Goal: Task Accomplishment & Management: Manage account settings

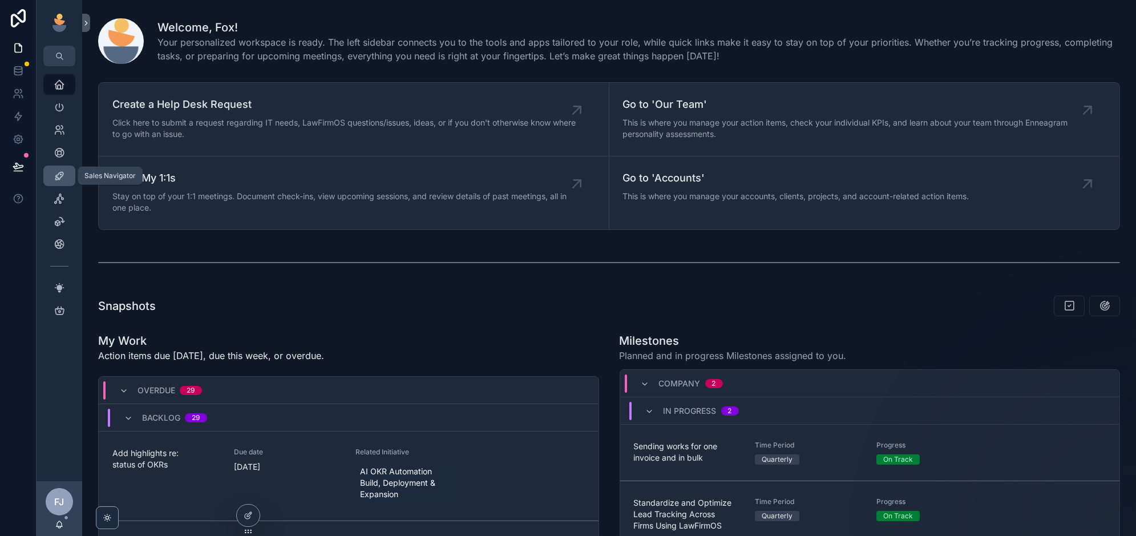
click at [62, 169] on div "Sales Navigator" at bounding box center [59, 176] width 18 height 18
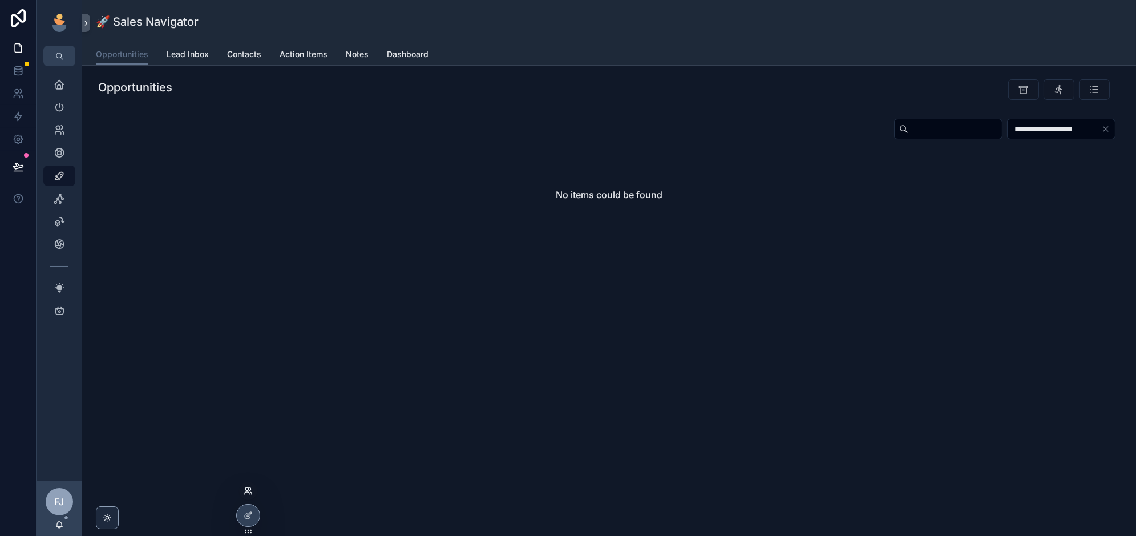
click at [248, 493] on icon at bounding box center [248, 490] width 9 height 9
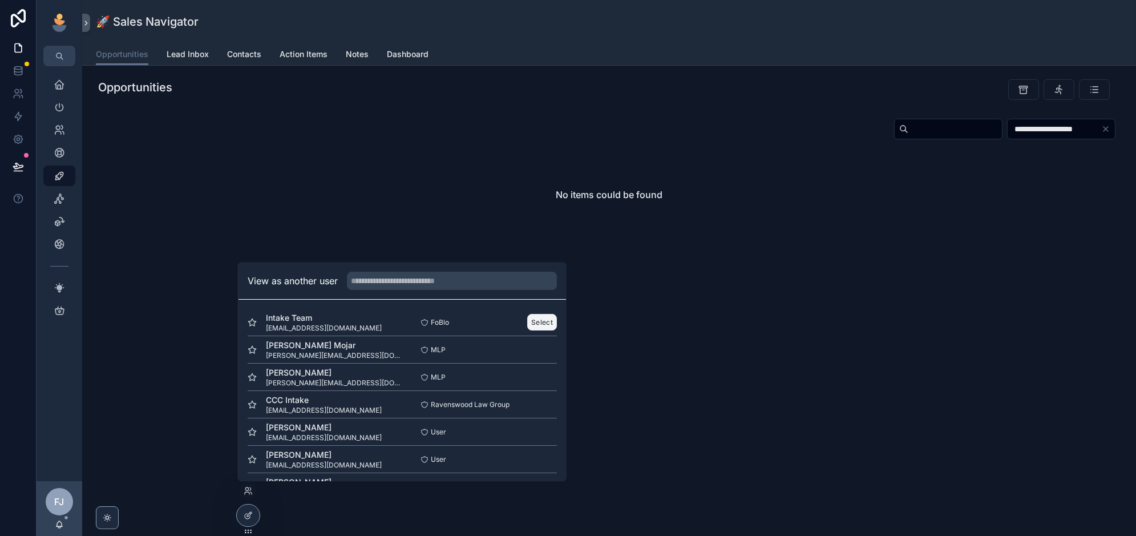
click at [549, 324] on button "Select" at bounding box center [542, 322] width 30 height 17
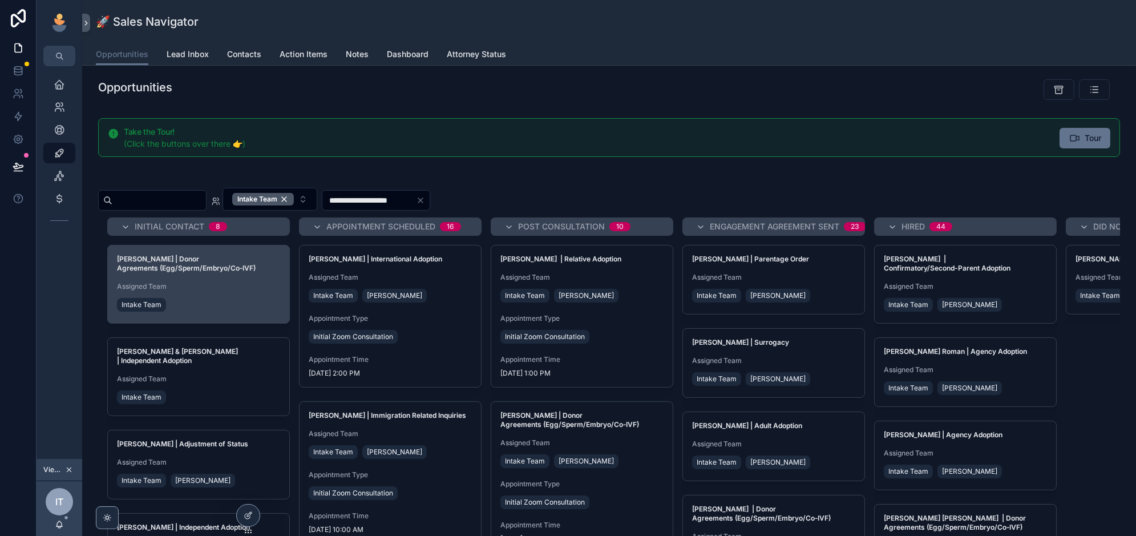
click at [235, 315] on div "Michaela Reardon | Donor Agreements (Egg/Sperm/Embryo/Co‑IVF) Assigned Team Int…" at bounding box center [199, 284] width 182 height 78
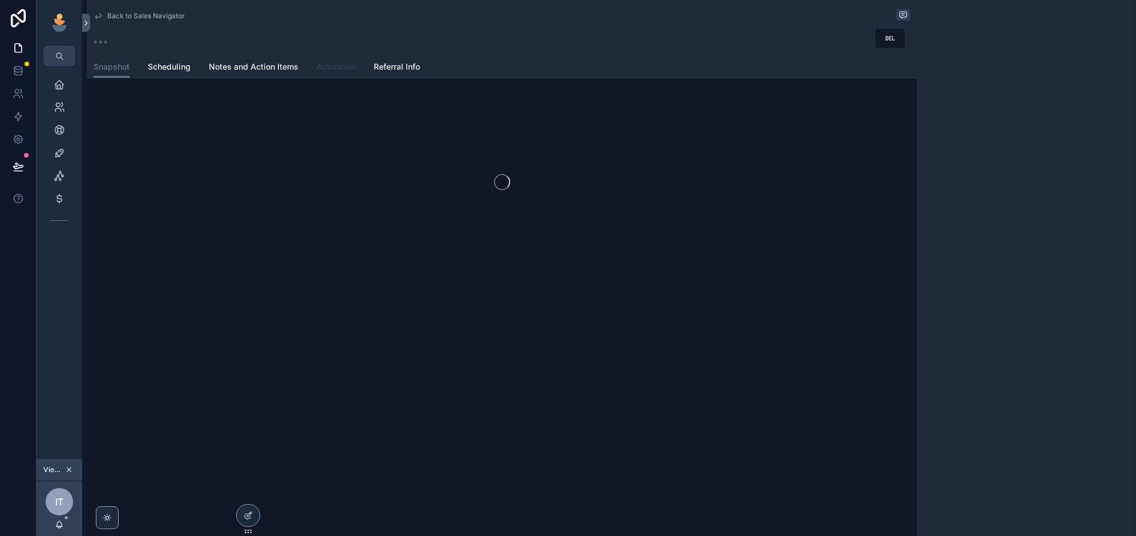
click at [335, 71] on span "Activation" at bounding box center [336, 66] width 39 height 11
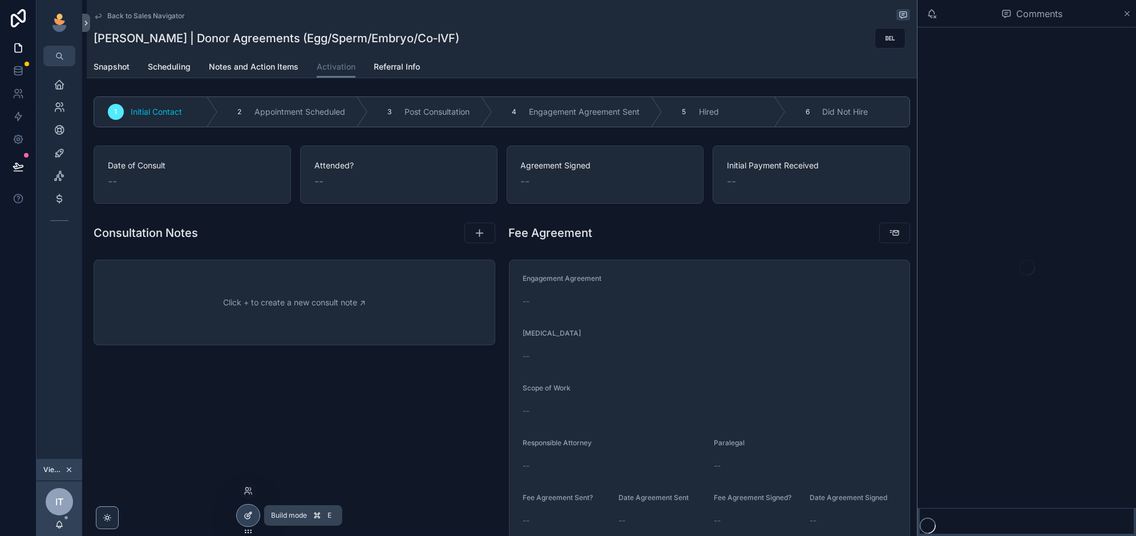
click at [251, 513] on icon at bounding box center [248, 515] width 9 height 9
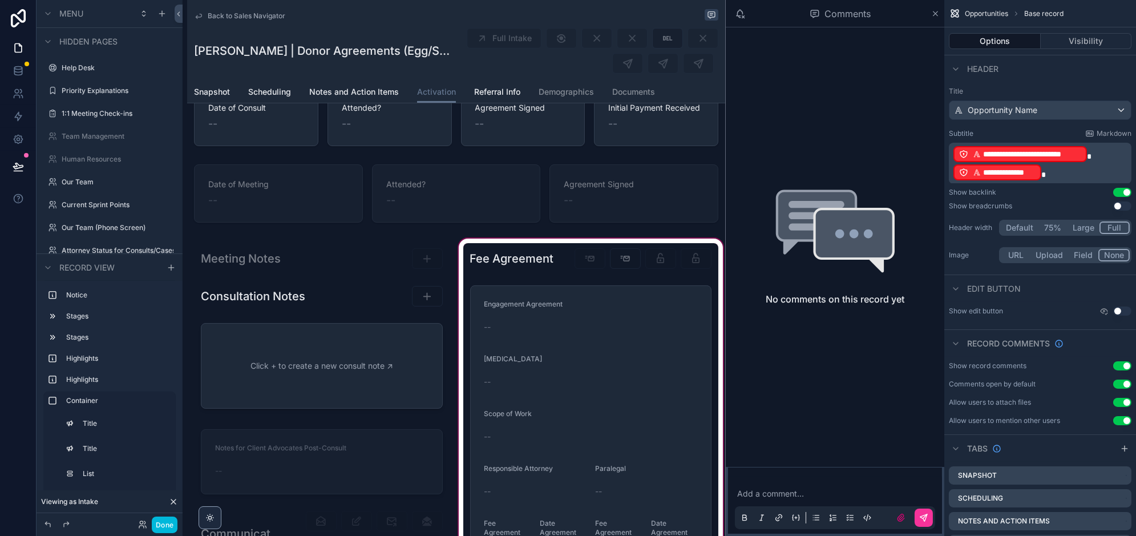
scroll to position [206, 0]
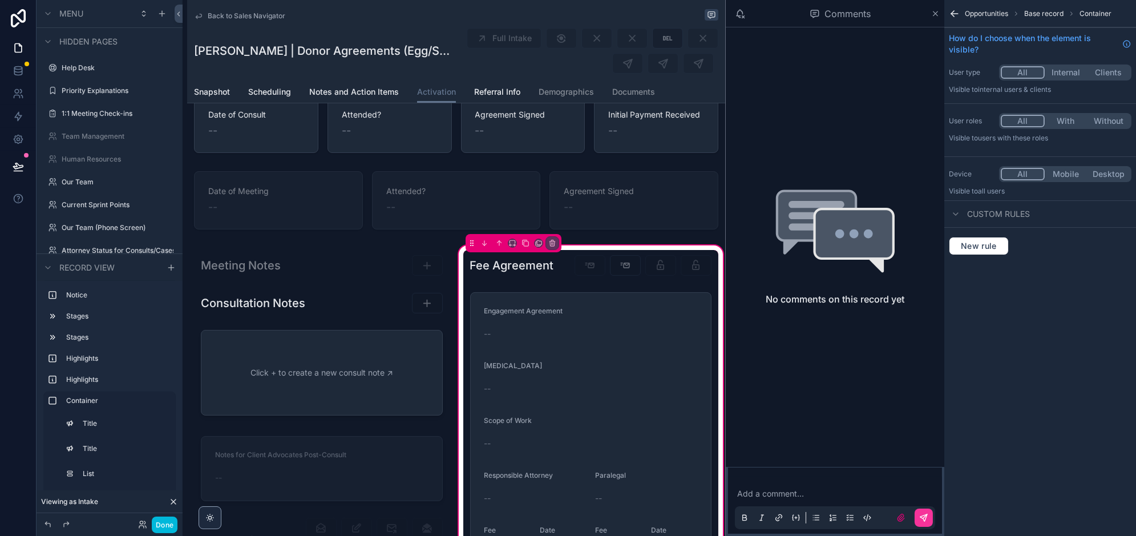
click at [631, 262] on div "scrollable content" at bounding box center [591, 265] width 256 height 31
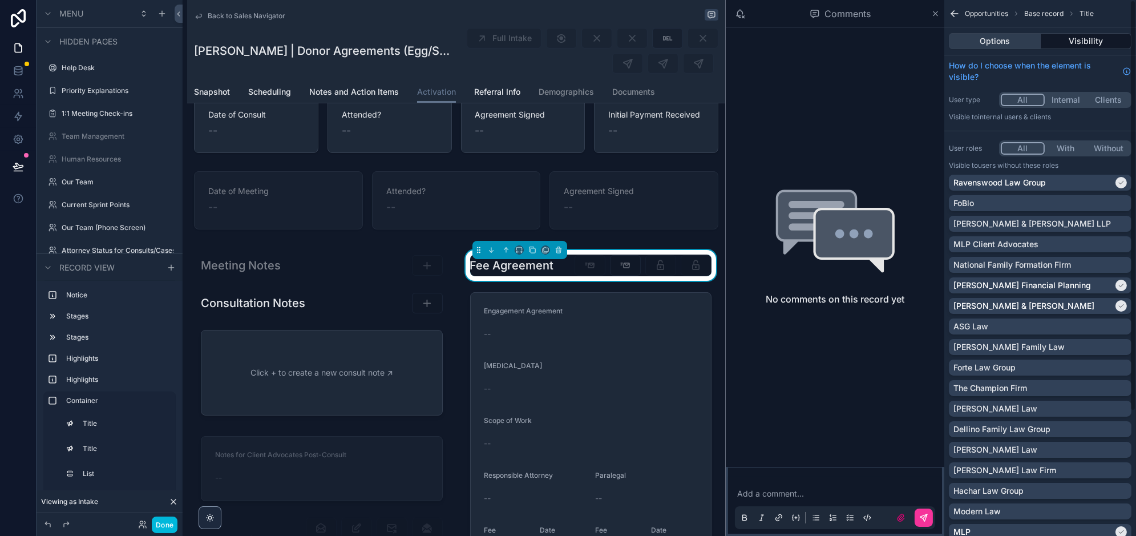
click at [1007, 40] on button "Options" at bounding box center [995, 41] width 92 height 16
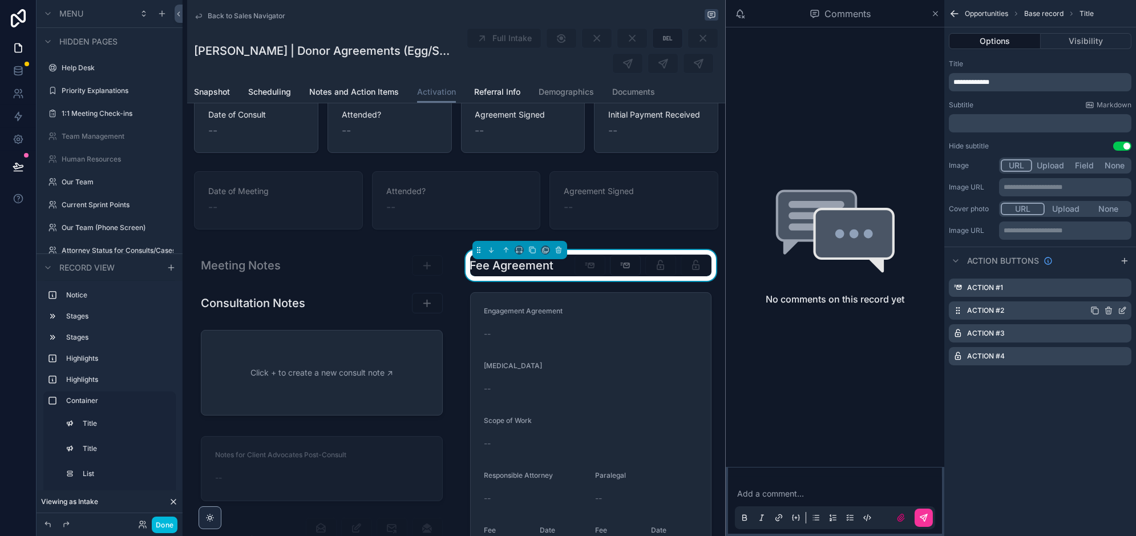
click at [1124, 308] on icon "scrollable content" at bounding box center [1124, 309] width 5 height 5
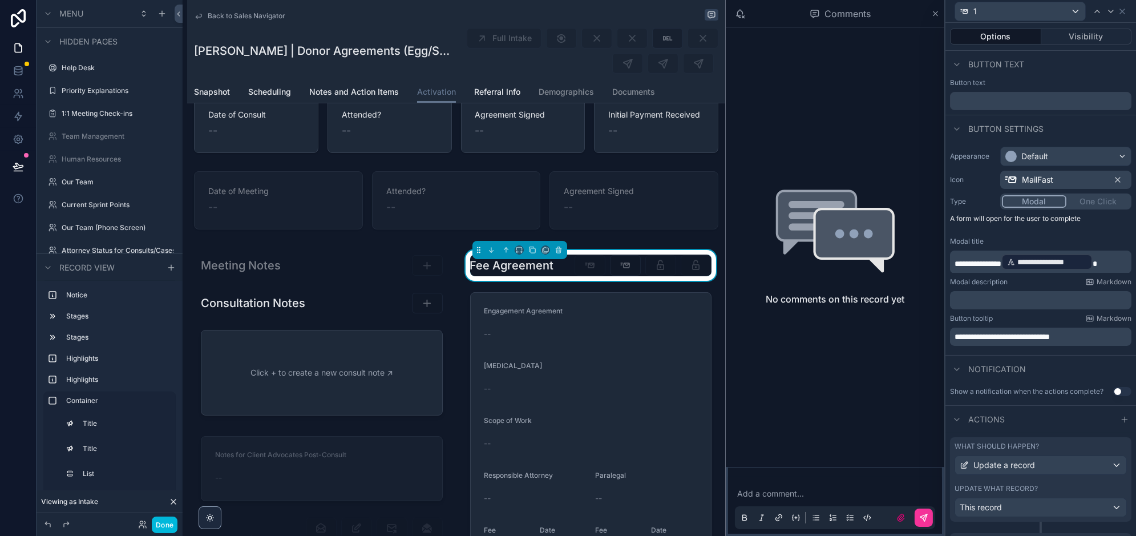
scroll to position [112, 0]
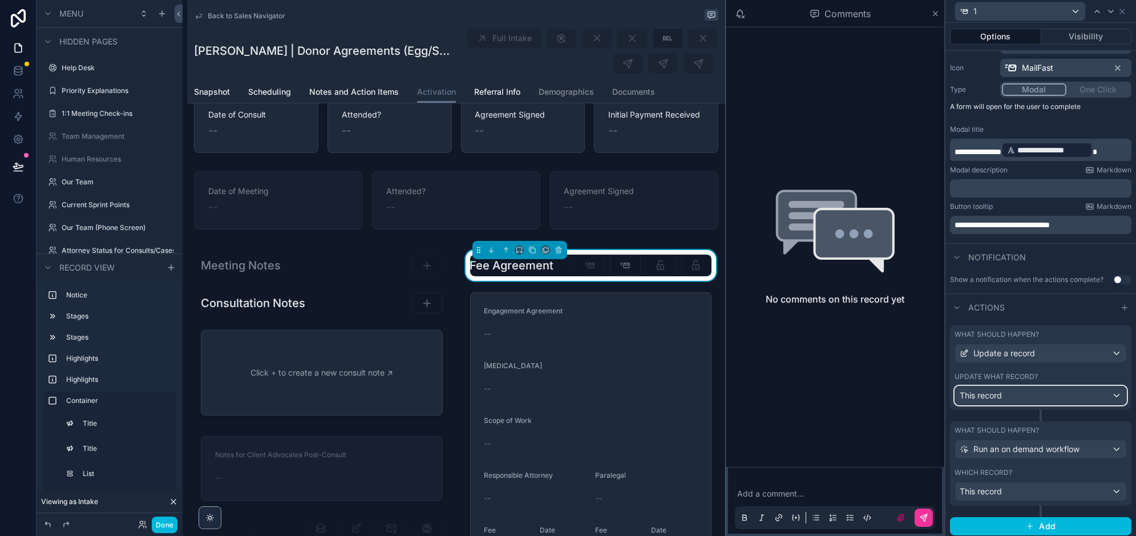
click at [1030, 400] on div "This record" at bounding box center [1040, 395] width 171 height 18
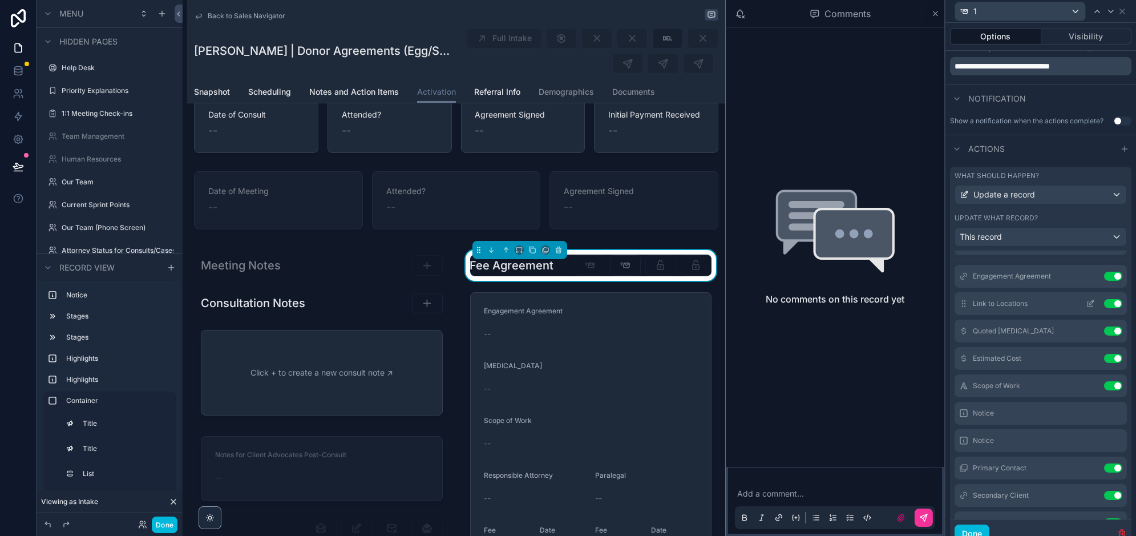
scroll to position [0, 0]
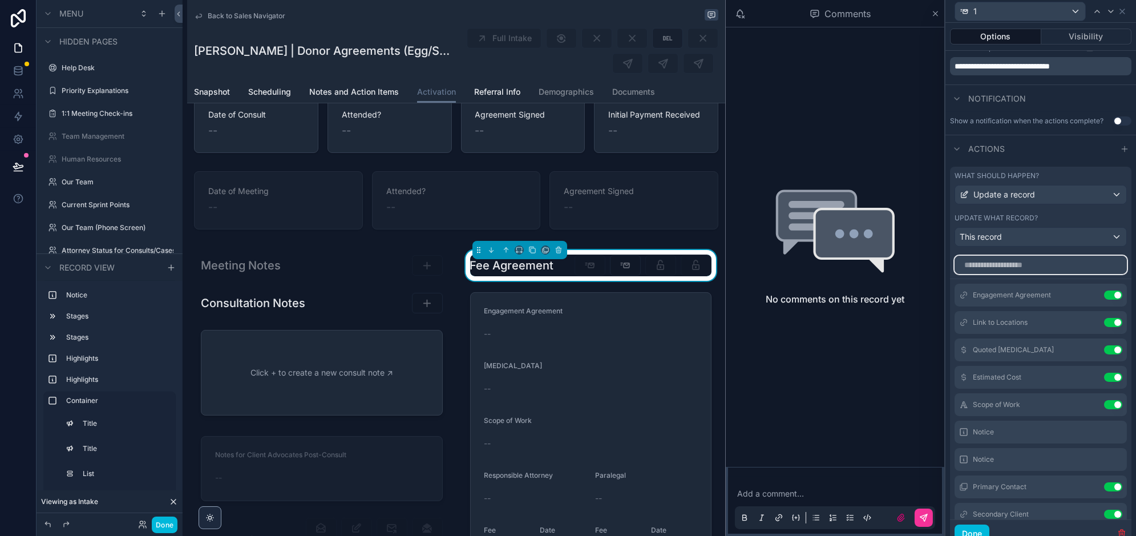
click at [1021, 261] on input "text" at bounding box center [1041, 265] width 172 height 18
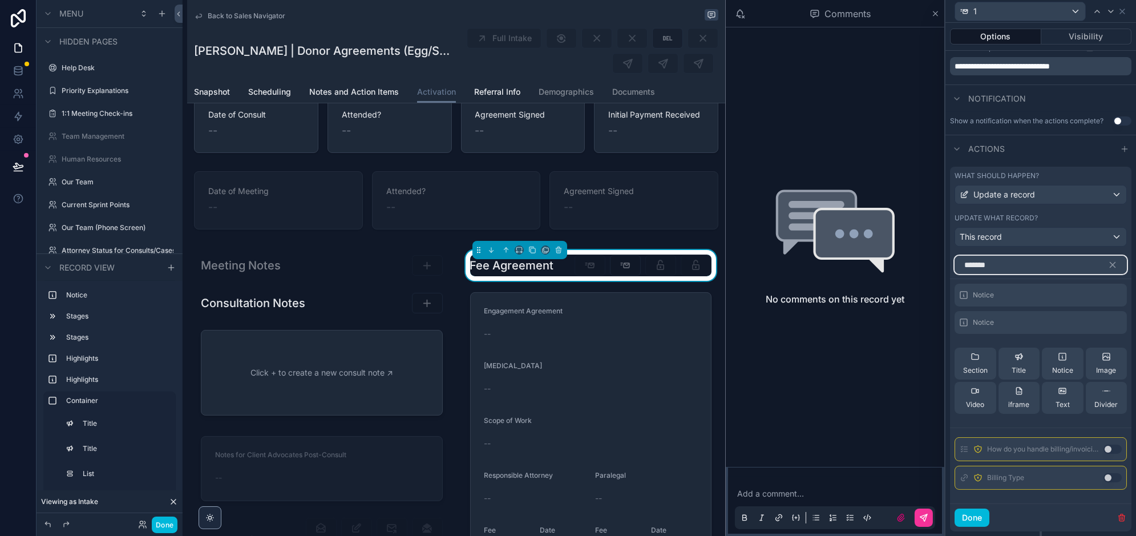
type input "*******"
click at [1111, 473] on button "Use setting" at bounding box center [1113, 477] width 18 height 9
click at [1011, 261] on input "*******" at bounding box center [1041, 265] width 172 height 18
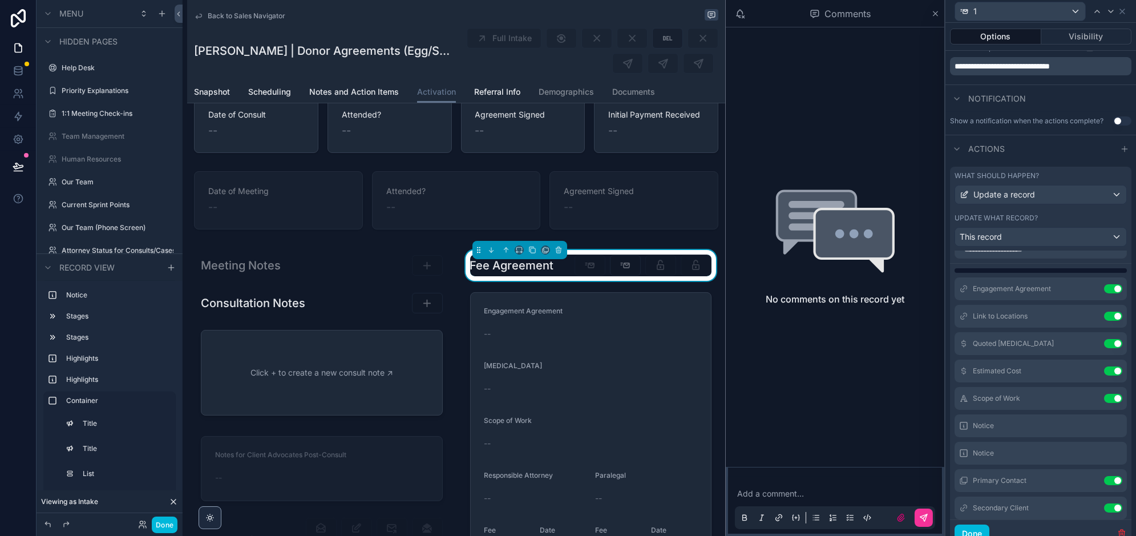
scroll to position [13, 0]
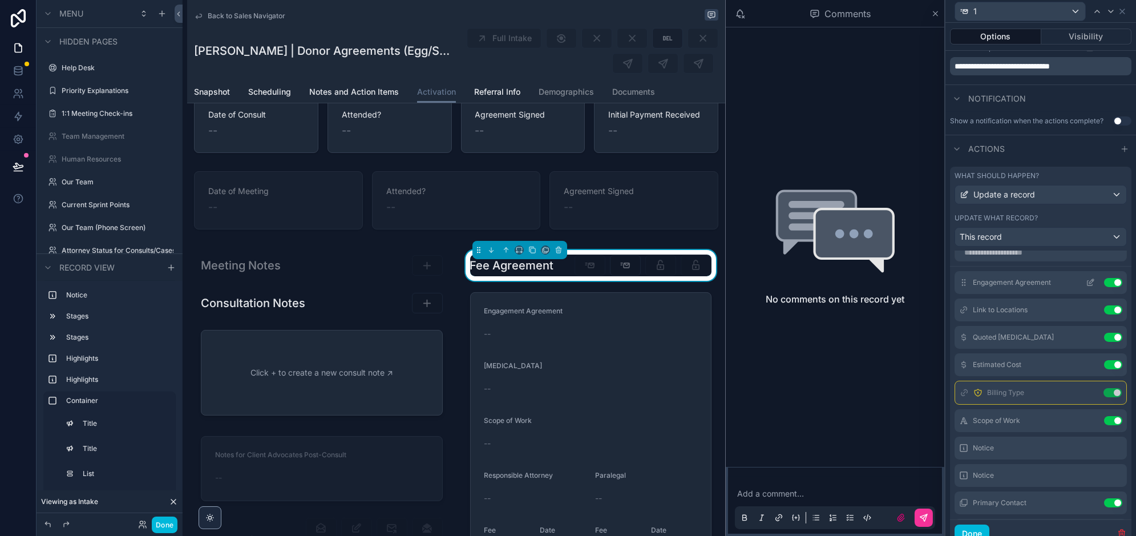
click at [1090, 280] on icon at bounding box center [1092, 281] width 5 height 5
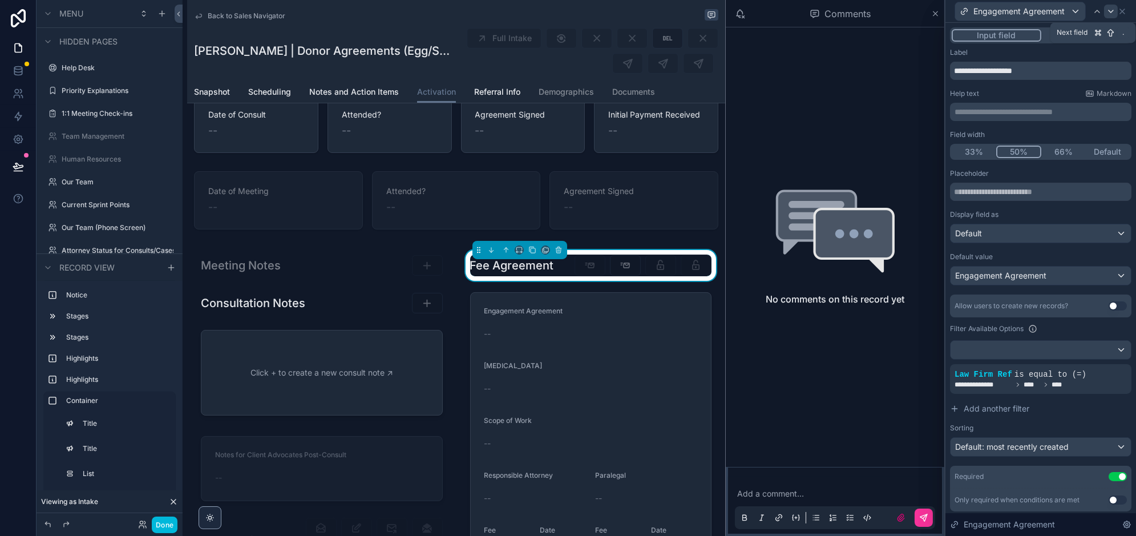
click at [1107, 14] on icon at bounding box center [1111, 11] width 9 height 9
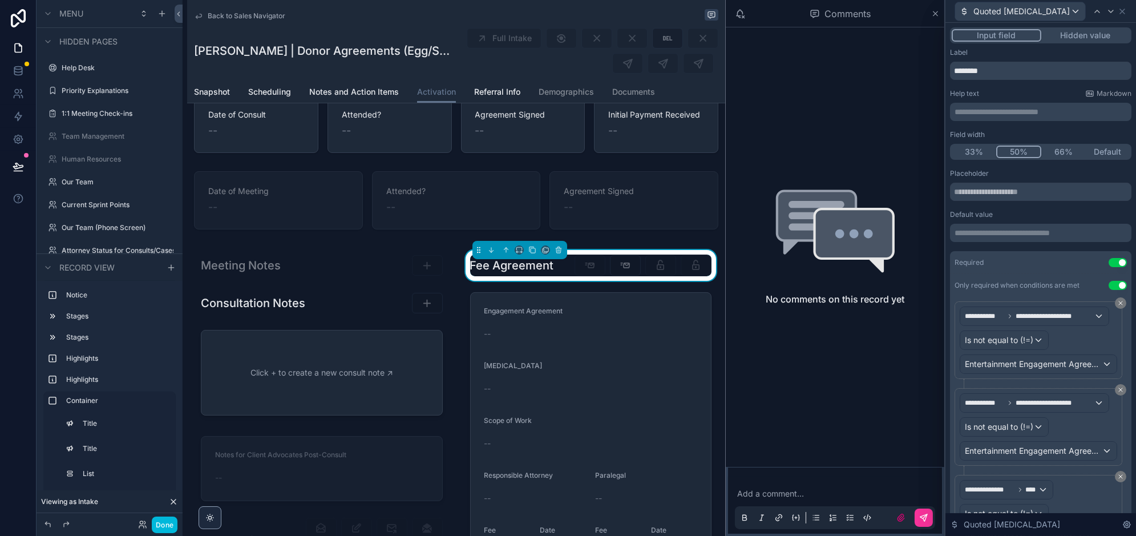
click at [974, 154] on button "33%" at bounding box center [974, 152] width 45 height 13
click at [1109, 11] on icon at bounding box center [1111, 11] width 9 height 9
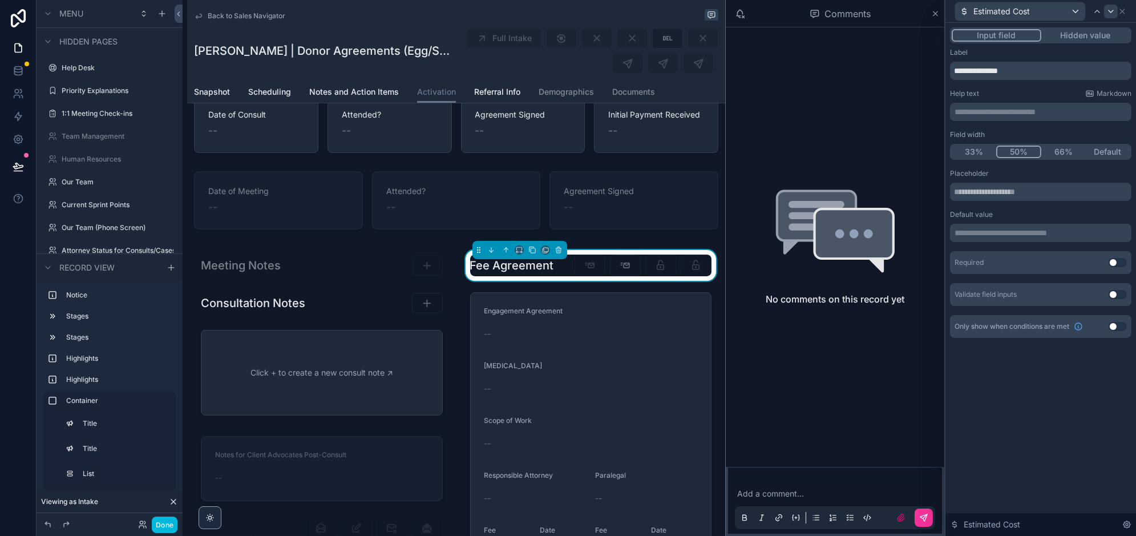
click at [977, 152] on button "33%" at bounding box center [974, 152] width 45 height 13
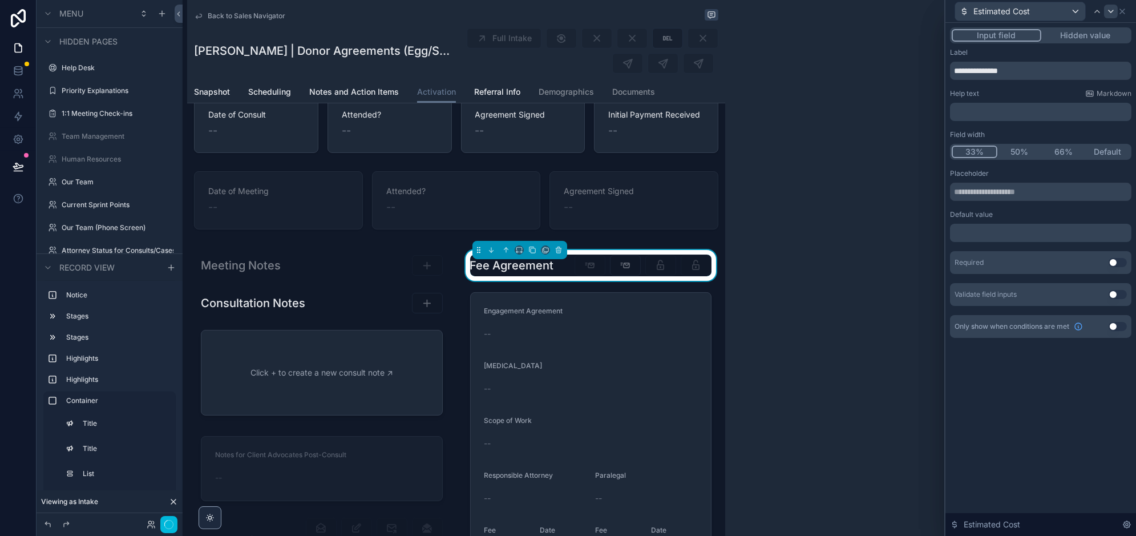
click at [1111, 10] on icon at bounding box center [1111, 11] width 9 height 9
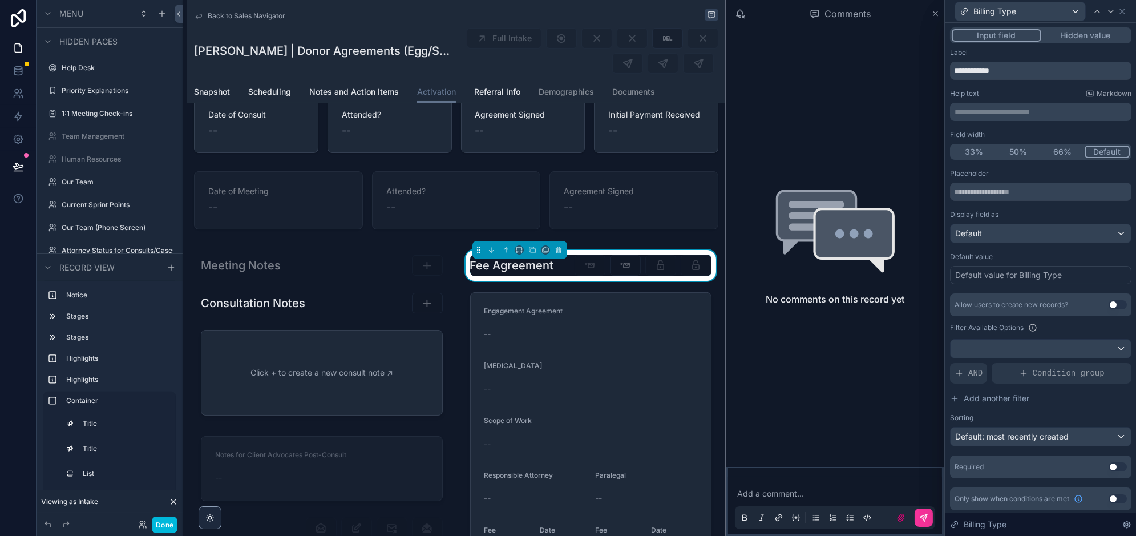
click at [973, 151] on button "33%" at bounding box center [974, 152] width 45 height 13
click at [971, 374] on span "AND" at bounding box center [976, 373] width 14 height 11
click at [1103, 364] on icon at bounding box center [1104, 362] width 3 height 3
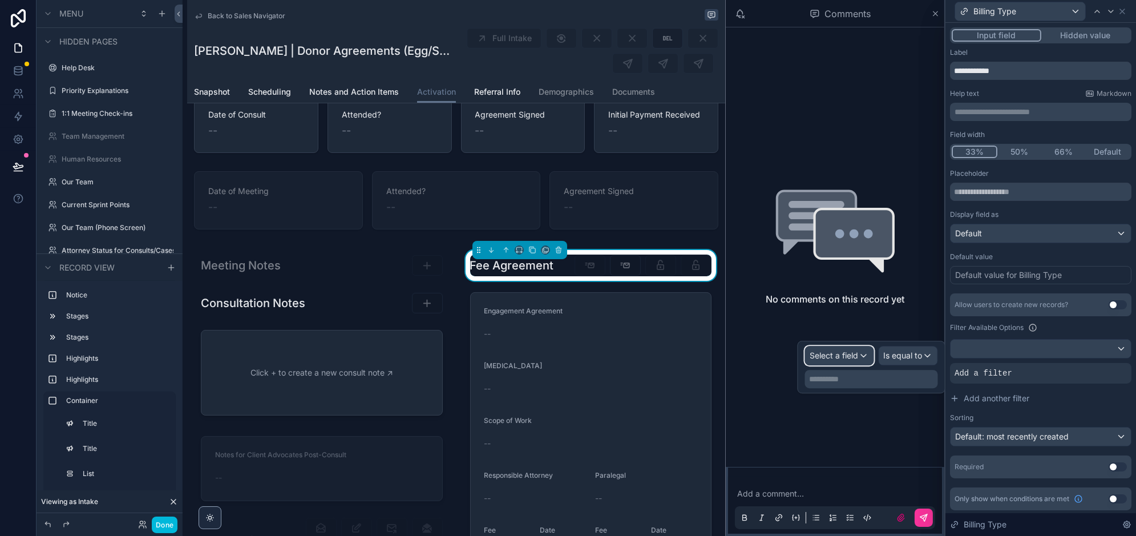
click at [842, 352] on span "Select a field" at bounding box center [835, 355] width 49 height 10
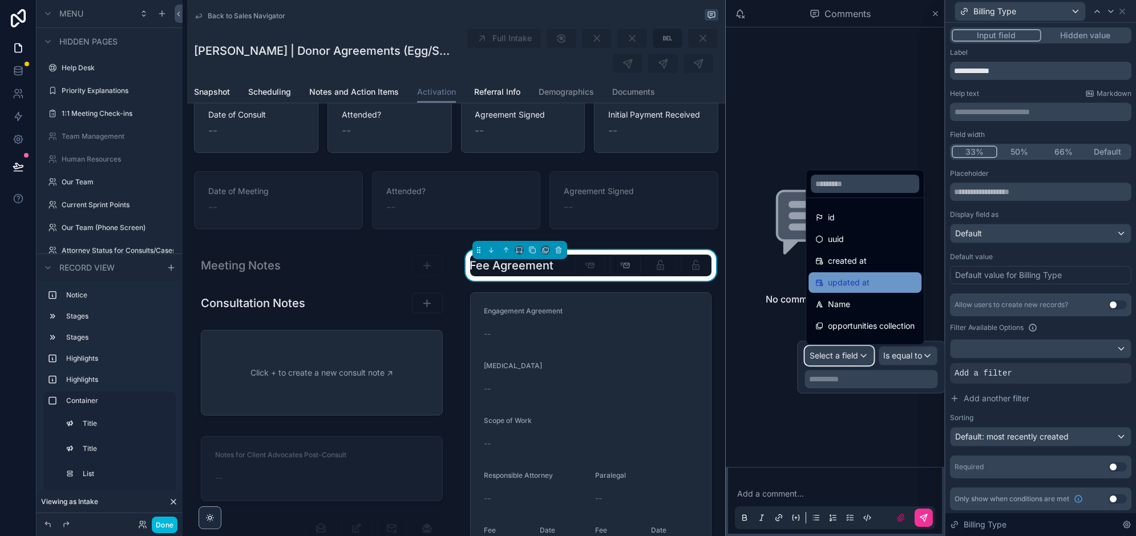
scroll to position [38, 0]
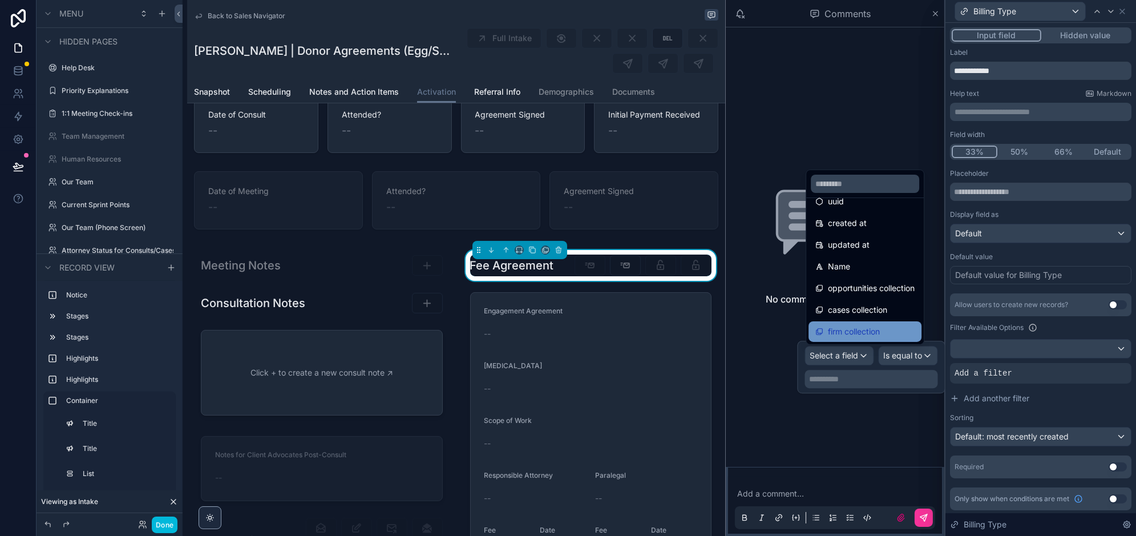
click at [849, 332] on span "firm collection" at bounding box center [854, 332] width 52 height 14
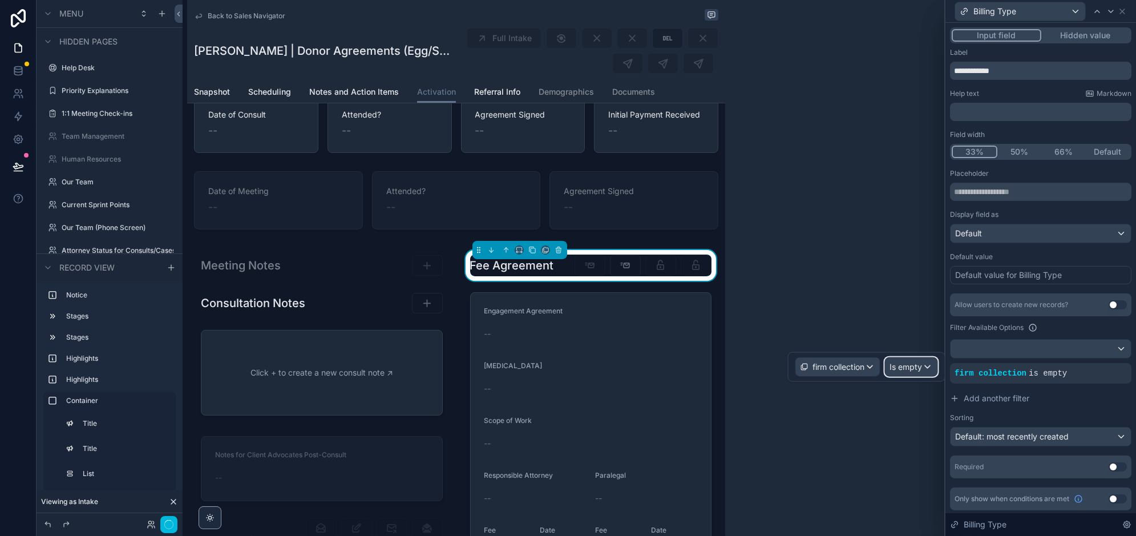
click at [916, 368] on span "Is empty" at bounding box center [906, 366] width 33 height 11
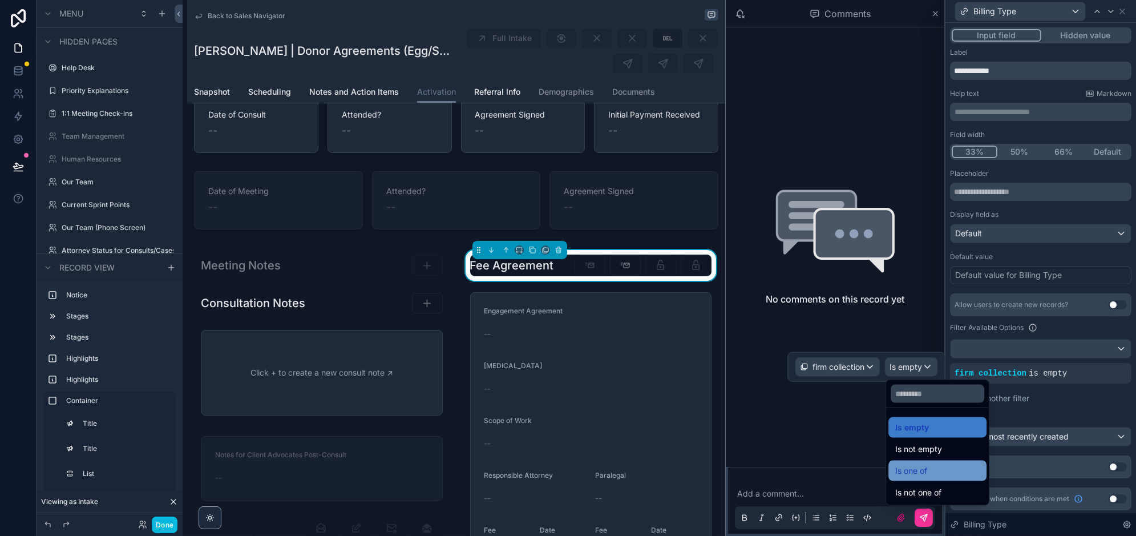
click at [928, 474] on div "Is one of" at bounding box center [938, 471] width 84 height 14
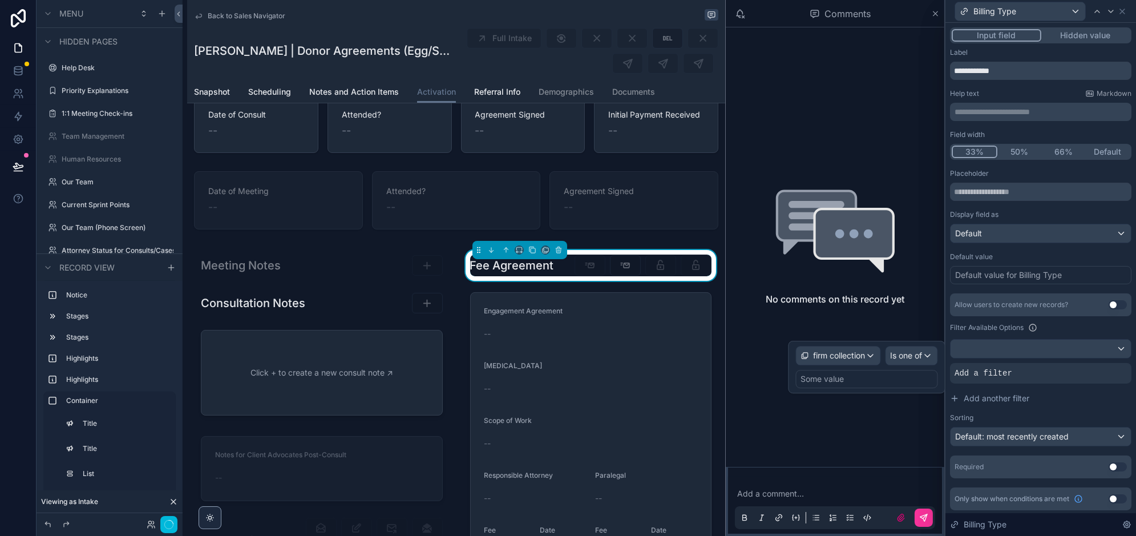
click at [865, 379] on div "Some value" at bounding box center [867, 379] width 142 height 18
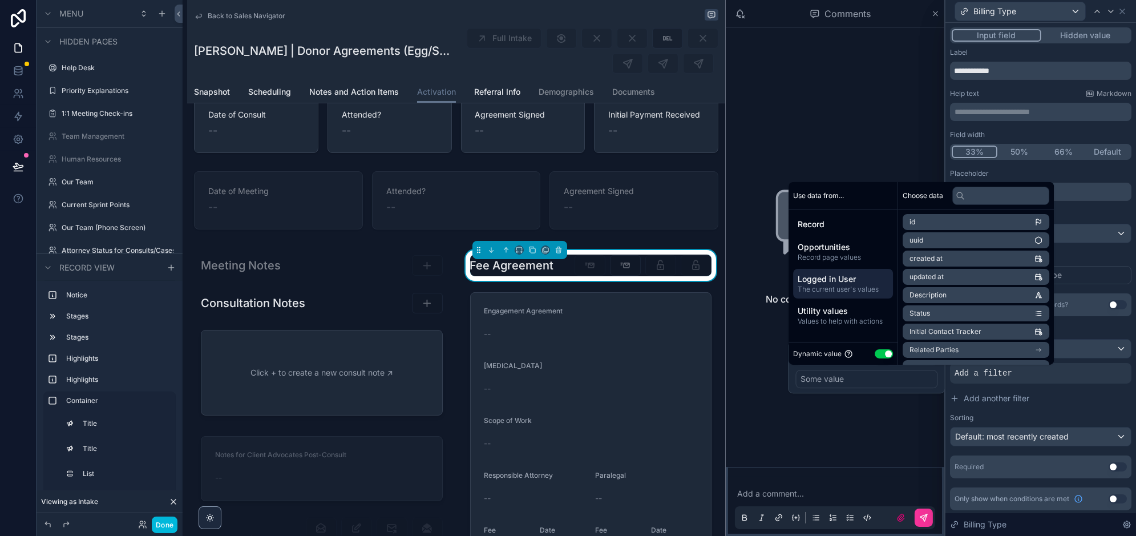
click at [850, 279] on span "Logged in User" at bounding box center [843, 278] width 91 height 11
click at [988, 297] on li "LawFirmOS User" at bounding box center [976, 295] width 147 height 16
click at [969, 247] on li "Firm" at bounding box center [976, 243] width 147 height 16
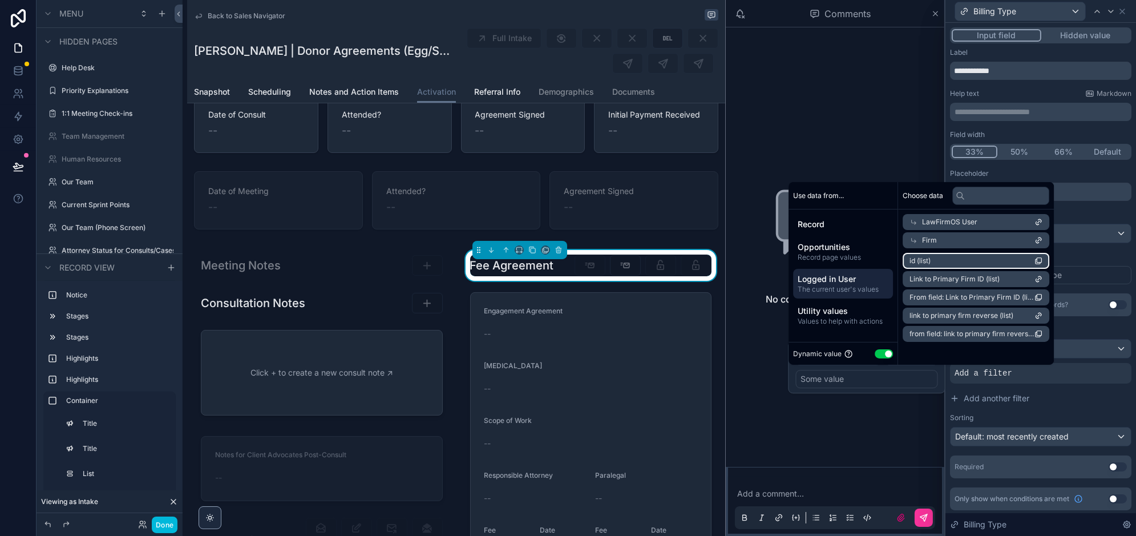
click at [970, 256] on li "id (list)" at bounding box center [976, 261] width 147 height 16
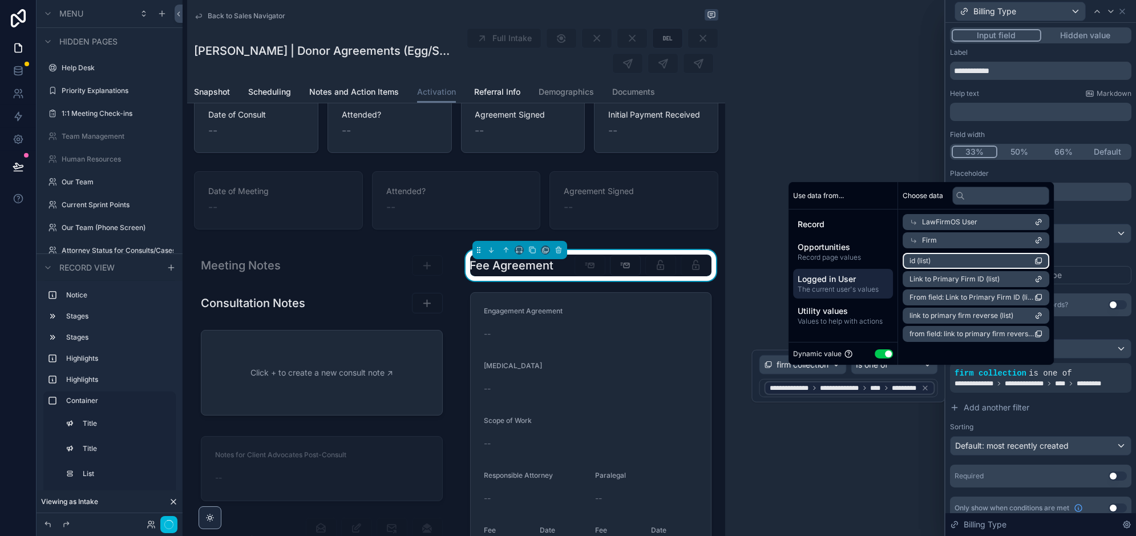
click at [1096, 261] on div "Default value Default value for Billing Type" at bounding box center [1041, 268] width 182 height 32
click at [1090, 261] on div "Default value Default value for Billing Type" at bounding box center [1041, 268] width 182 height 32
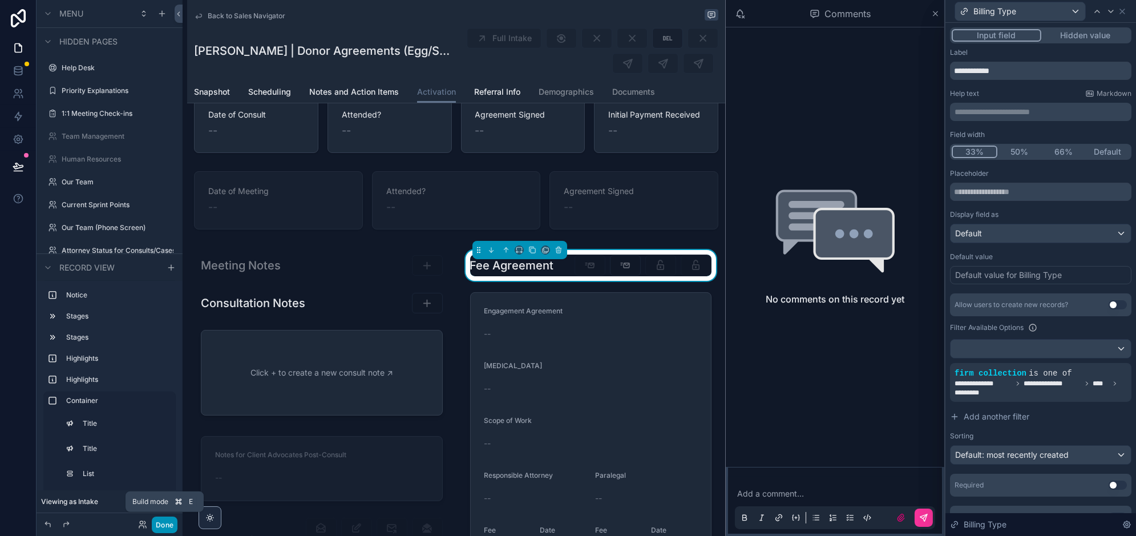
click at [162, 527] on button "Done" at bounding box center [165, 525] width 26 height 17
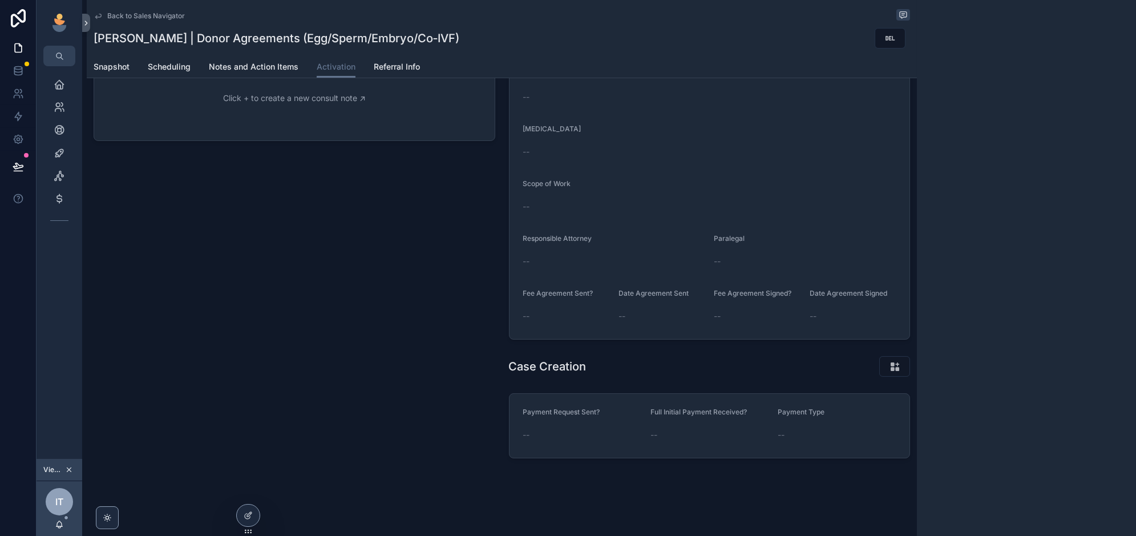
scroll to position [201, 0]
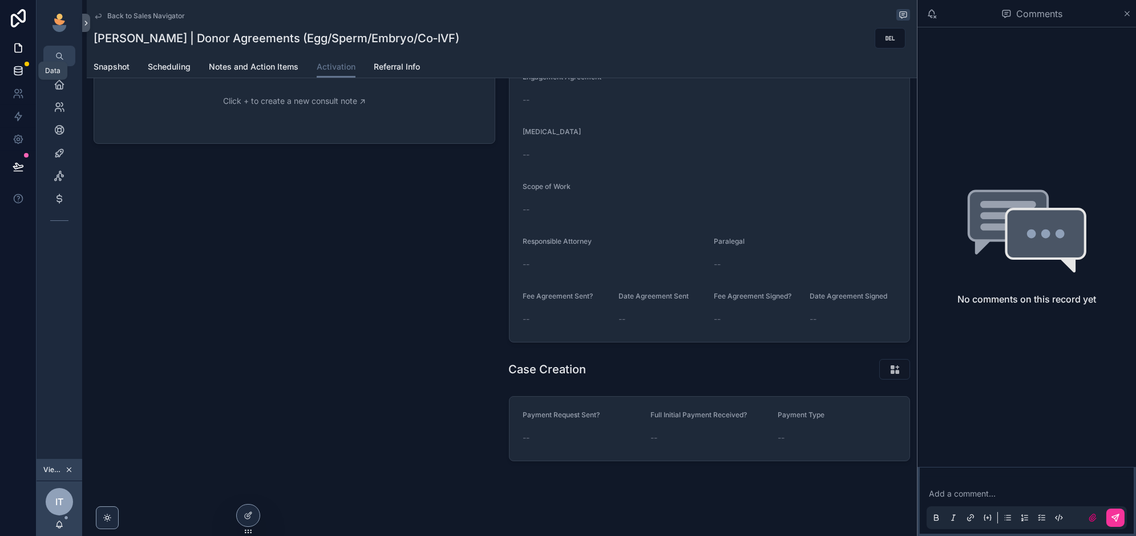
click at [13, 76] on icon at bounding box center [18, 70] width 11 height 11
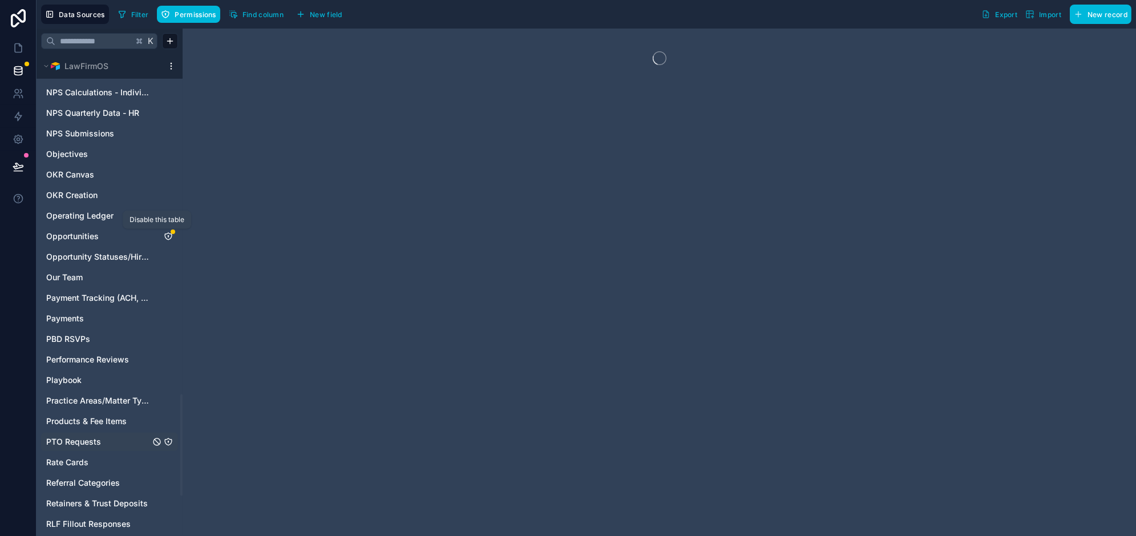
scroll to position [1615, 0]
click at [170, 237] on icon "Opportunities" at bounding box center [168, 236] width 9 height 9
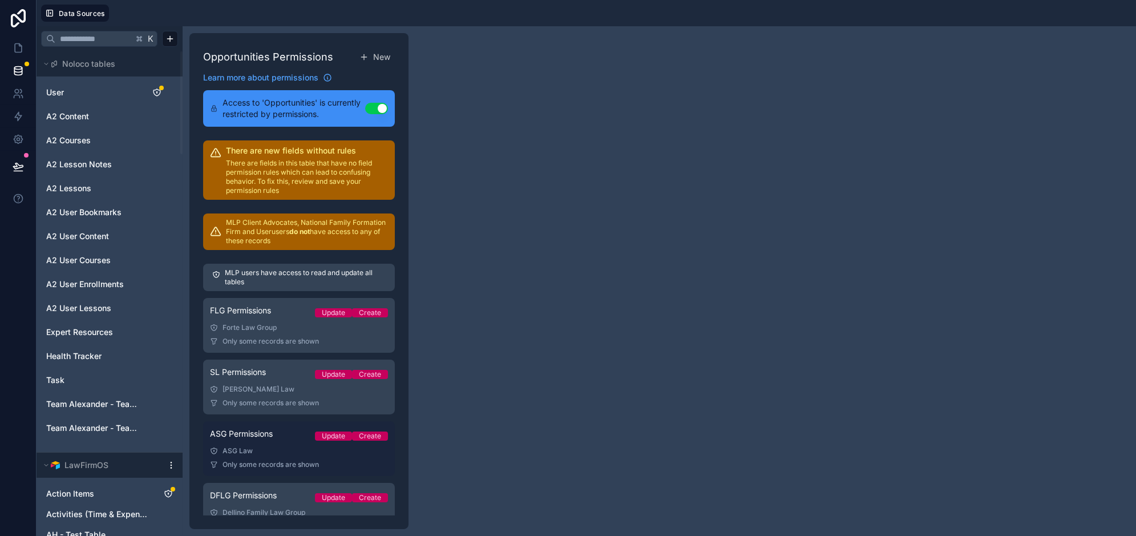
scroll to position [768, 0]
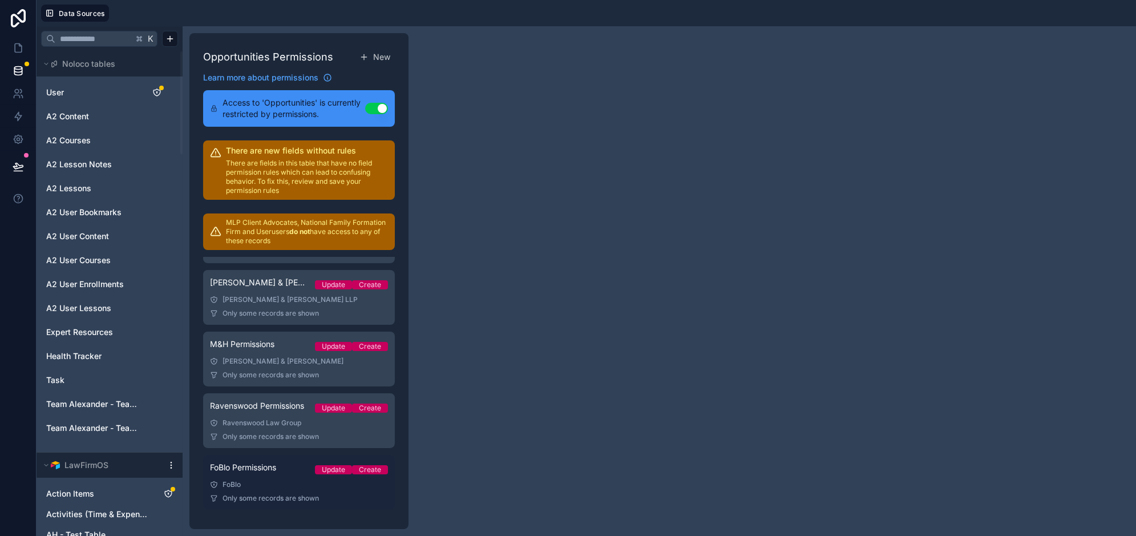
click at [287, 467] on div "FoBlo Permissions Update Create" at bounding box center [299, 470] width 178 height 16
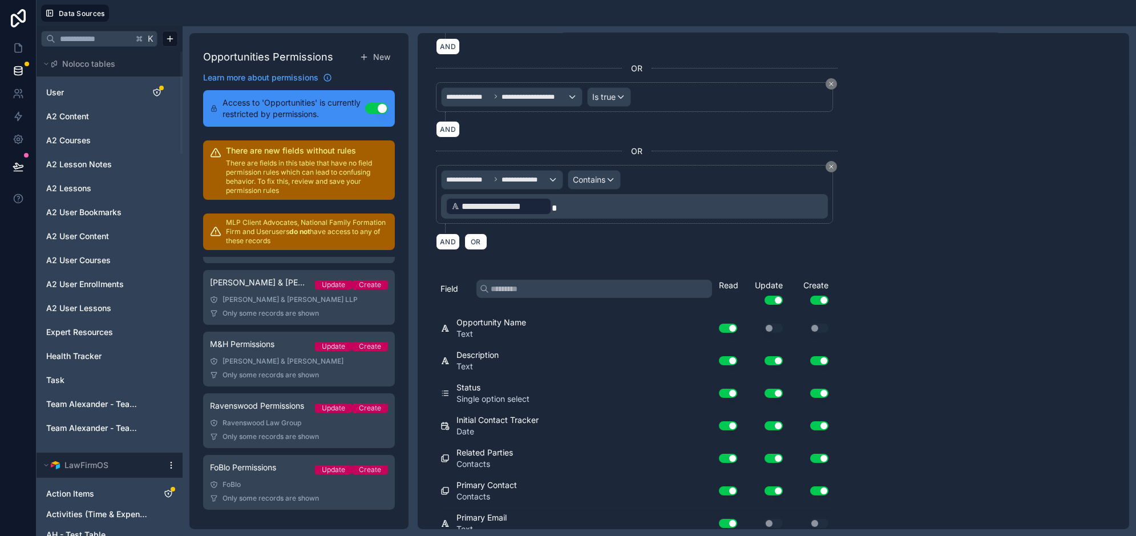
scroll to position [219, 0]
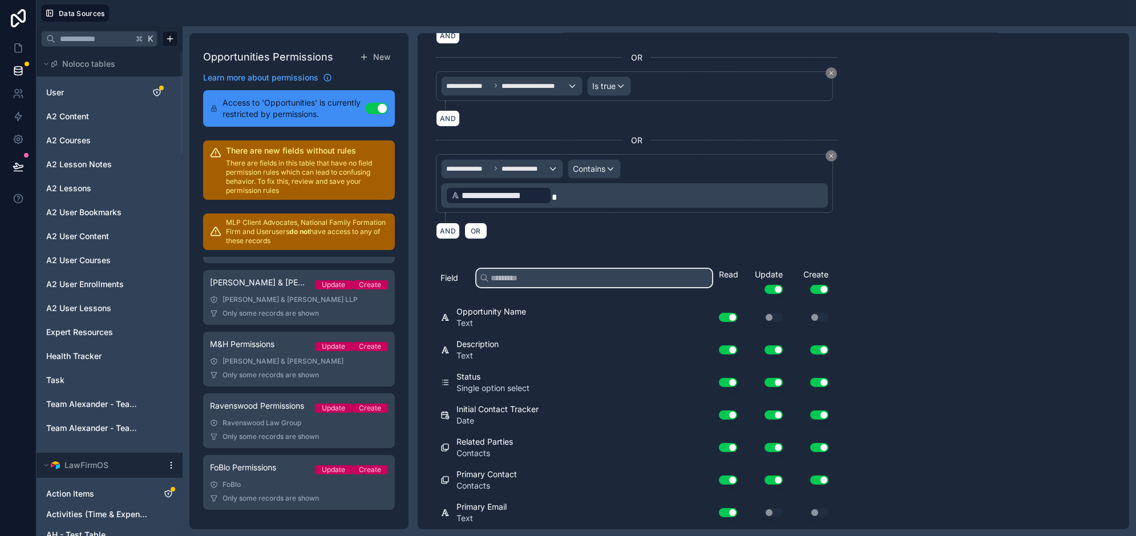
click at [561, 276] on input "text" at bounding box center [595, 278] width 236 height 18
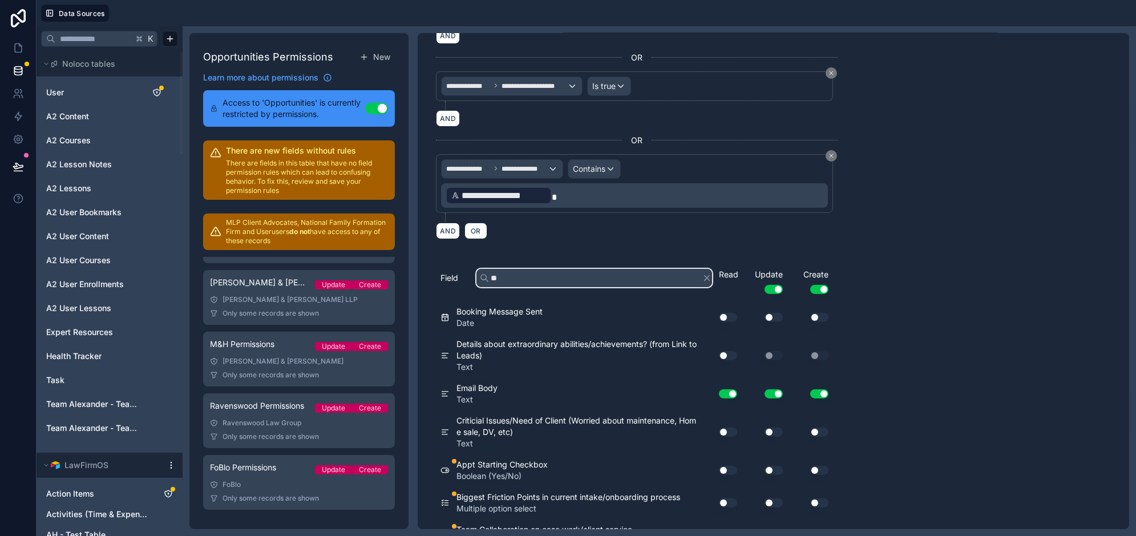
type input "*"
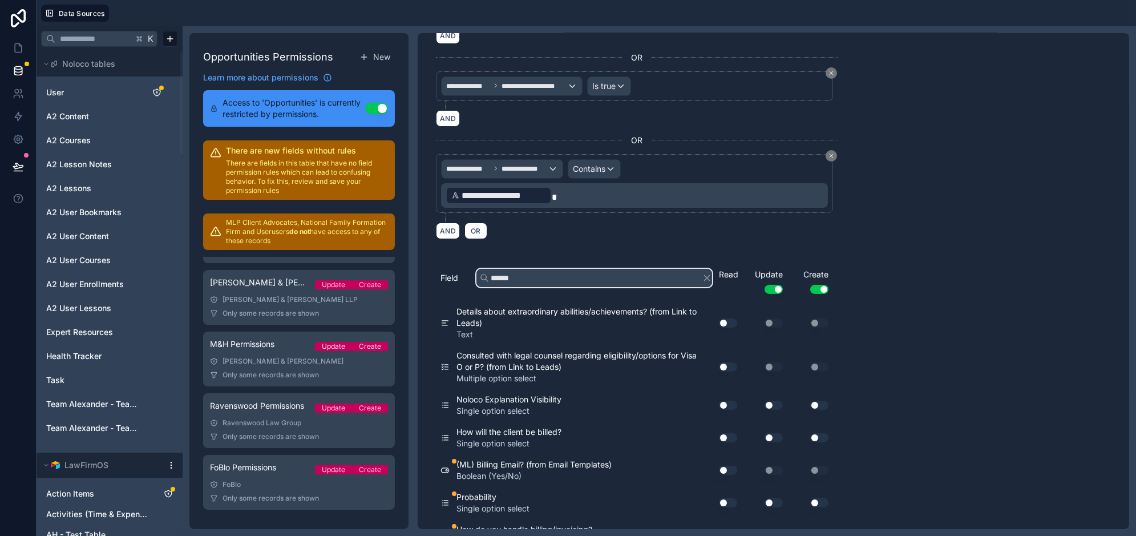
scroll to position [209, 0]
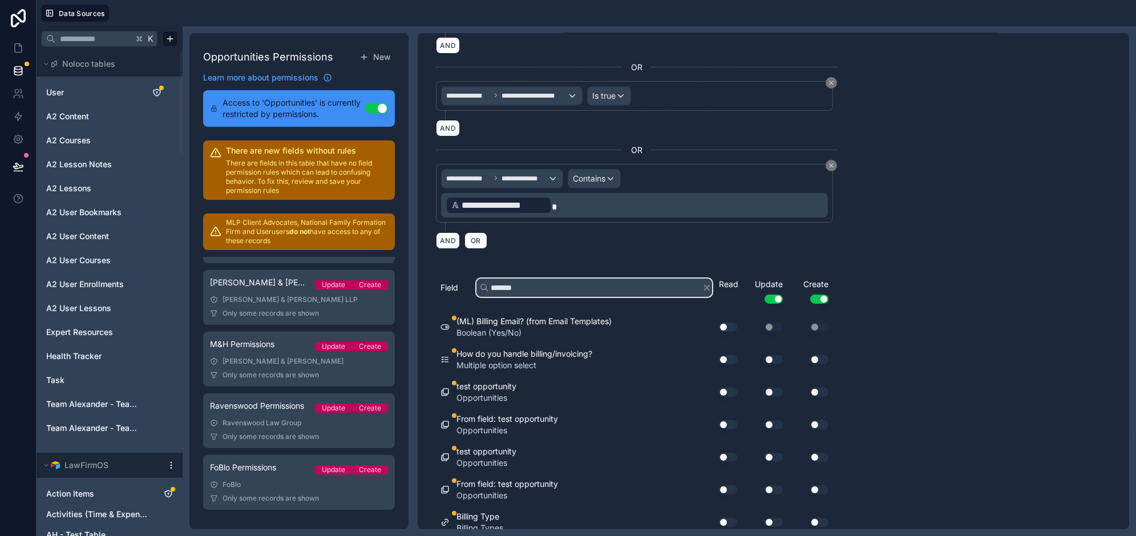
type input "*******"
click at [726, 518] on button "Use setting" at bounding box center [728, 522] width 18 height 9
click at [775, 517] on div "Use setting" at bounding box center [765, 522] width 46 height 18
click at [775, 518] on button "Use setting" at bounding box center [774, 522] width 18 height 9
click at [817, 518] on button "Use setting" at bounding box center [820, 522] width 18 height 9
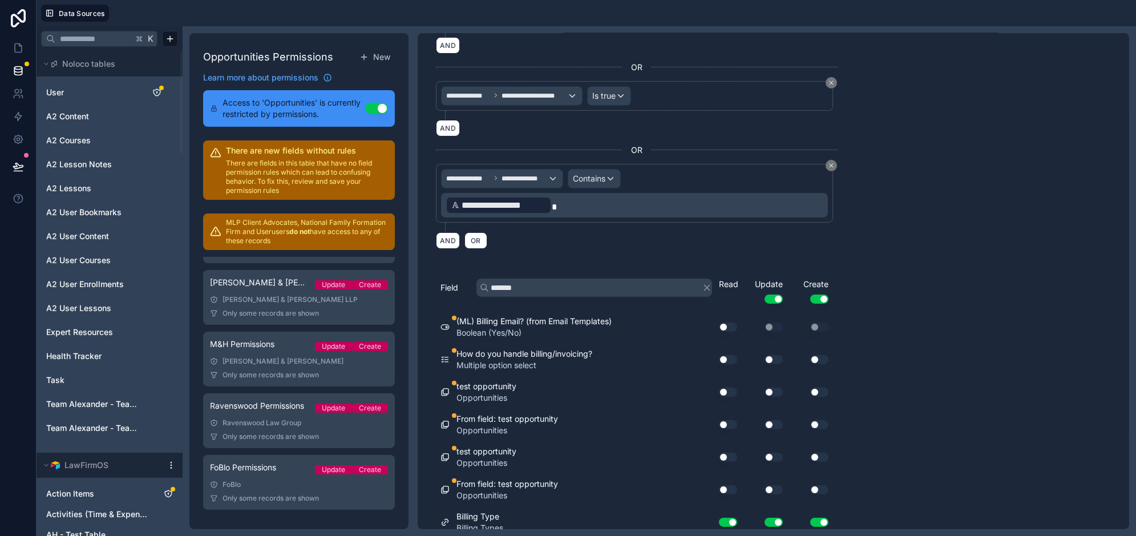
scroll to position [0, 0]
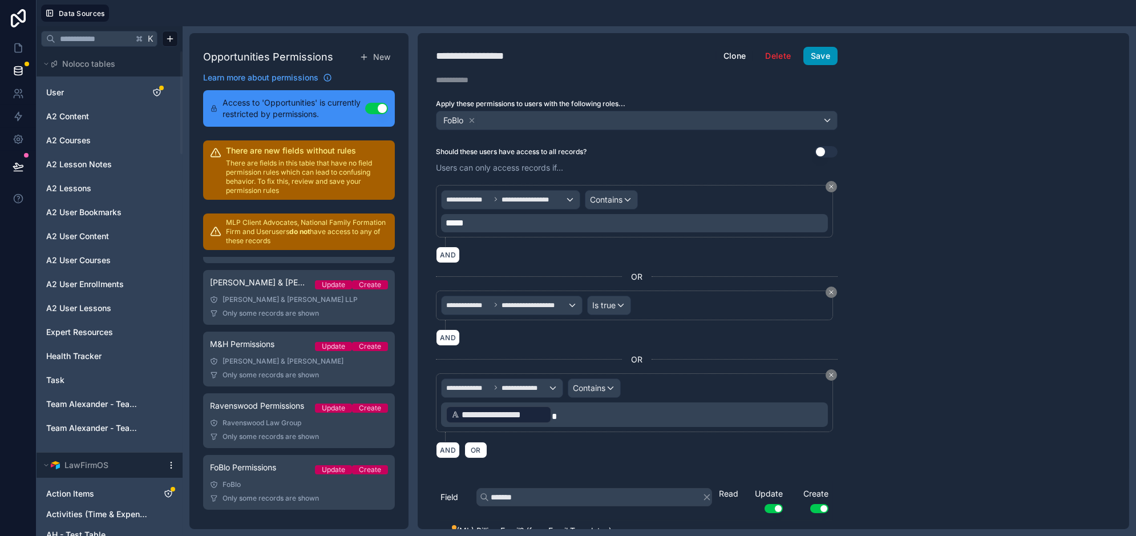
click at [817, 52] on button "Save" at bounding box center [821, 56] width 34 height 18
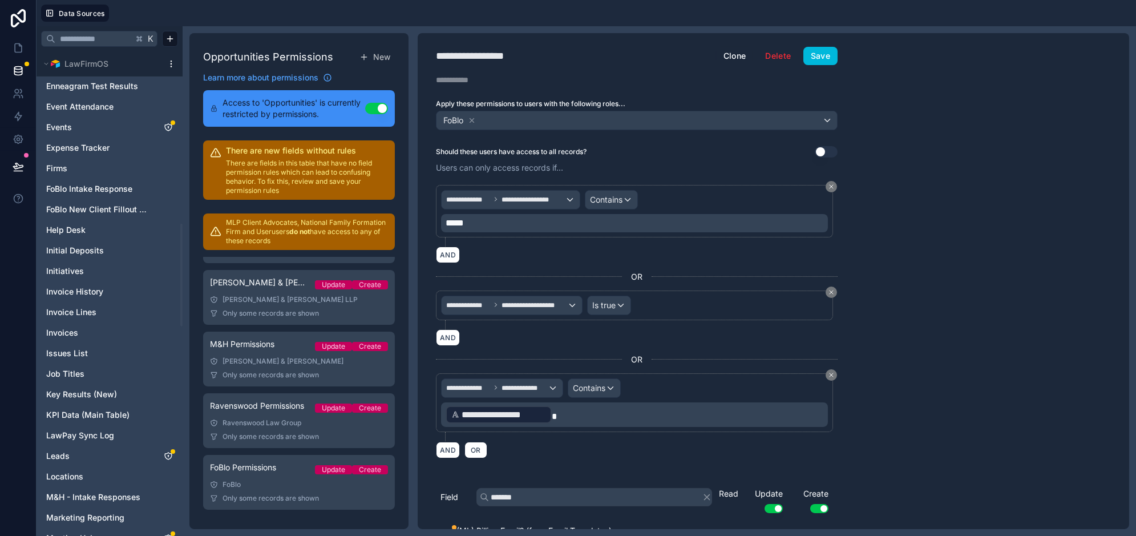
scroll to position [813, 0]
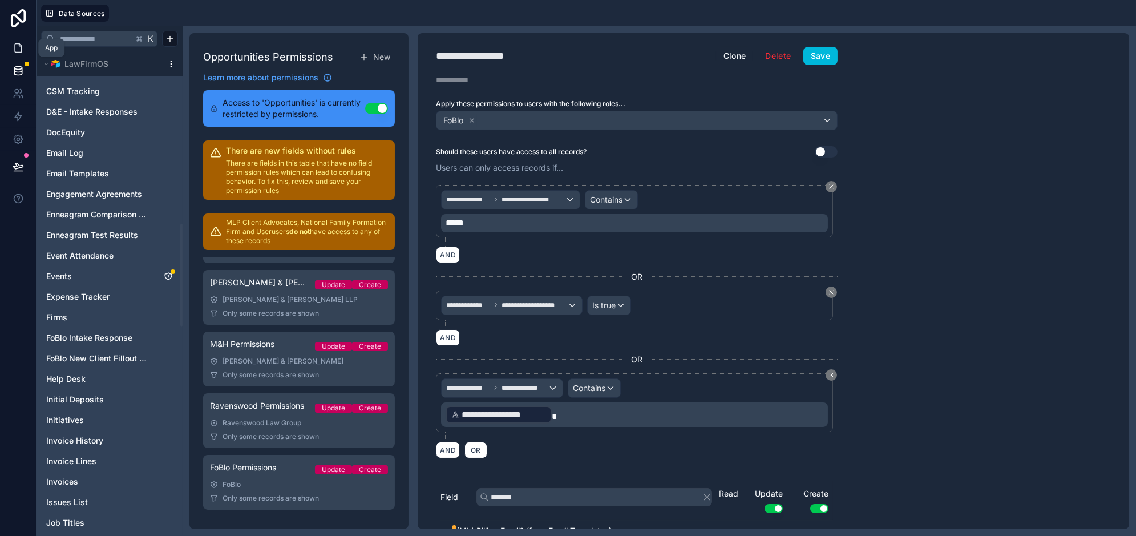
click at [16, 46] on icon at bounding box center [18, 47] width 11 height 11
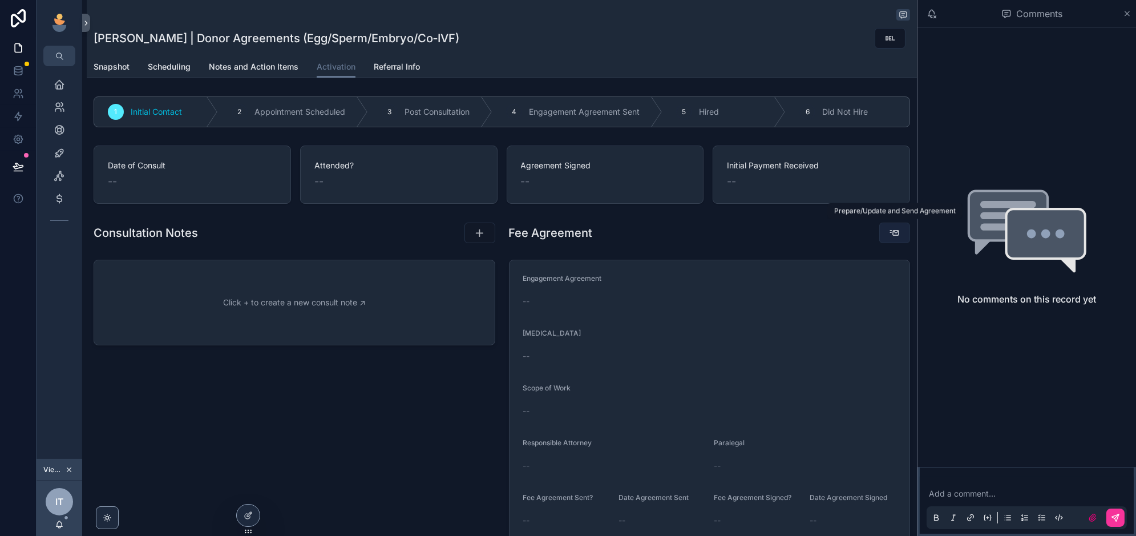
click at [895, 227] on icon "scrollable content" at bounding box center [894, 232] width 11 height 11
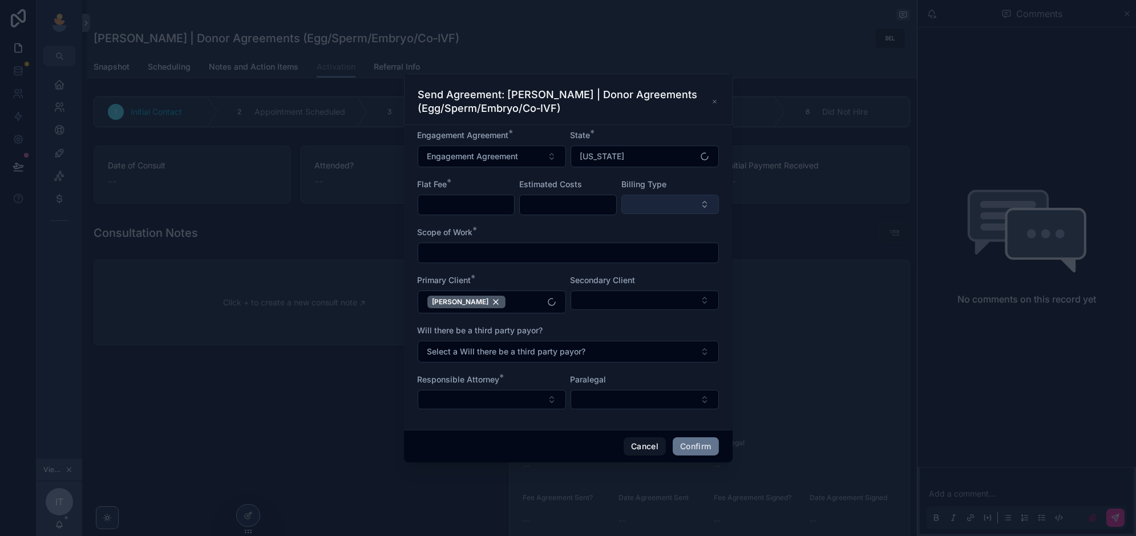
click at [658, 201] on button "Select Button" at bounding box center [671, 204] width 98 height 19
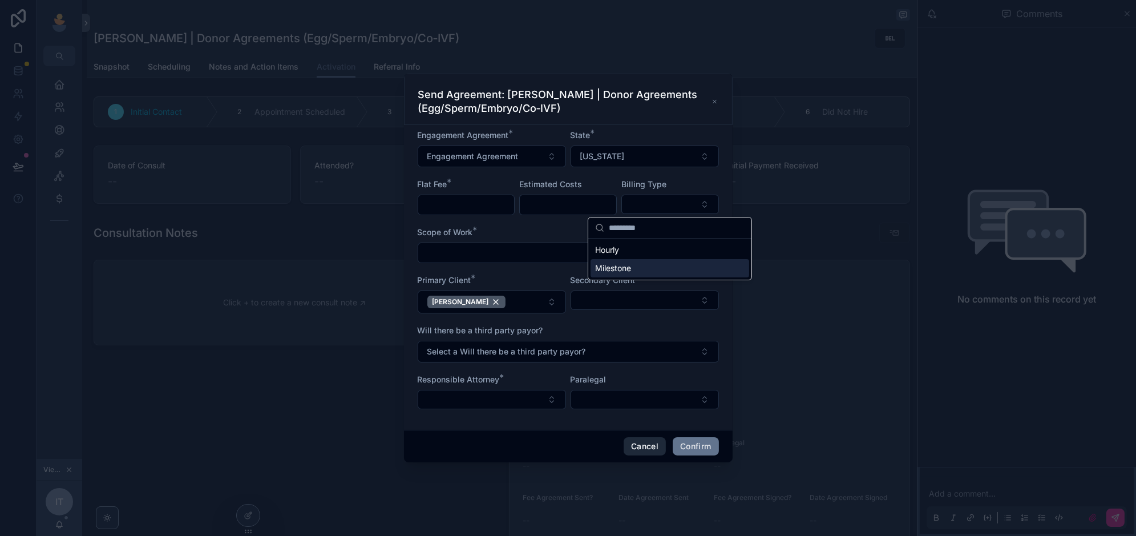
click at [634, 438] on button "Cancel" at bounding box center [645, 446] width 42 height 18
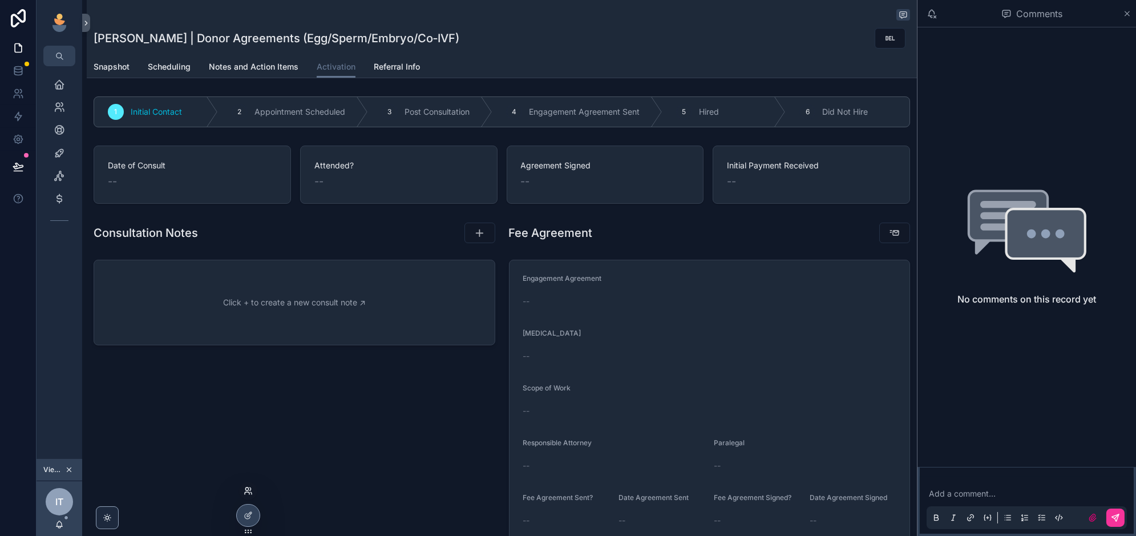
click at [250, 489] on icon at bounding box center [250, 488] width 1 height 3
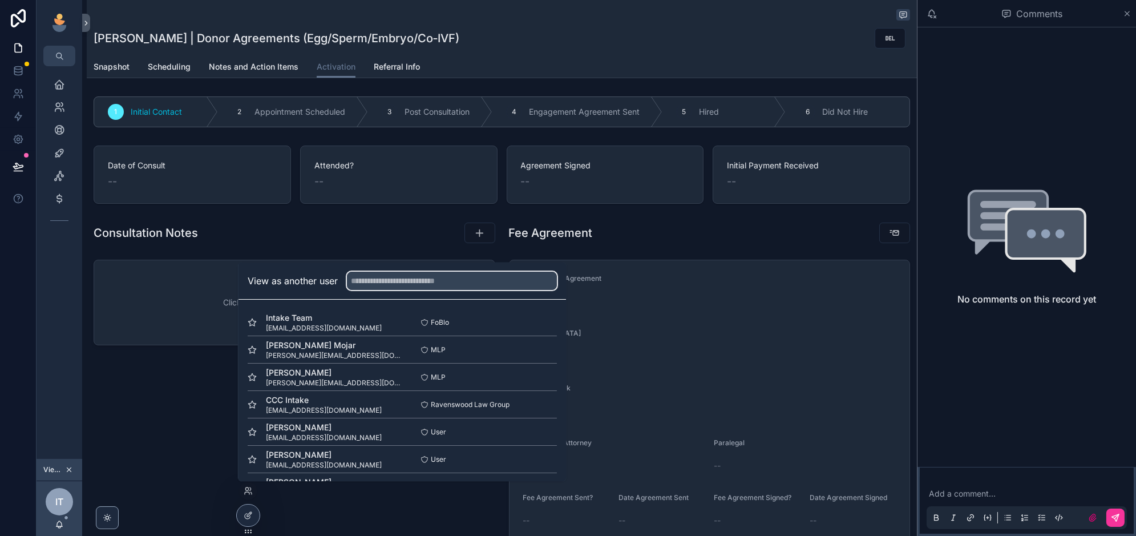
click at [424, 280] on input "text" at bounding box center [452, 281] width 210 height 18
type input "*"
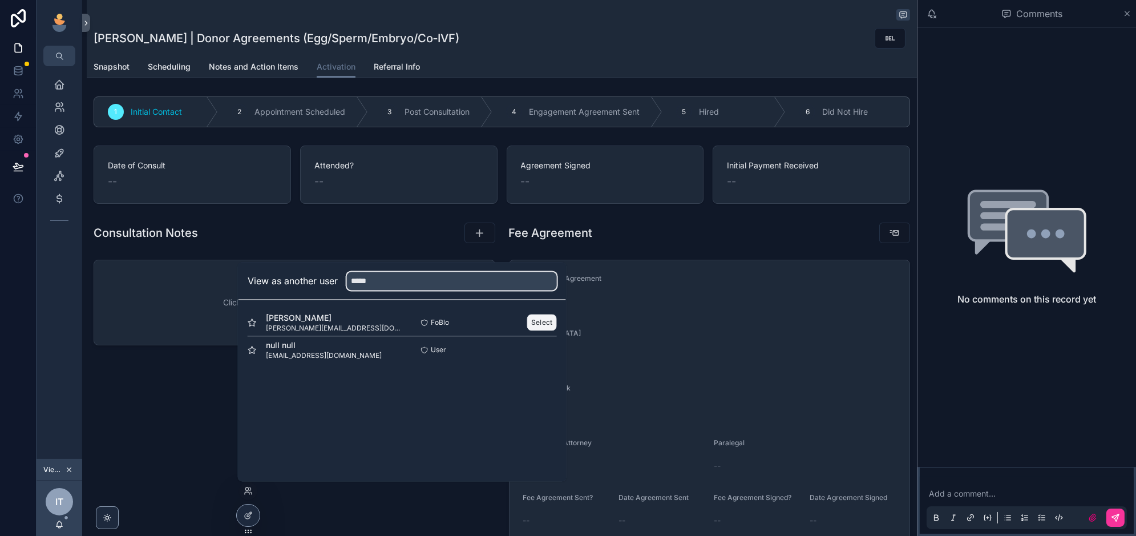
type input "*****"
click at [545, 320] on button "Select" at bounding box center [542, 322] width 30 height 17
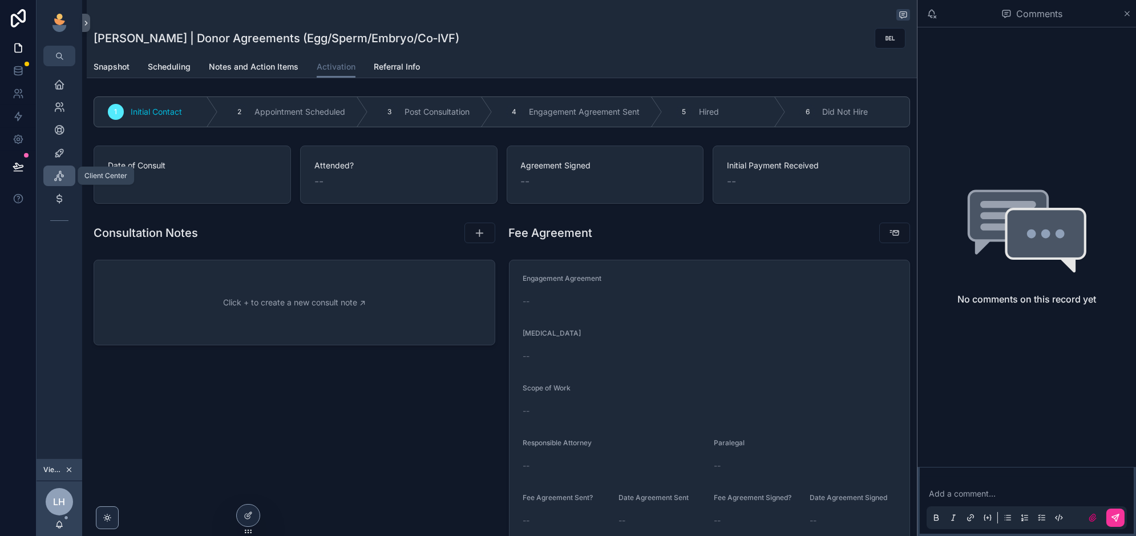
click at [59, 175] on icon "scrollable content" at bounding box center [59, 175] width 11 height 11
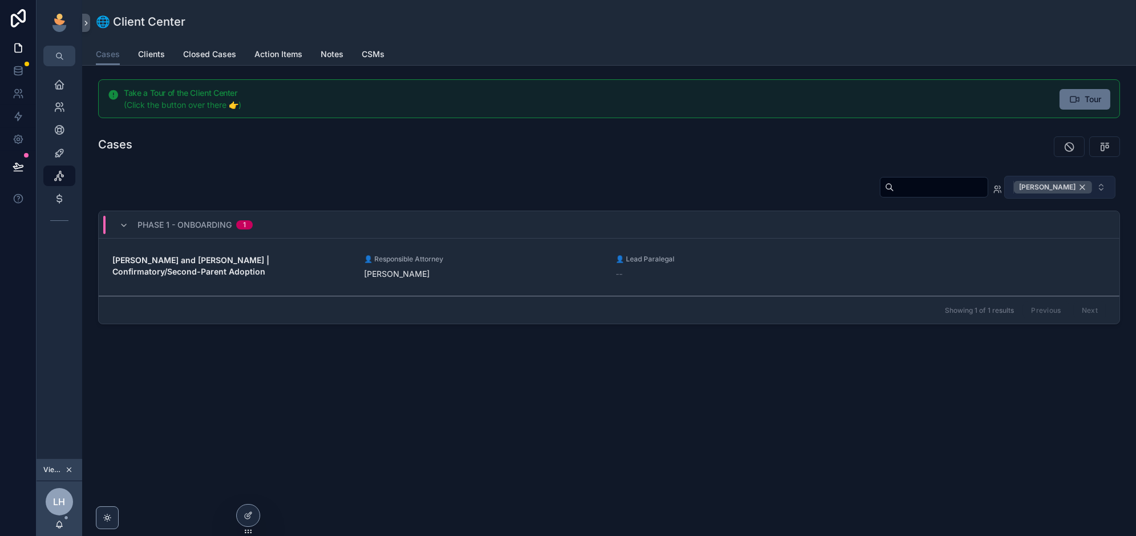
click at [1084, 186] on div "LeAnn Hoffman" at bounding box center [1053, 187] width 78 height 13
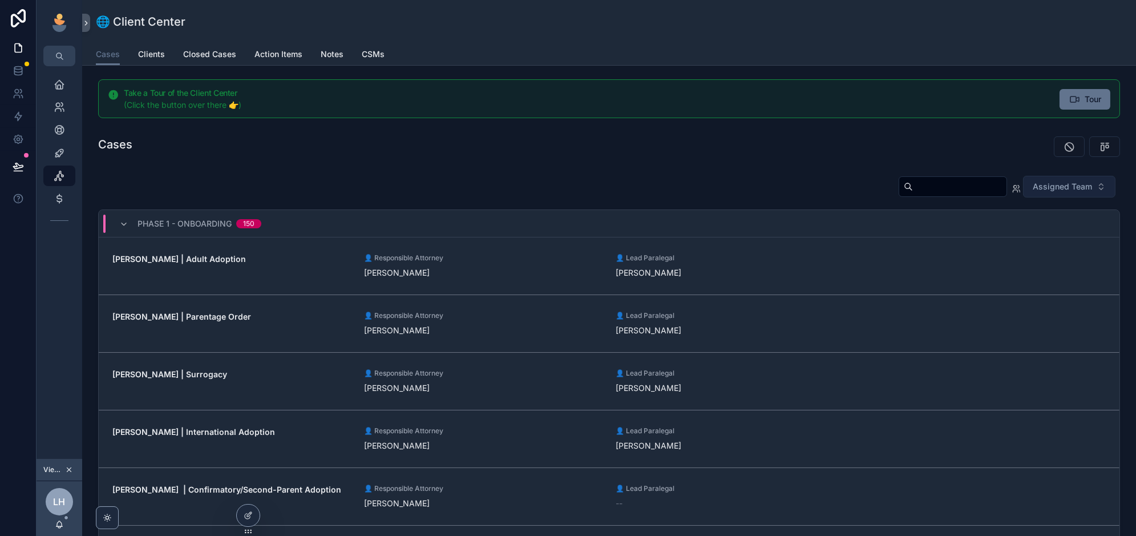
click at [1056, 184] on span "Assigned Team" at bounding box center [1062, 186] width 59 height 11
type input "****"
click at [1034, 227] on span "[PERSON_NAME]" at bounding box center [1012, 231] width 66 height 11
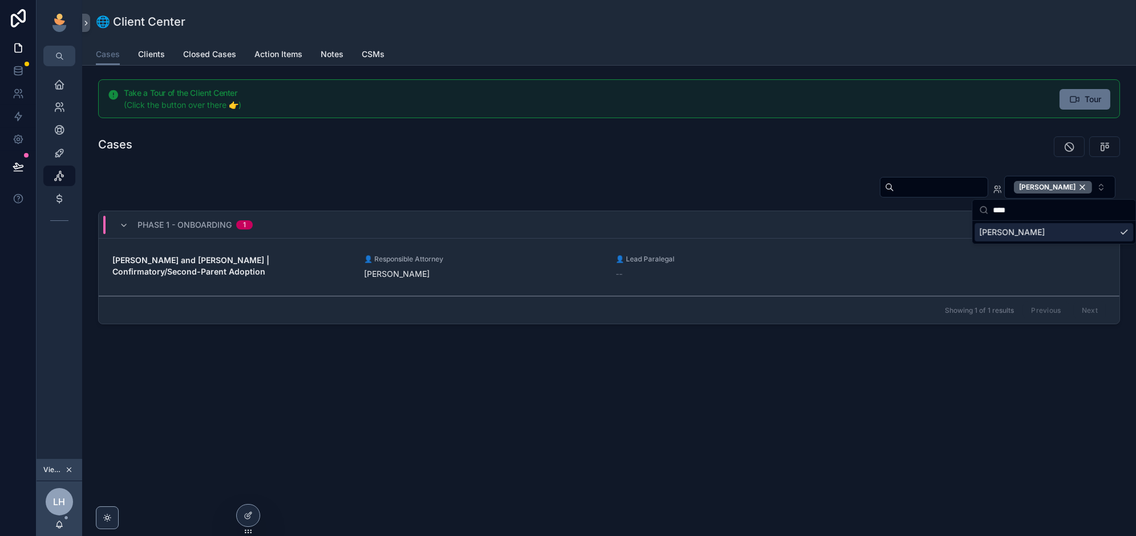
click at [725, 162] on div "Take a Tour of the Client Center (Click the button over there 👉) Tour Cases LeA…" at bounding box center [609, 236] width 1054 height 341
click at [942, 186] on input "scrollable content" at bounding box center [941, 187] width 94 height 16
click at [795, 155] on div "scrollable content" at bounding box center [870, 146] width 501 height 21
click at [521, 259] on span "👤 Responsible Attorney" at bounding box center [483, 259] width 238 height 9
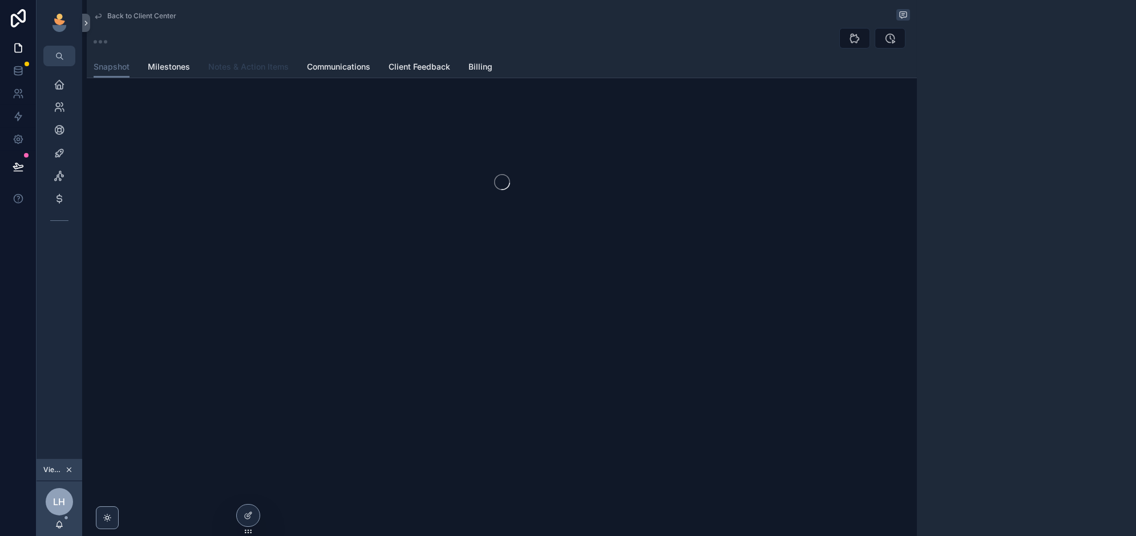
click at [245, 66] on span "Notes & Action Items" at bounding box center [248, 66] width 80 height 11
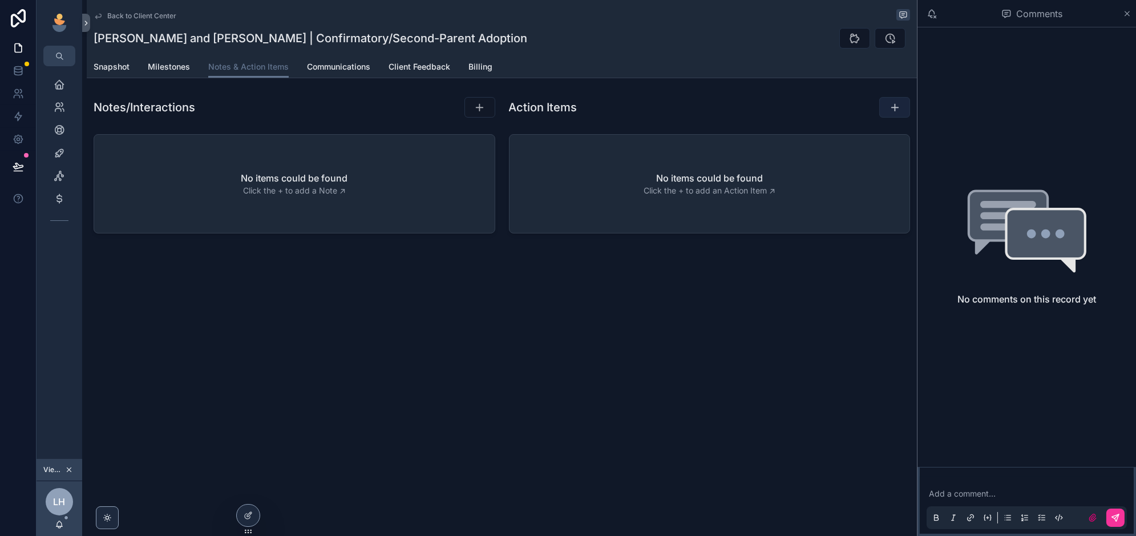
click at [892, 103] on icon "scrollable content" at bounding box center [894, 107] width 11 height 11
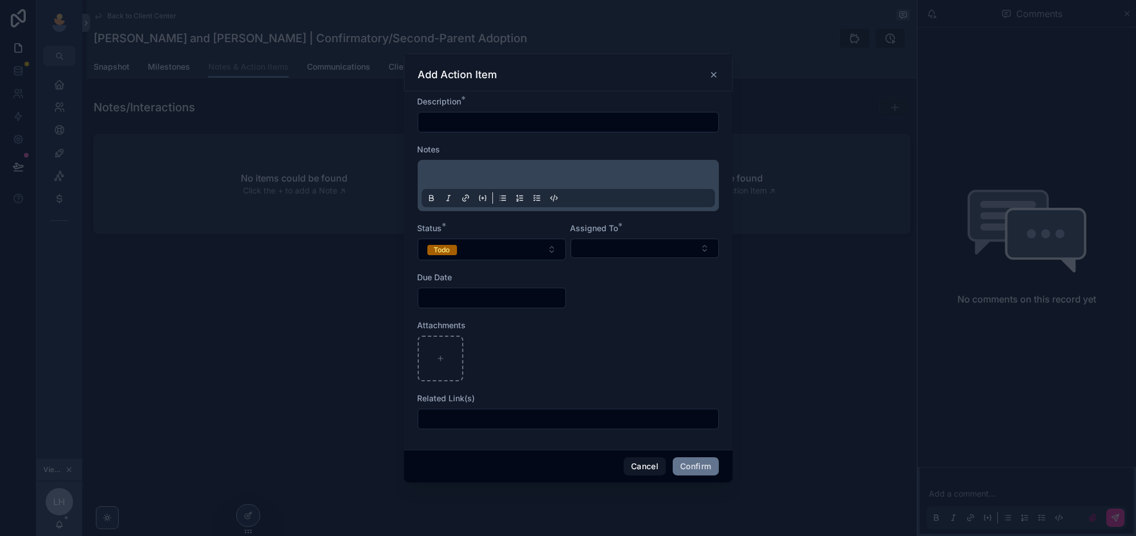
click at [537, 124] on input "text" at bounding box center [568, 122] width 300 height 16
type input "**********"
click at [506, 250] on button "Todo" at bounding box center [492, 250] width 148 height 22
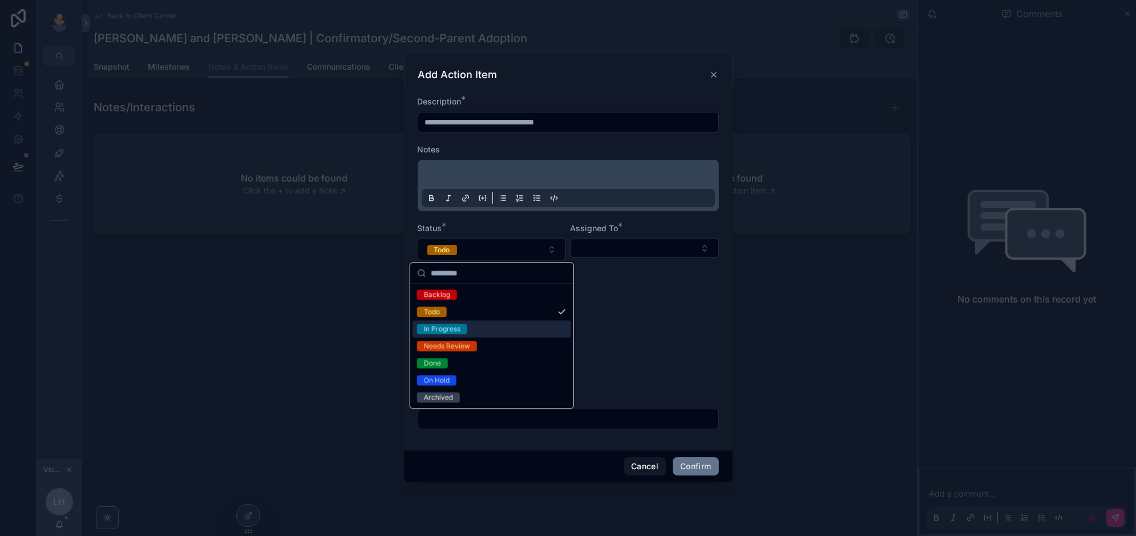
click at [651, 346] on div at bounding box center [568, 359] width 301 height 46
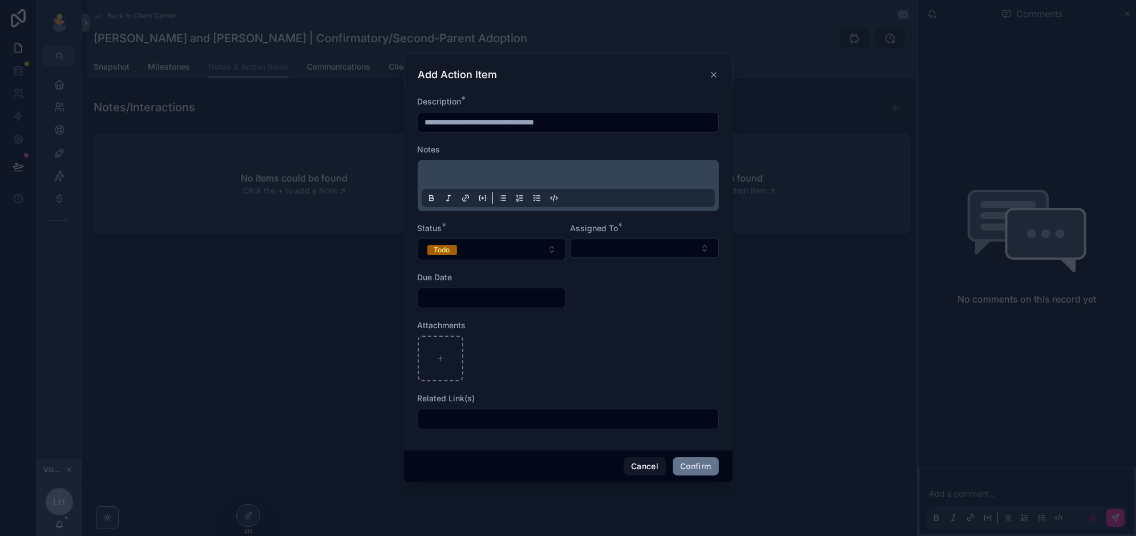
click at [689, 235] on div "Assigned To *" at bounding box center [645, 242] width 148 height 38
click at [678, 248] on button "Select Button" at bounding box center [645, 248] width 148 height 19
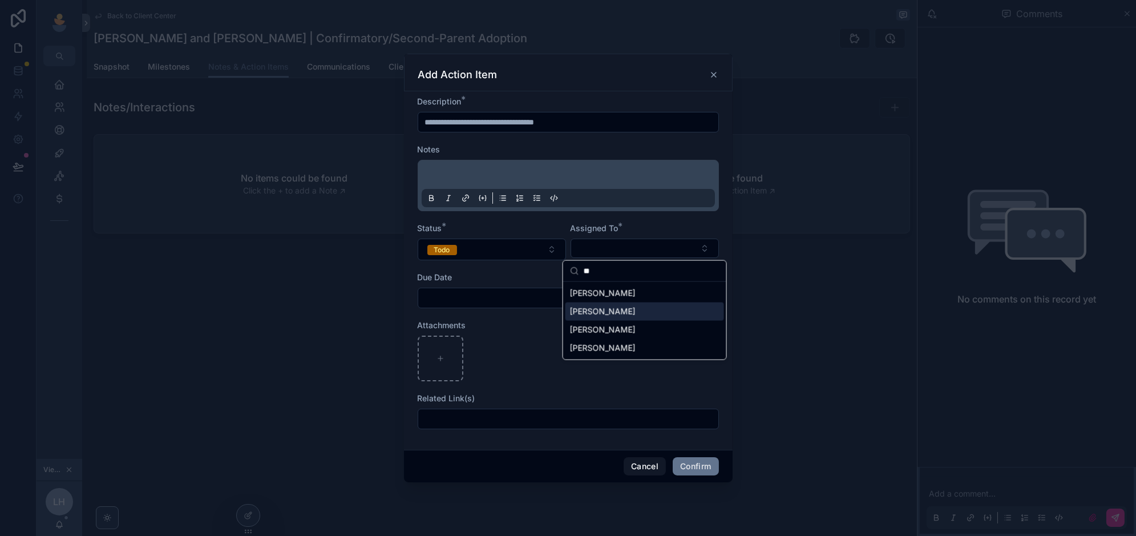
type input "**"
click at [629, 309] on div "[PERSON_NAME]" at bounding box center [645, 312] width 159 height 18
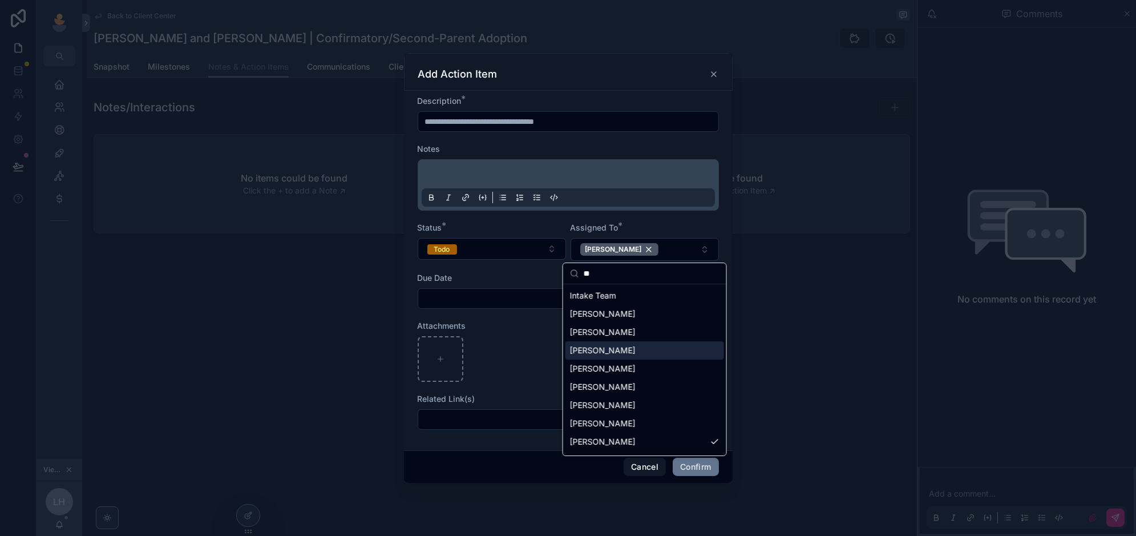
click at [515, 360] on div at bounding box center [568, 359] width 301 height 46
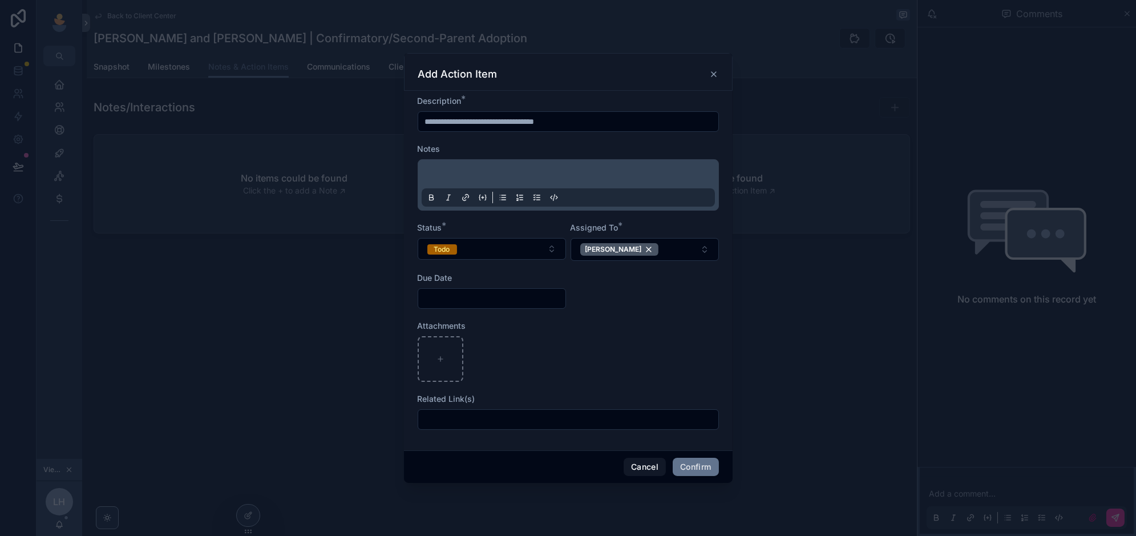
click at [527, 296] on input "text" at bounding box center [491, 299] width 147 height 16
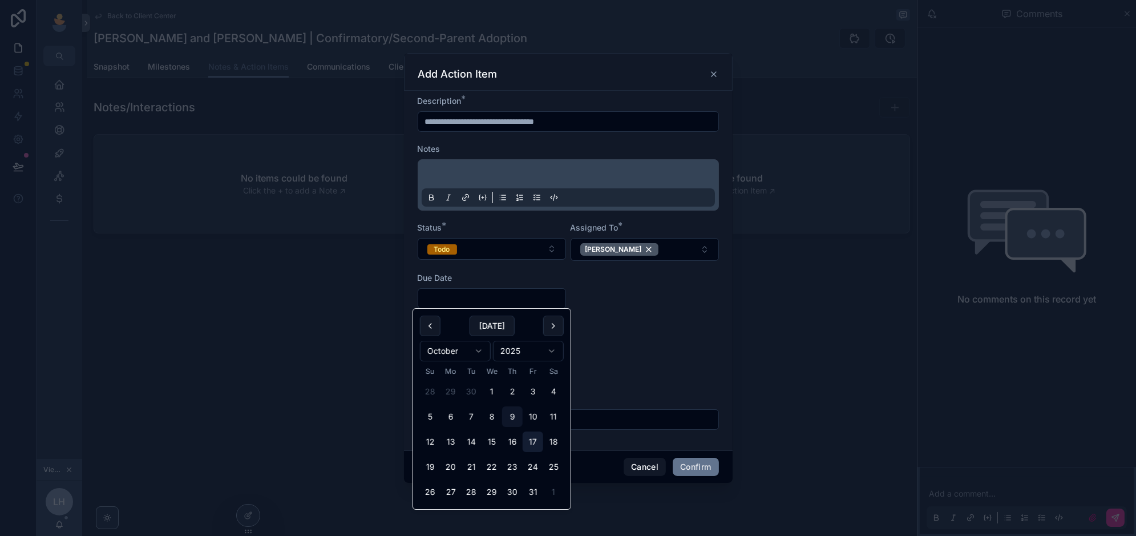
click at [528, 439] on button "17" at bounding box center [533, 442] width 21 height 21
type input "**********"
click at [671, 347] on div at bounding box center [568, 359] width 301 height 46
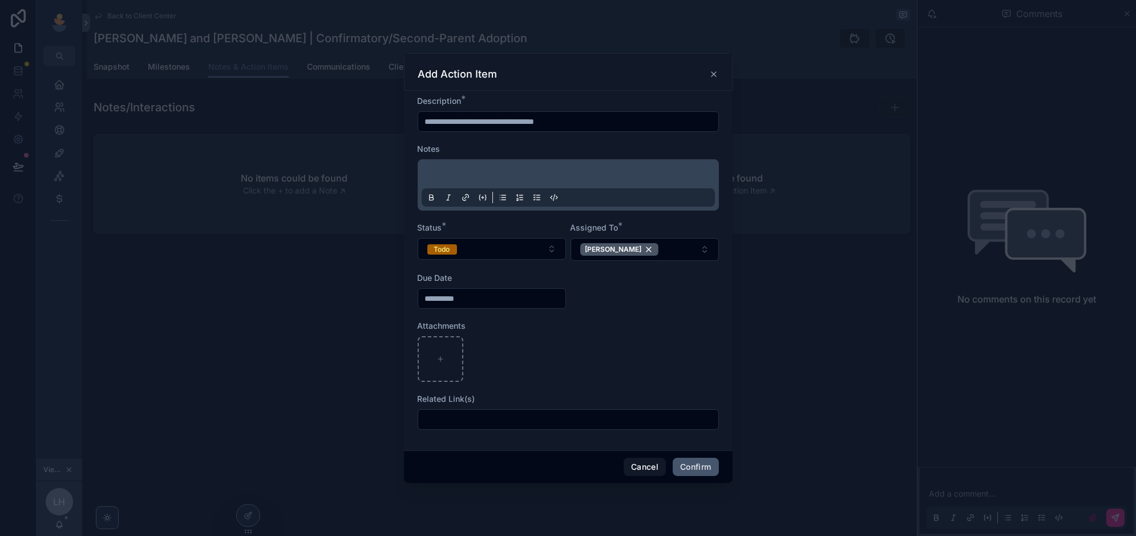
click at [685, 465] on button "Confirm" at bounding box center [696, 467] width 46 height 18
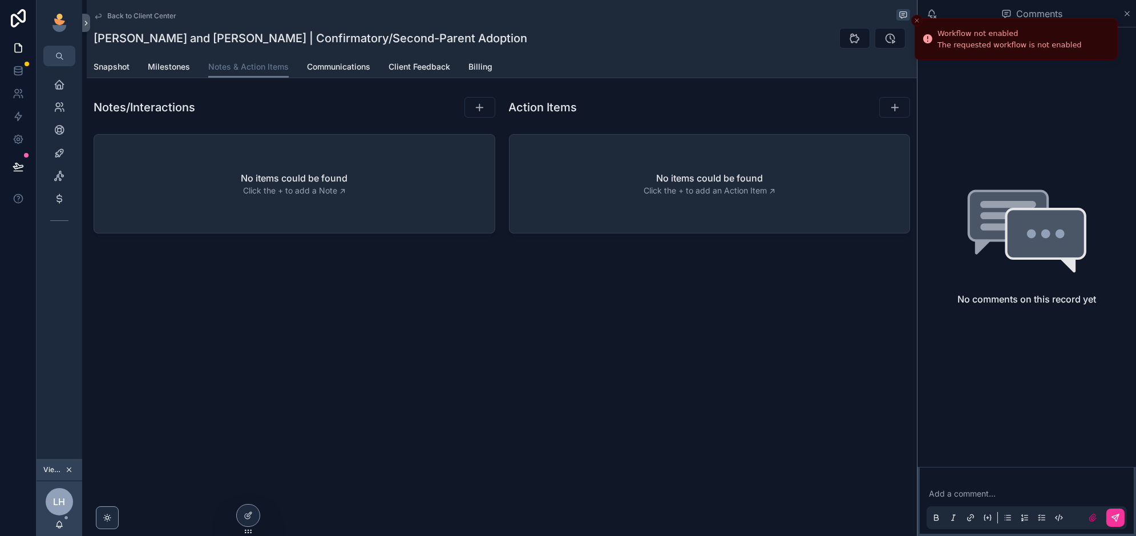
click at [917, 21] on line "Close toast" at bounding box center [917, 20] width 3 height 3
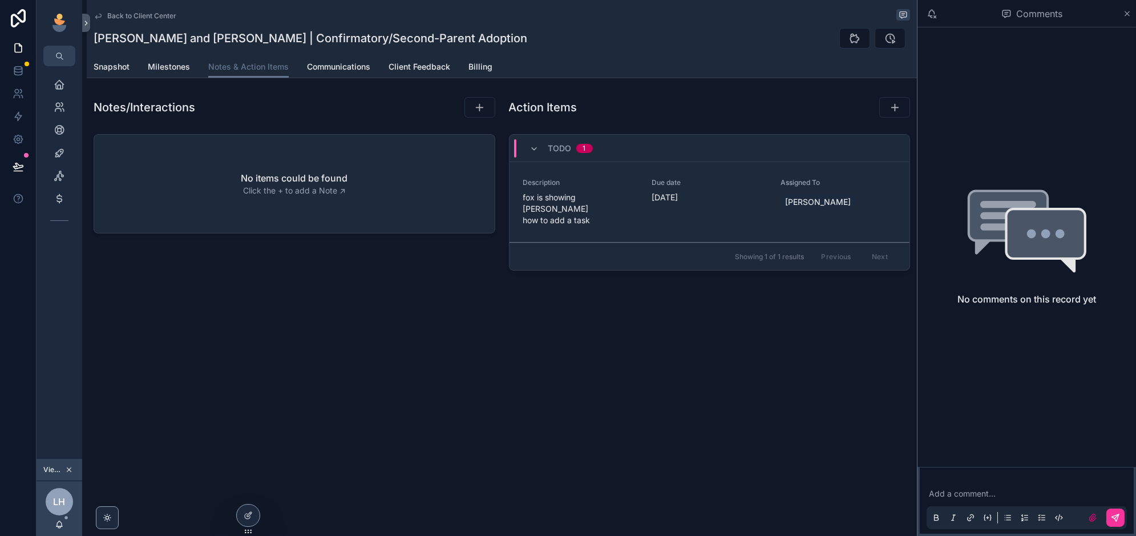
click at [228, 359] on div "Back to Client Center Jody and Andrea Duff | Confirmatory/Second-Parent Adoptio…" at bounding box center [499, 268] width 835 height 536
click at [55, 84] on icon "scrollable content" at bounding box center [59, 84] width 11 height 11
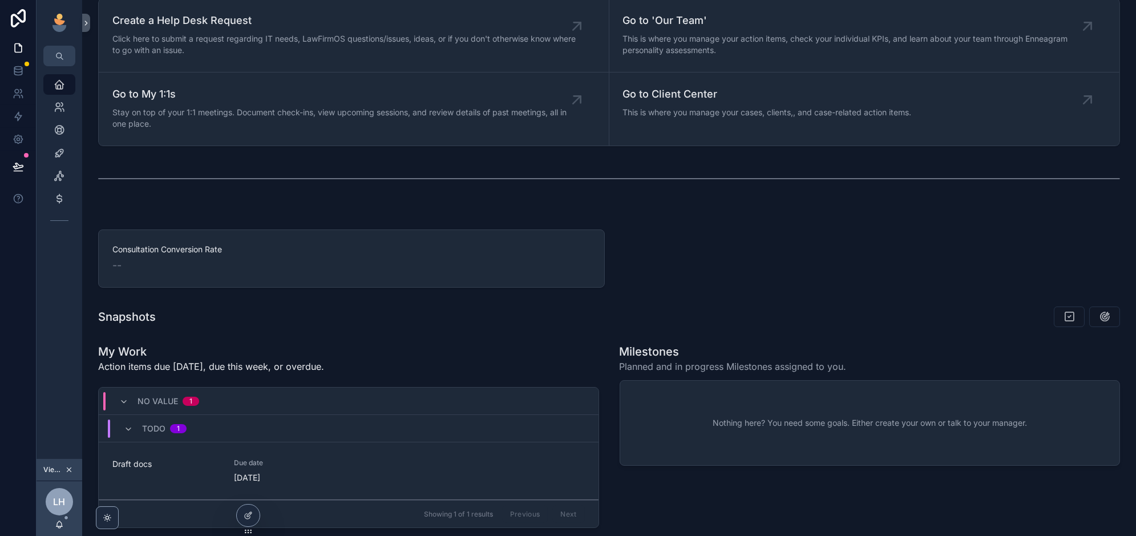
scroll to position [229, 0]
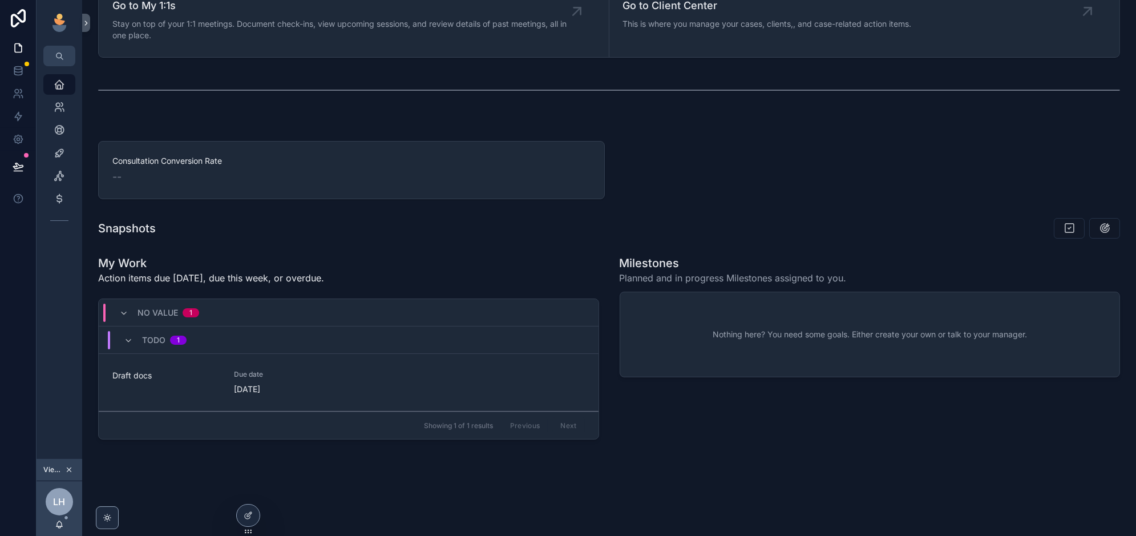
click at [129, 308] on div "No value 1" at bounding box center [159, 313] width 80 height 18
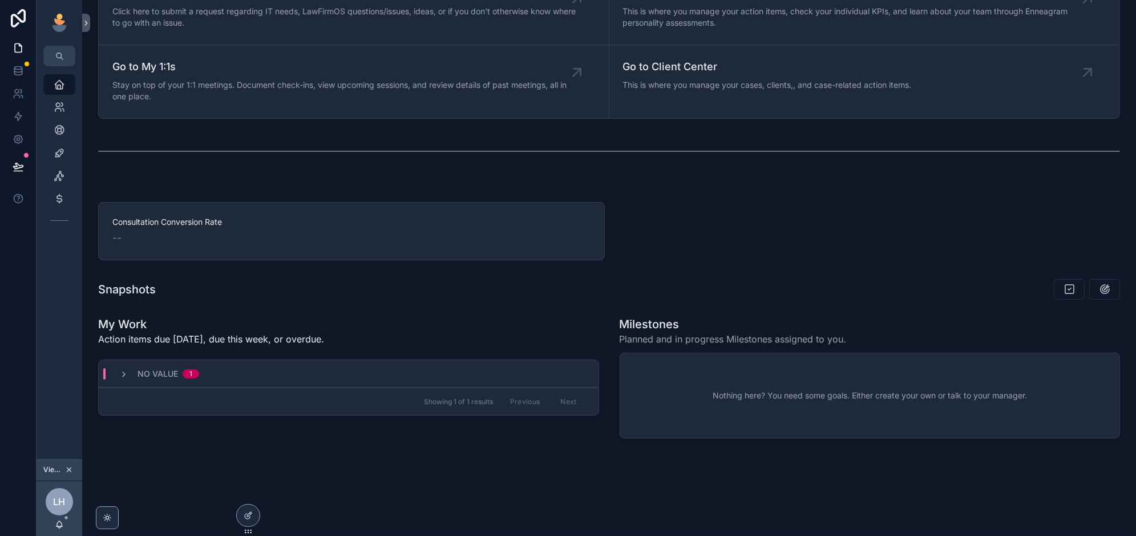
click at [131, 370] on div "No value 1" at bounding box center [159, 373] width 80 height 11
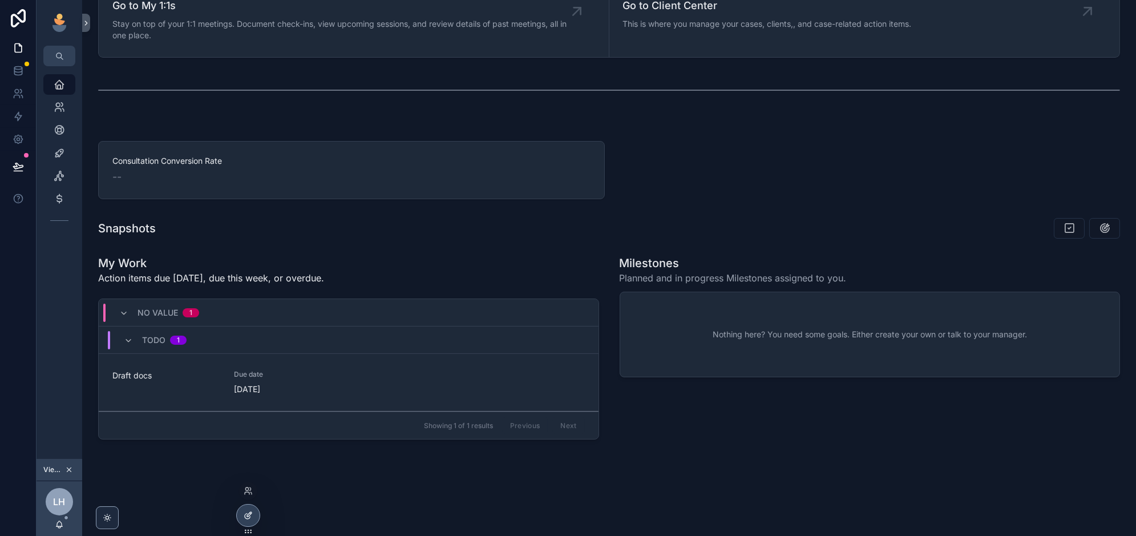
click at [250, 509] on div at bounding box center [248, 516] width 23 height 22
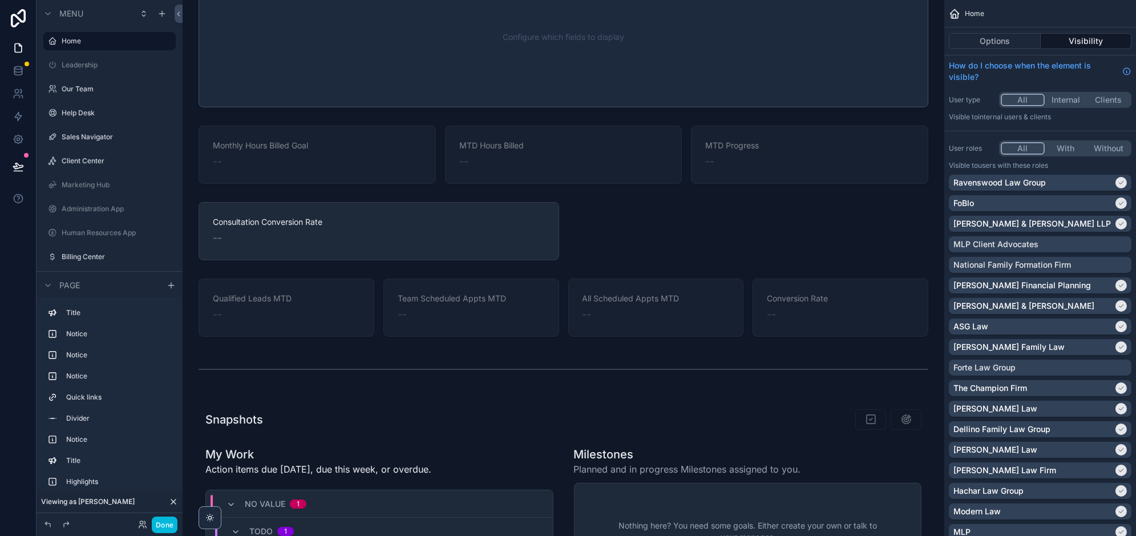
scroll to position [865, 0]
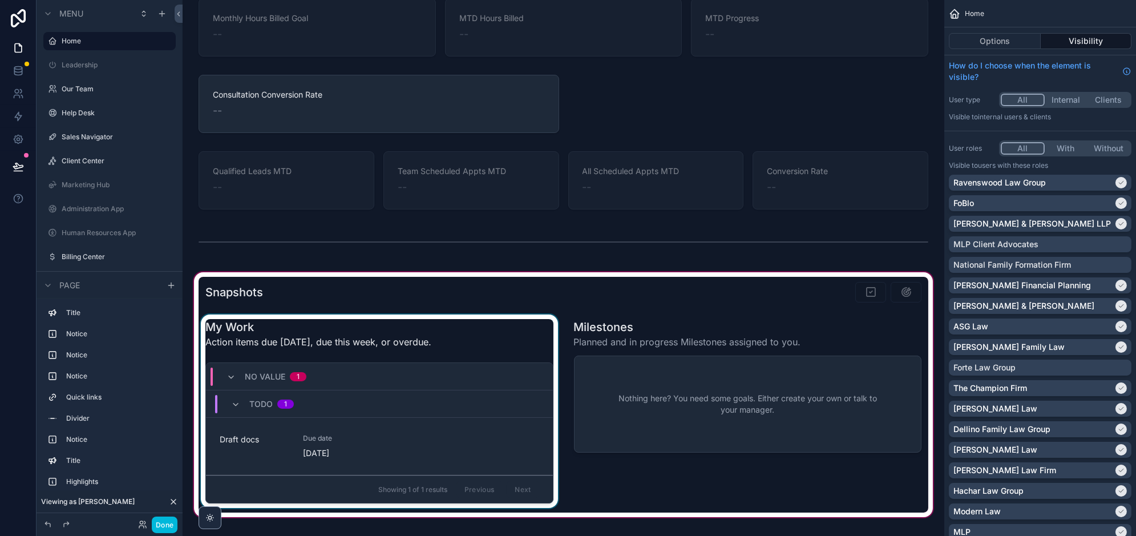
click at [389, 392] on div "Todo 1" at bounding box center [379, 403] width 347 height 27
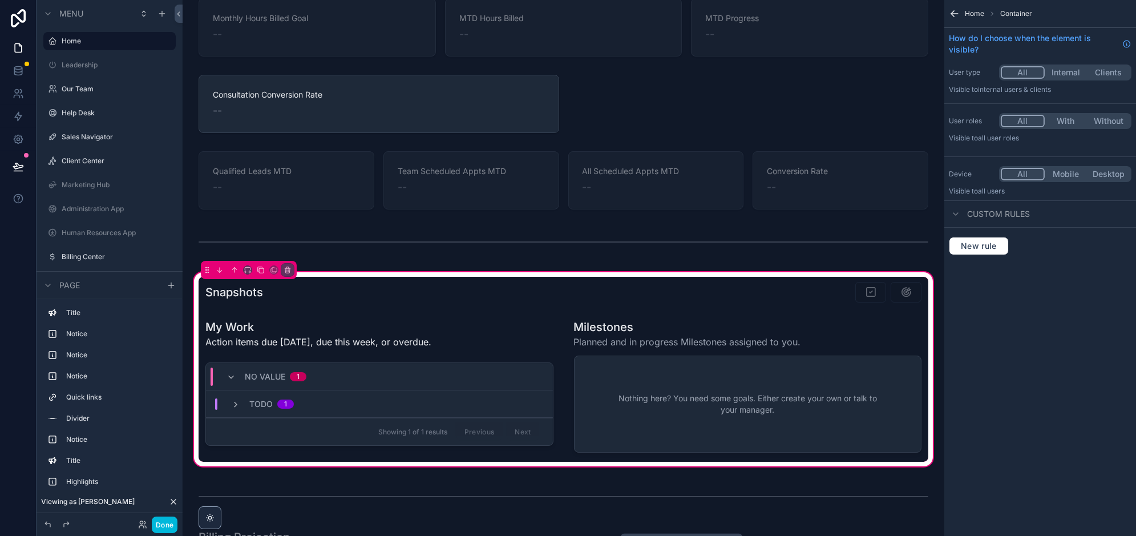
click at [381, 366] on div "No value 1" at bounding box center [379, 376] width 347 height 27
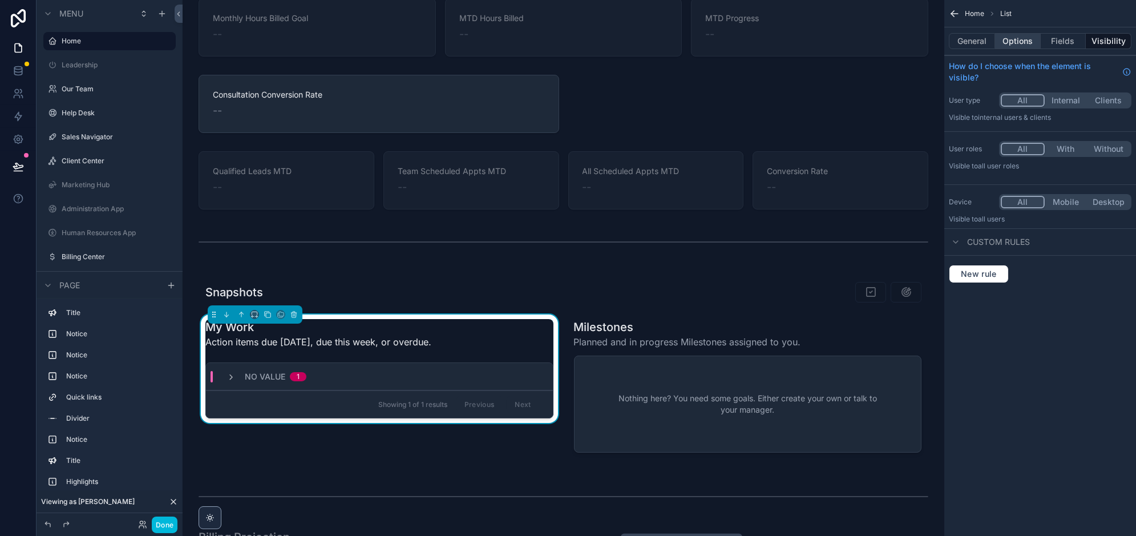
click at [1025, 39] on button "Options" at bounding box center [1018, 41] width 46 height 16
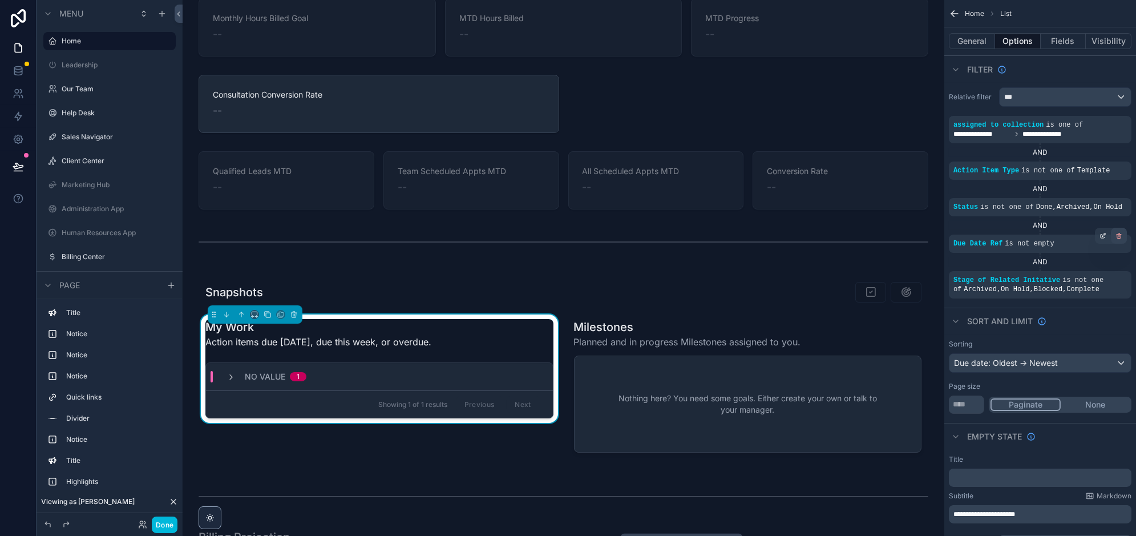
click at [1120, 237] on icon "scrollable content" at bounding box center [1119, 235] width 7 height 7
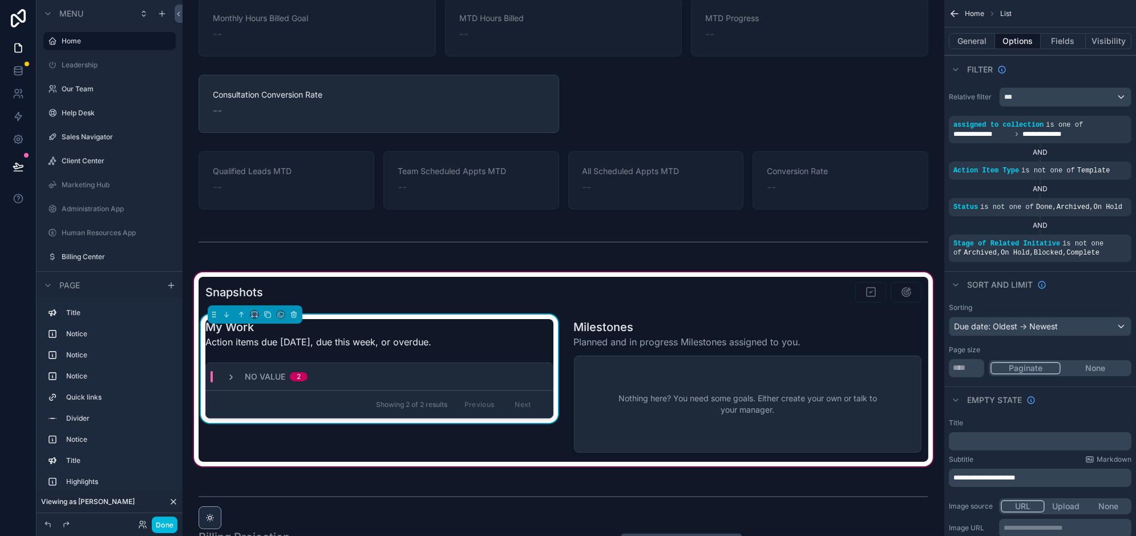
click at [240, 371] on div "No value 2" at bounding box center [267, 376] width 81 height 11
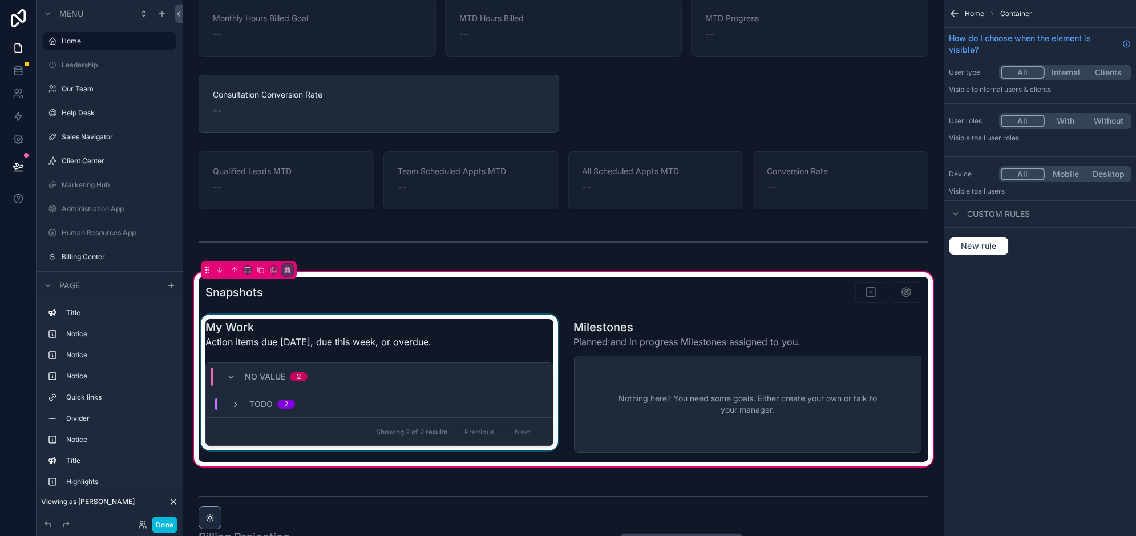
click at [231, 391] on div "Todo 2" at bounding box center [379, 403] width 347 height 27
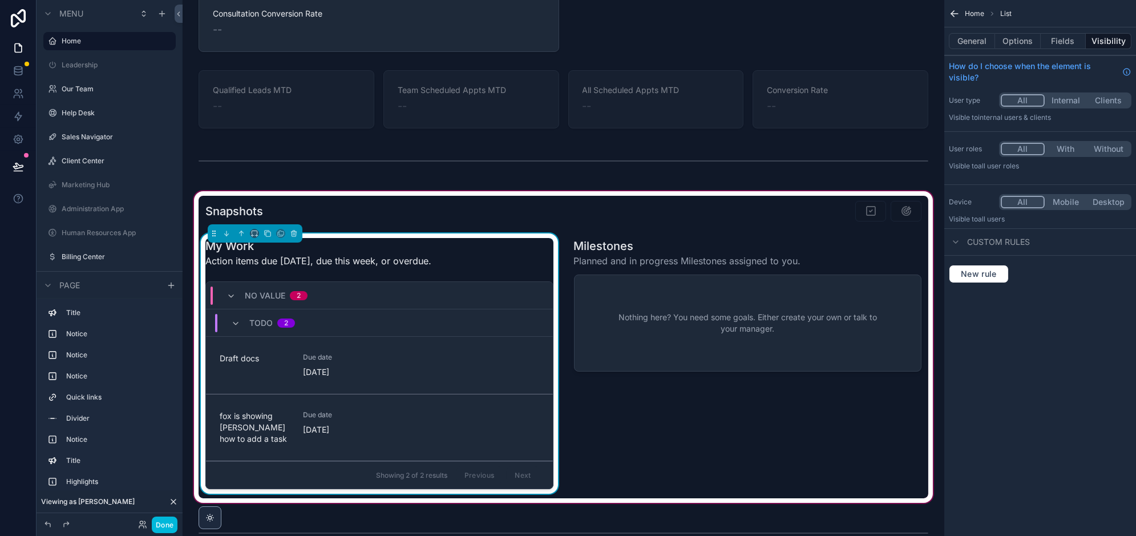
scroll to position [956, 0]
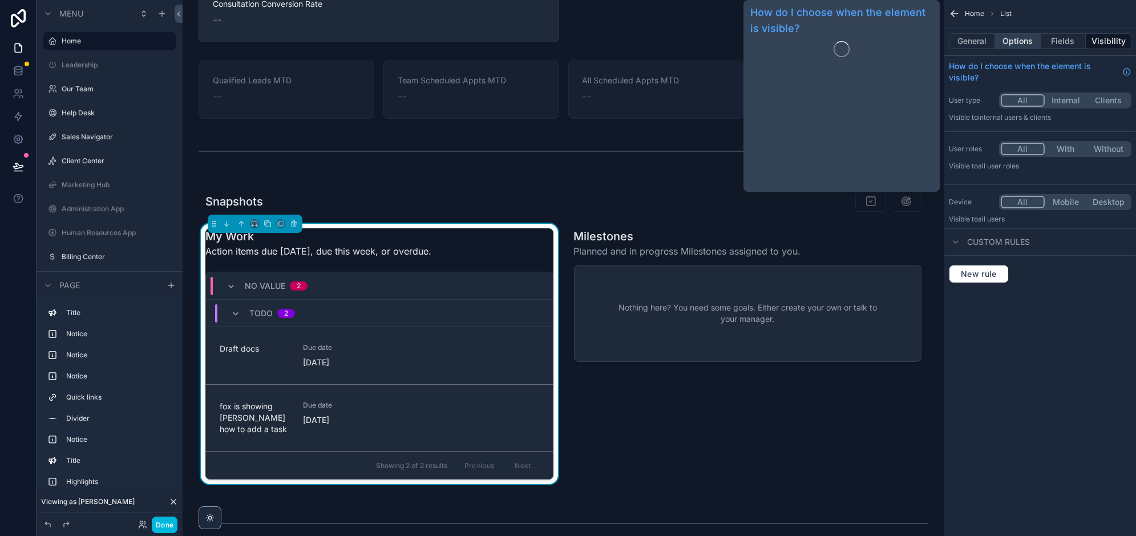
click at [1025, 45] on button "Options" at bounding box center [1018, 41] width 46 height 16
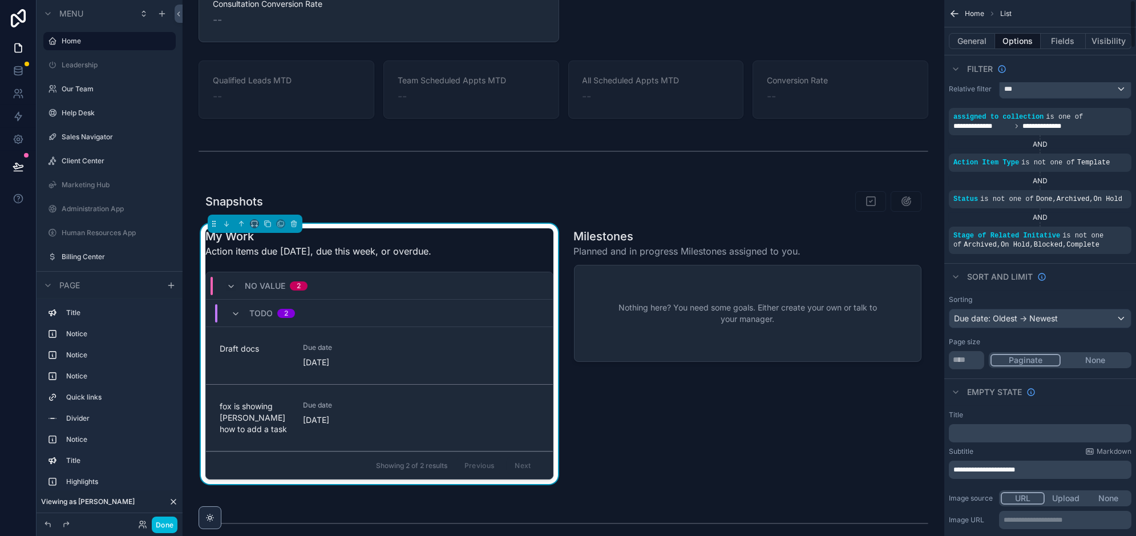
scroll to position [0, 0]
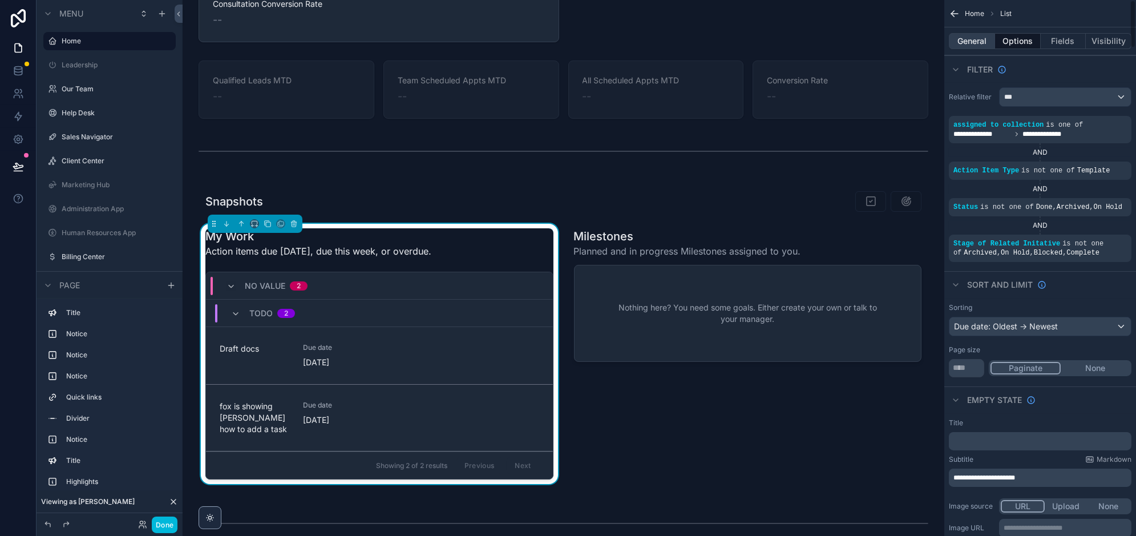
click at [970, 37] on button "General" at bounding box center [972, 41] width 46 height 16
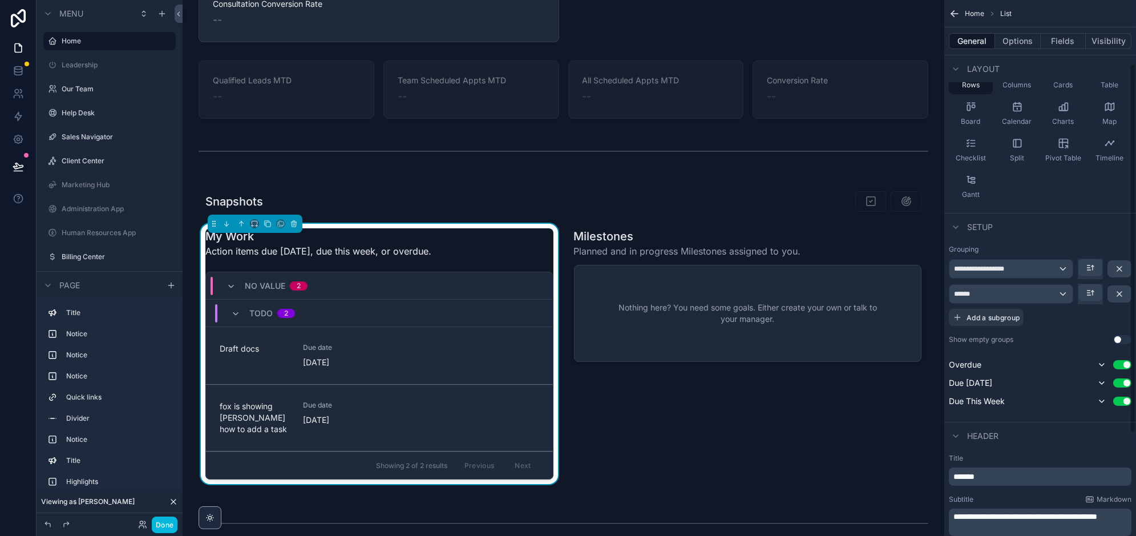
scroll to position [92, 0]
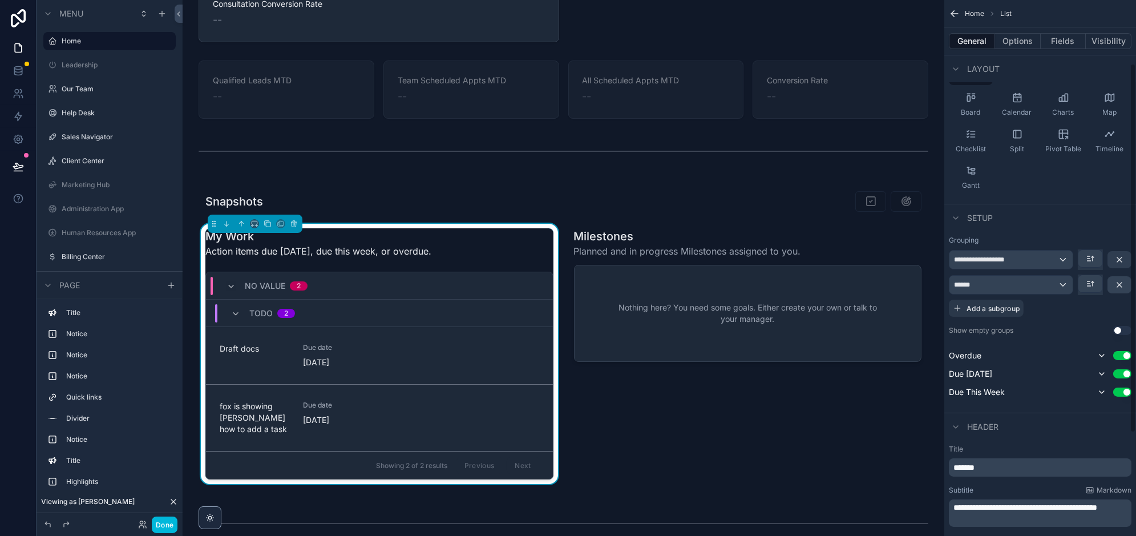
click at [1122, 260] on icon "scrollable content" at bounding box center [1119, 259] width 9 height 9
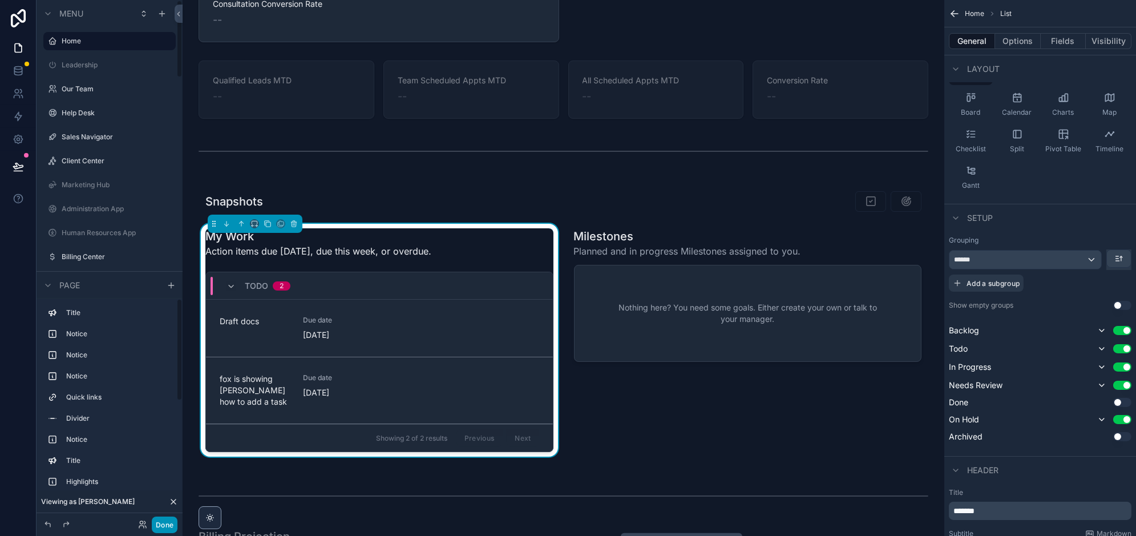
click at [168, 522] on button "Done" at bounding box center [165, 525] width 26 height 17
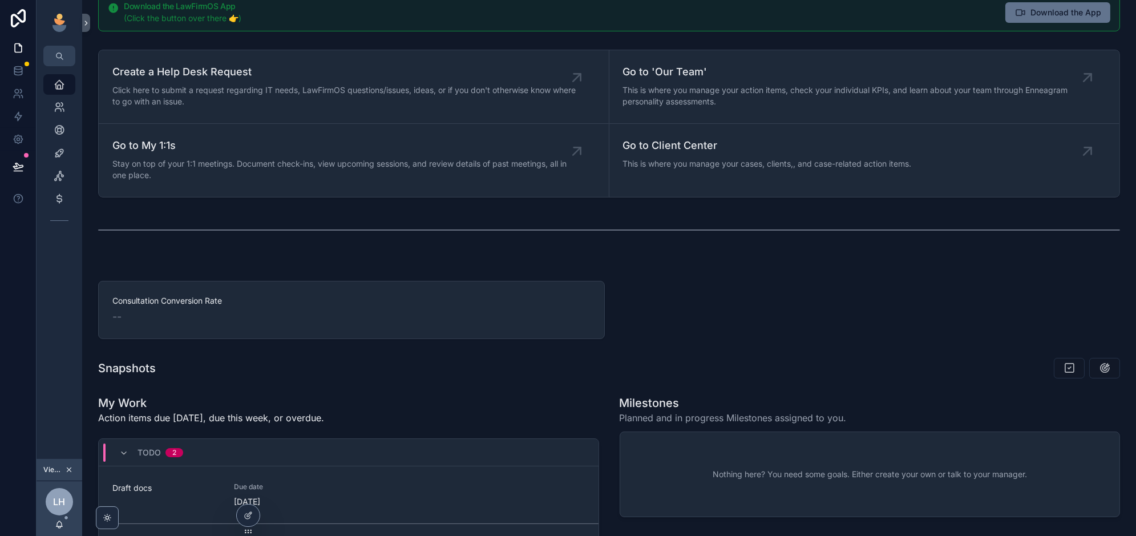
scroll to position [83, 0]
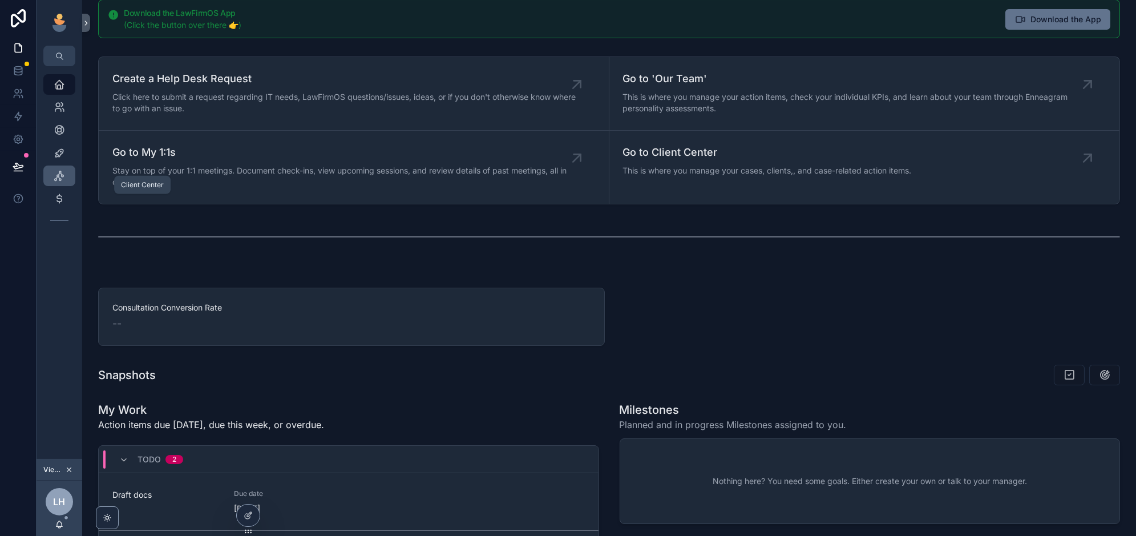
click at [62, 178] on icon "scrollable content" at bounding box center [59, 175] width 11 height 11
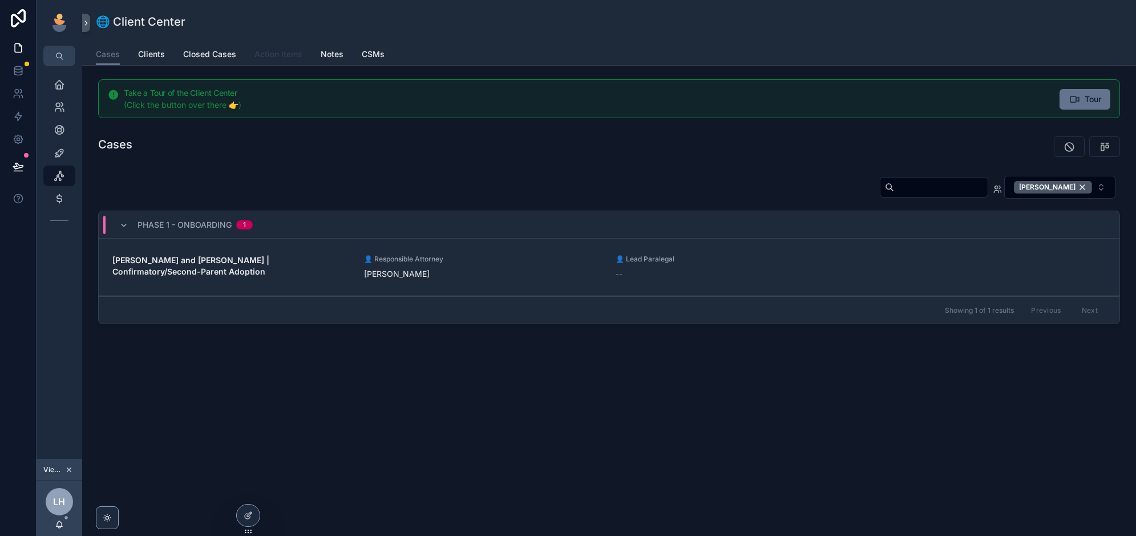
click at [264, 57] on span "Action Items" at bounding box center [279, 54] width 48 height 11
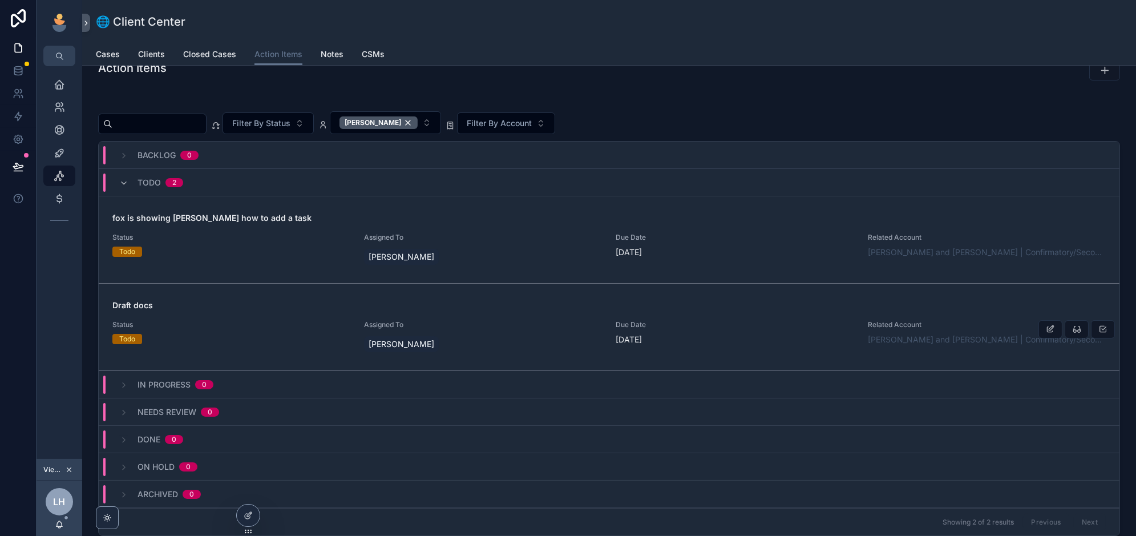
scroll to position [9, 0]
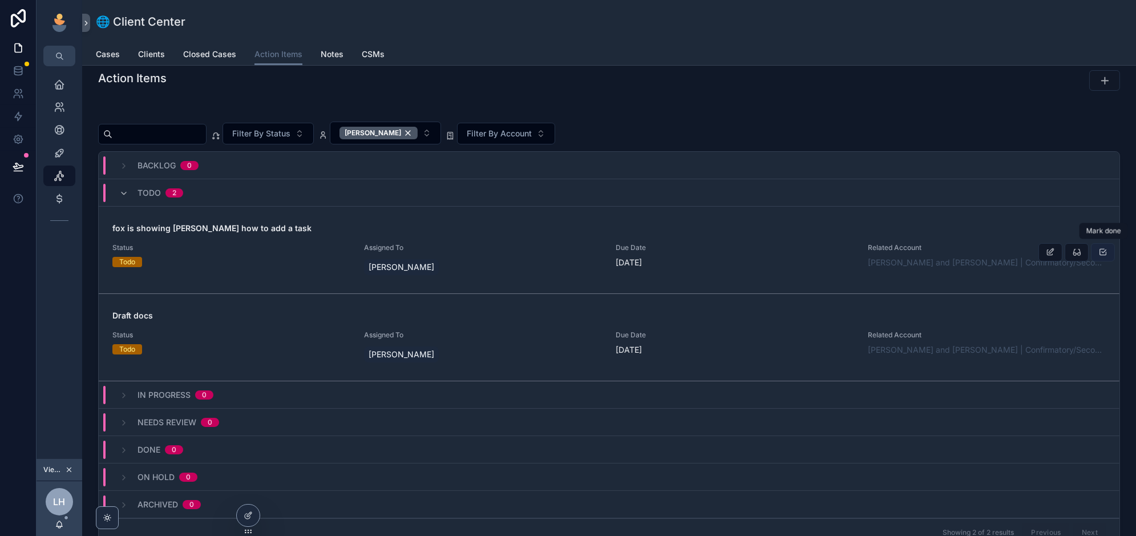
click at [1103, 248] on icon "scrollable content" at bounding box center [1103, 252] width 9 height 9
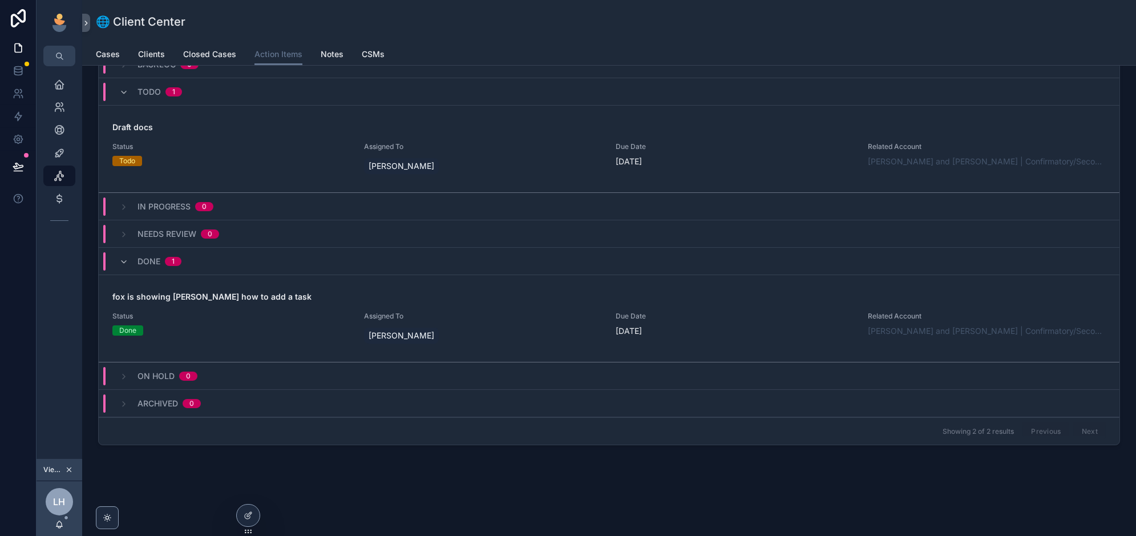
scroll to position [0, 0]
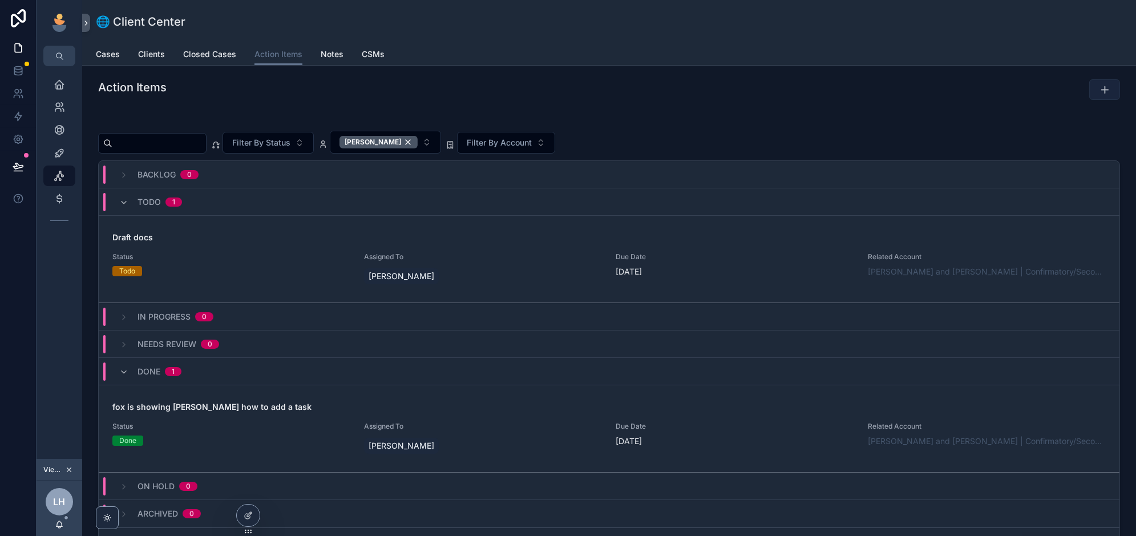
click at [1111, 87] on button "scrollable content" at bounding box center [1105, 89] width 31 height 21
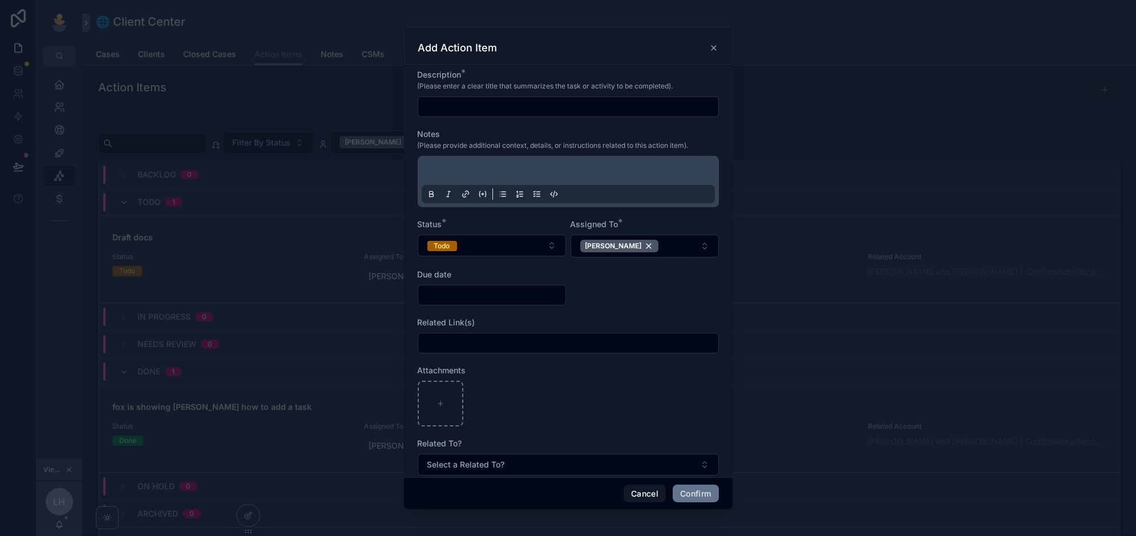
scroll to position [15, 0]
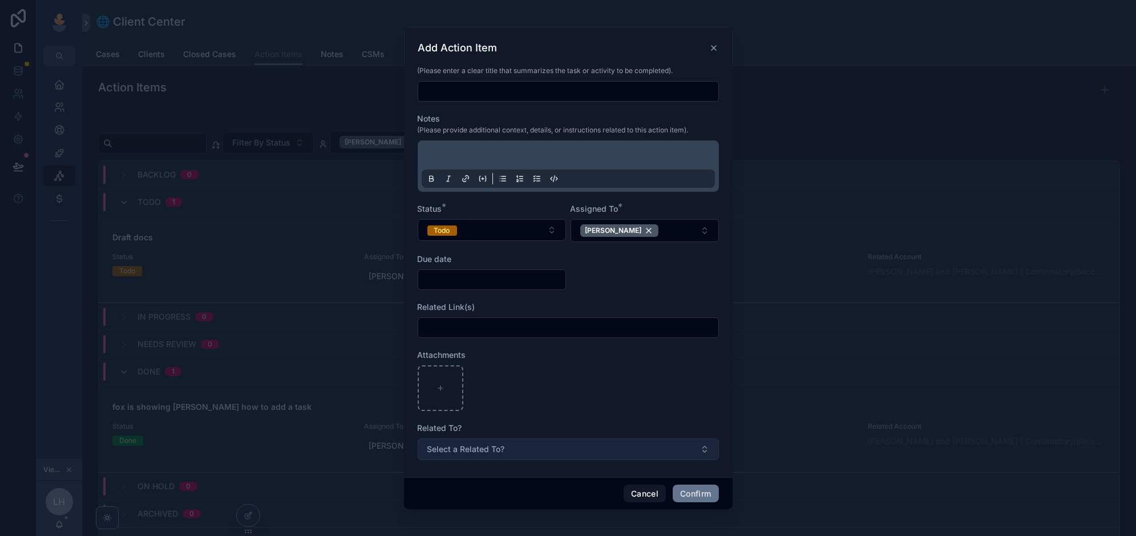
click at [511, 454] on button "Select a Related To?" at bounding box center [568, 449] width 301 height 22
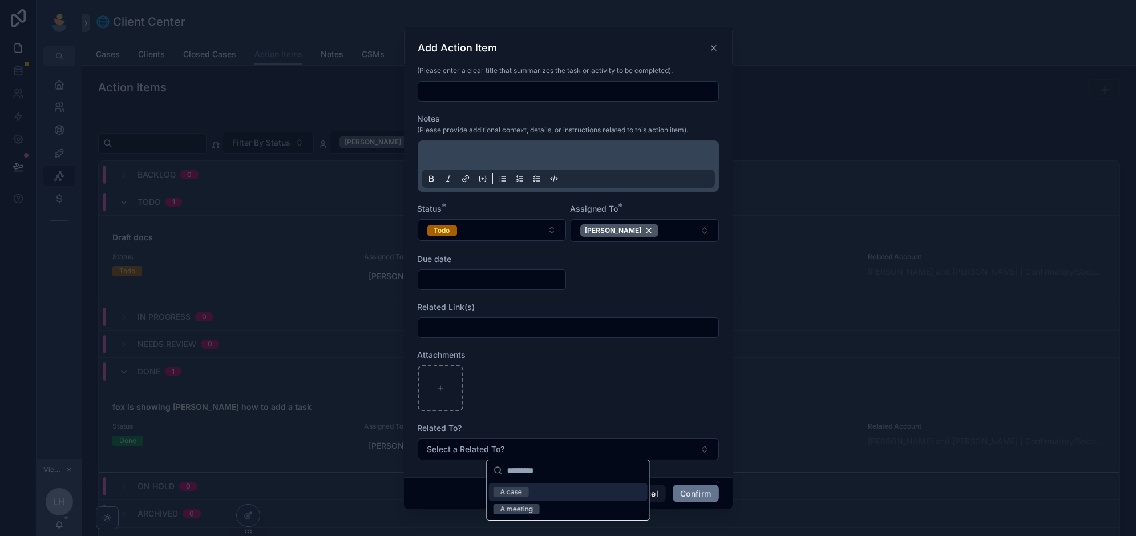
click at [530, 492] on div "A case" at bounding box center [568, 491] width 159 height 17
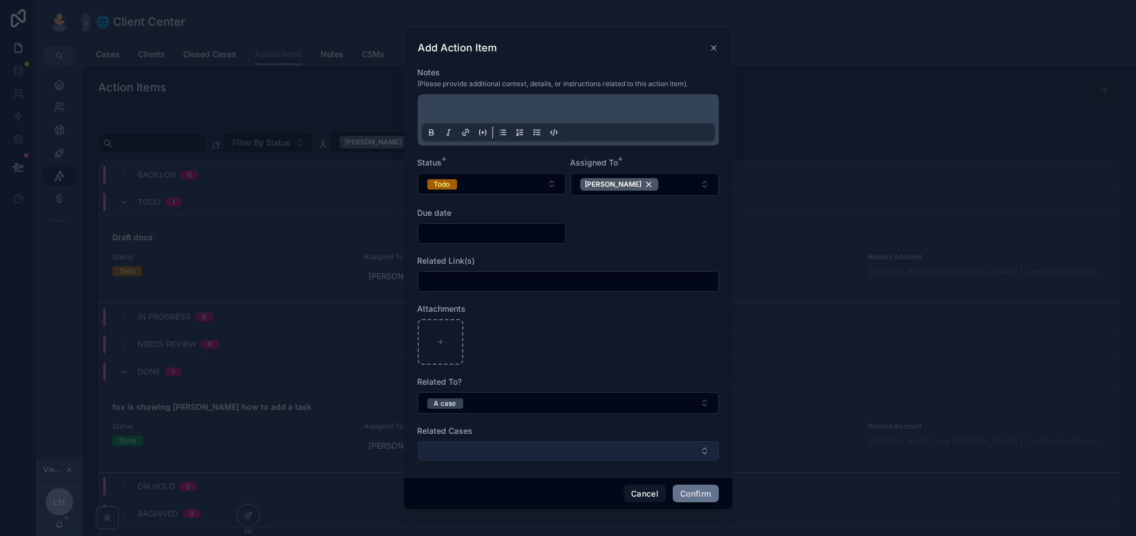
click at [504, 449] on button "Select Button" at bounding box center [568, 450] width 301 height 19
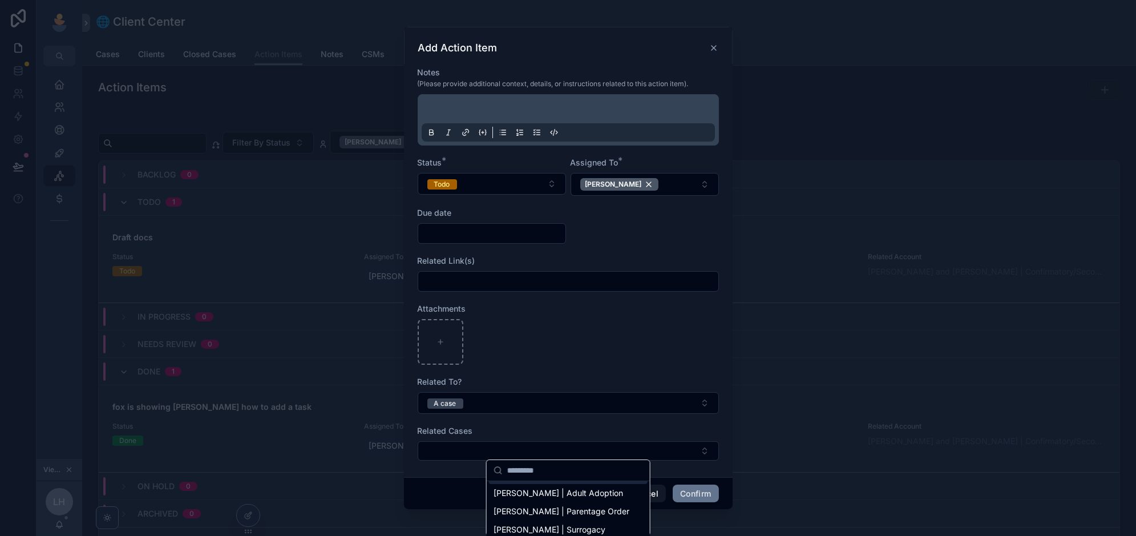
scroll to position [0, 0]
click at [674, 425] on div "Related Cases" at bounding box center [568, 430] width 301 height 11
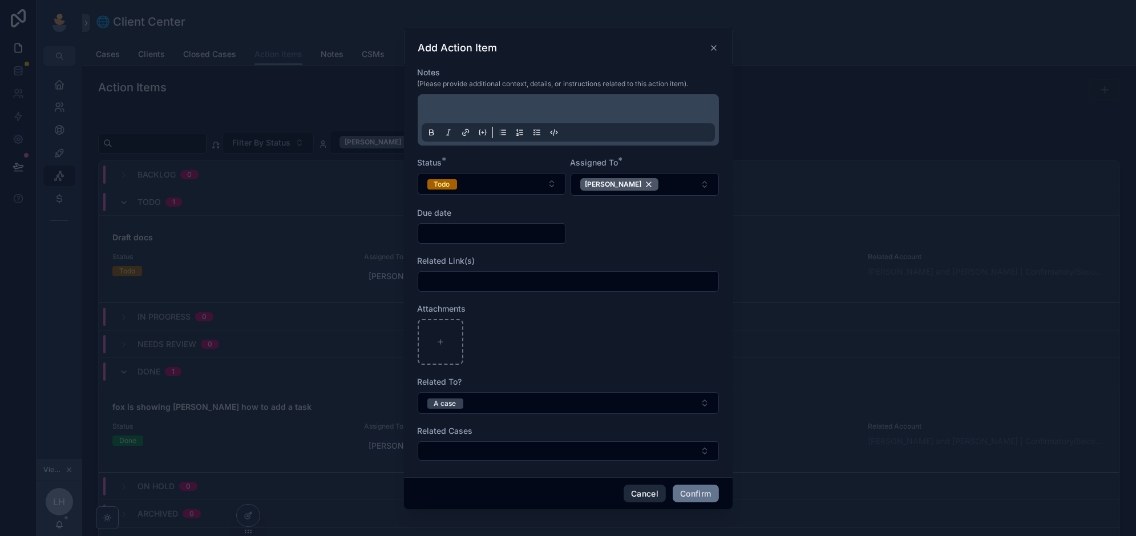
click at [636, 491] on button "Cancel" at bounding box center [645, 494] width 42 height 18
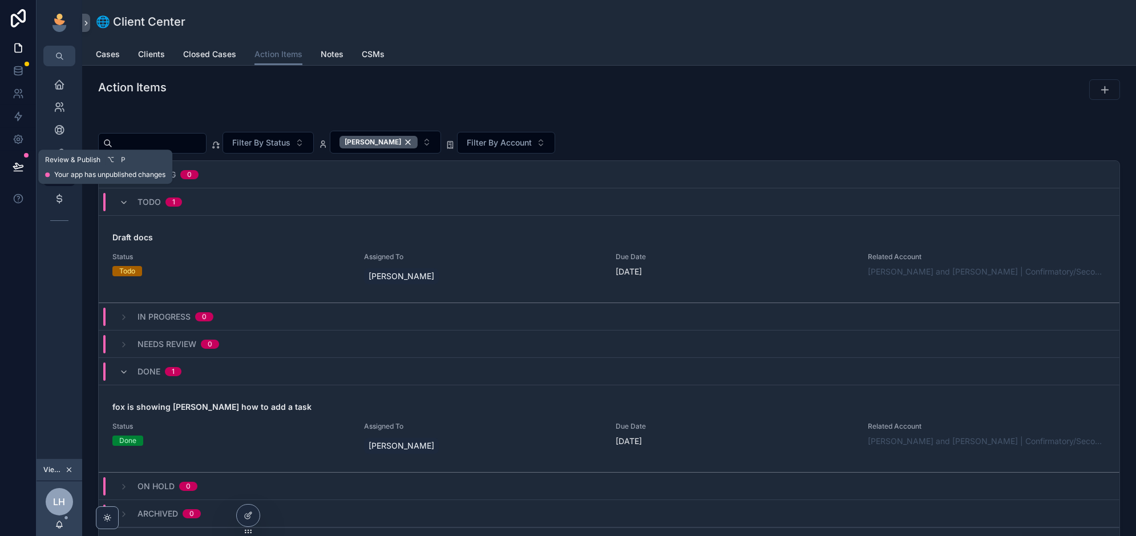
click at [29, 167] on button at bounding box center [18, 167] width 25 height 32
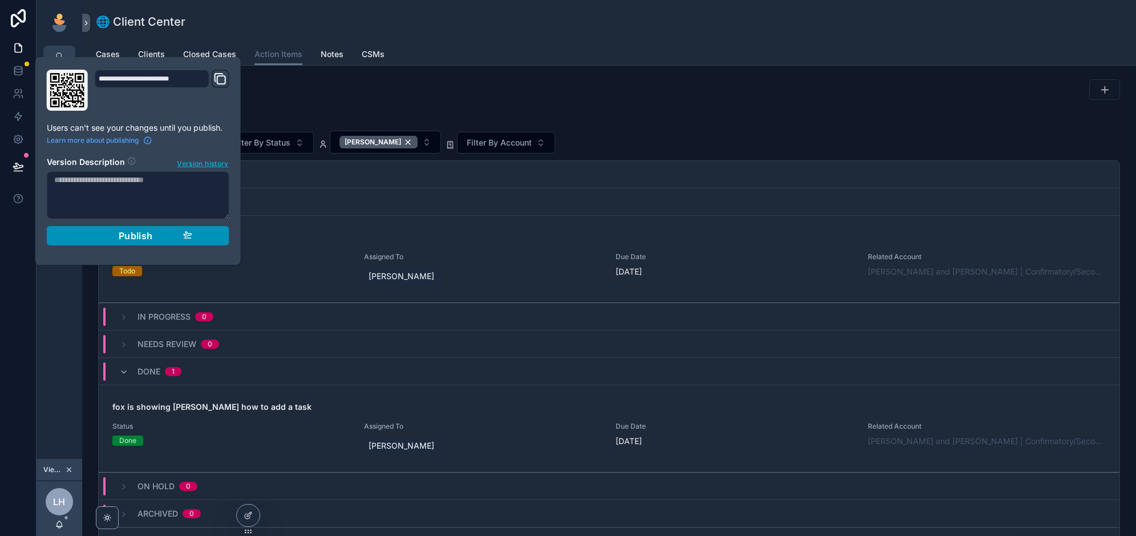
click at [138, 237] on span "Publish" at bounding box center [136, 235] width 34 height 11
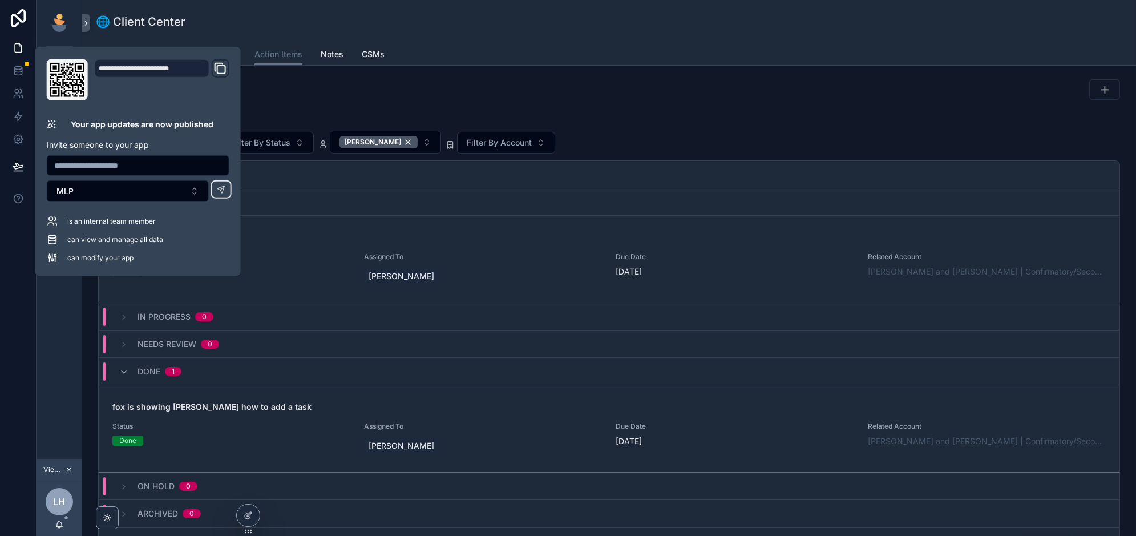
click at [541, 87] on div "Action Items" at bounding box center [348, 87] width 501 height 16
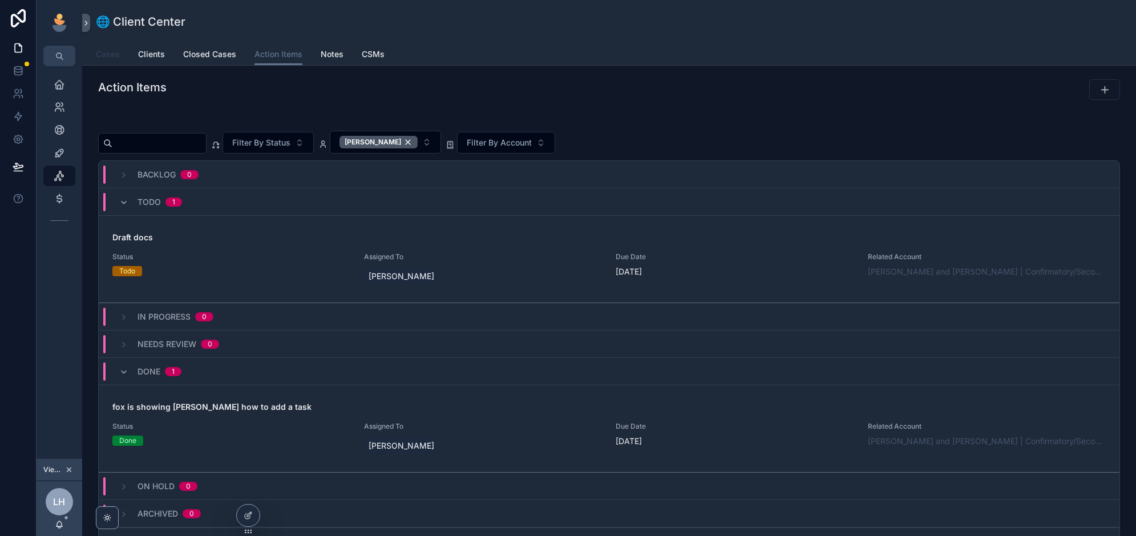
click at [102, 51] on span "Cases" at bounding box center [108, 54] width 24 height 11
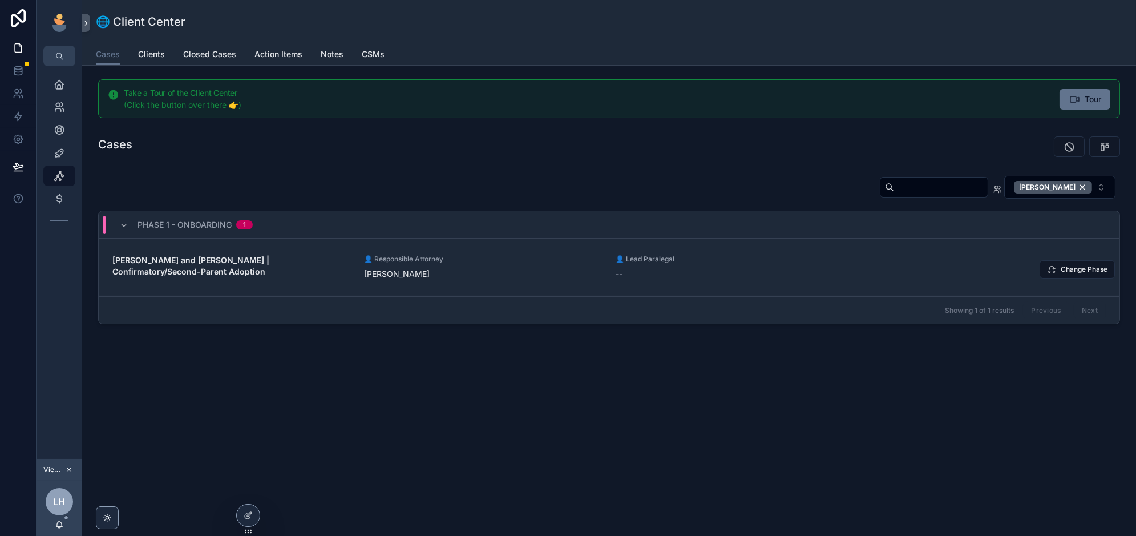
click at [473, 256] on span "👤 Responsible Attorney" at bounding box center [483, 259] width 238 height 9
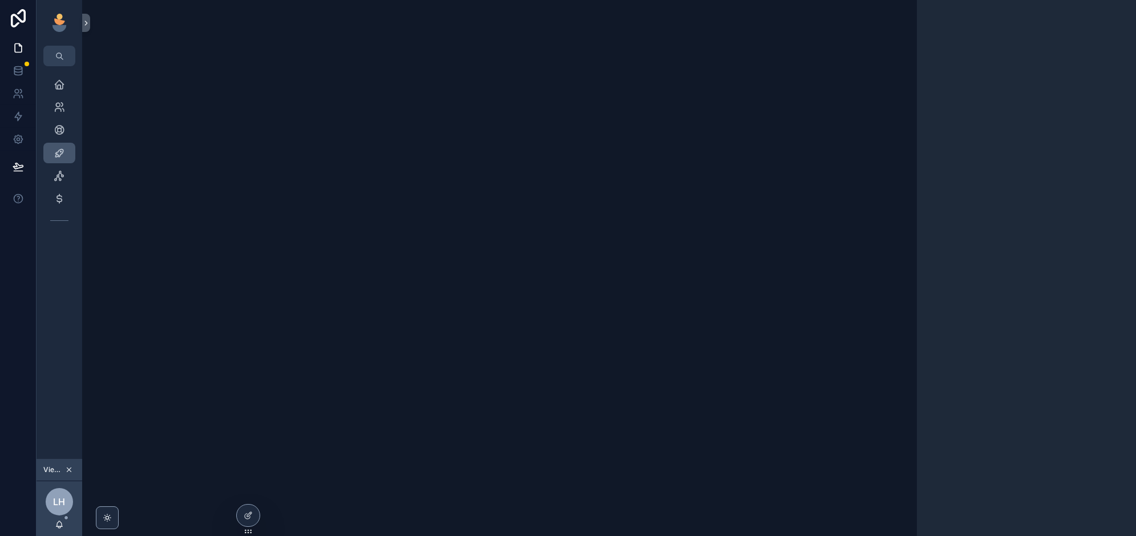
click at [62, 151] on icon "scrollable content" at bounding box center [59, 152] width 11 height 11
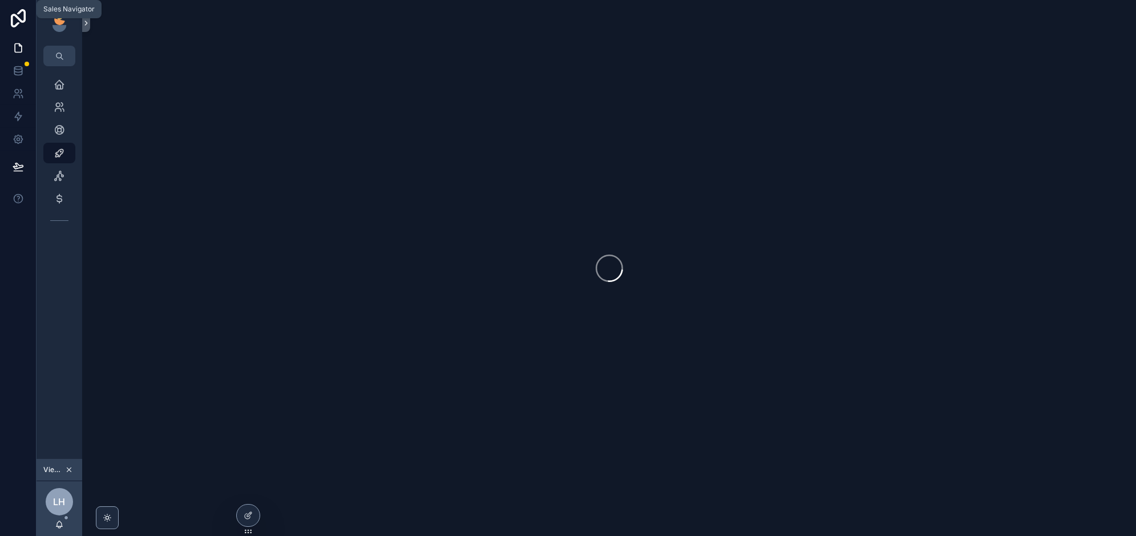
click at [57, 152] on icon "scrollable content" at bounding box center [59, 152] width 11 height 11
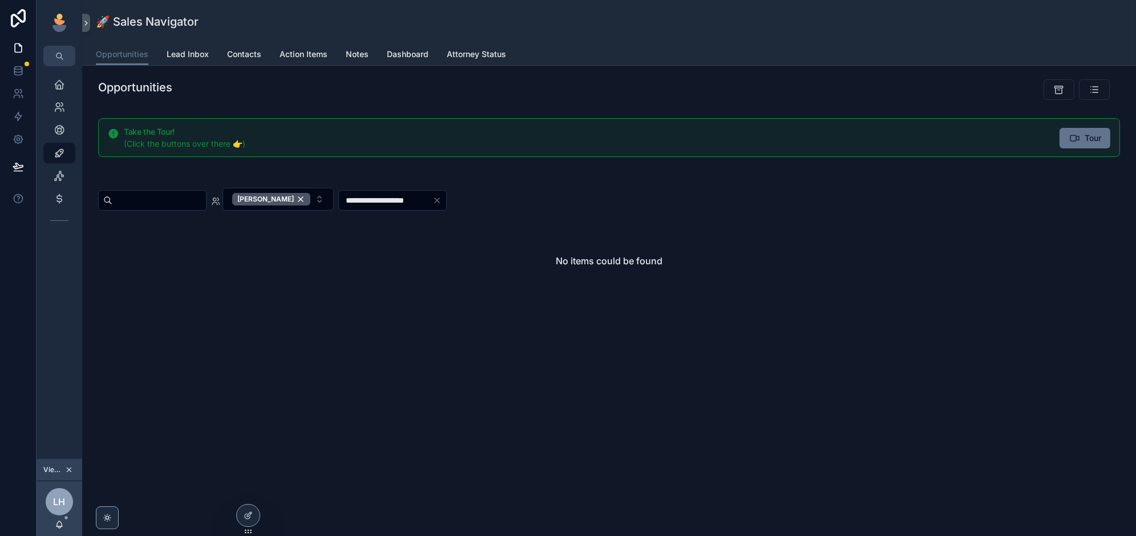
click at [308, 197] on div "[PERSON_NAME]" at bounding box center [271, 199] width 78 height 13
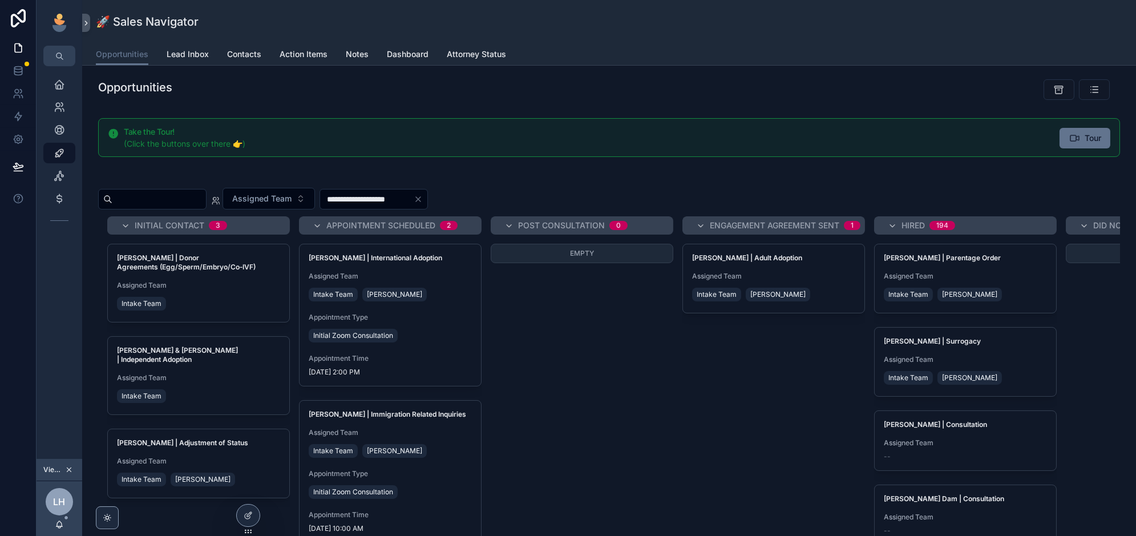
drag, startPoint x: 430, startPoint y: 334, endPoint x: 382, endPoint y: 346, distance: 48.9
click at [430, 333] on div "Initial Zoom Consultation" at bounding box center [390, 335] width 163 height 18
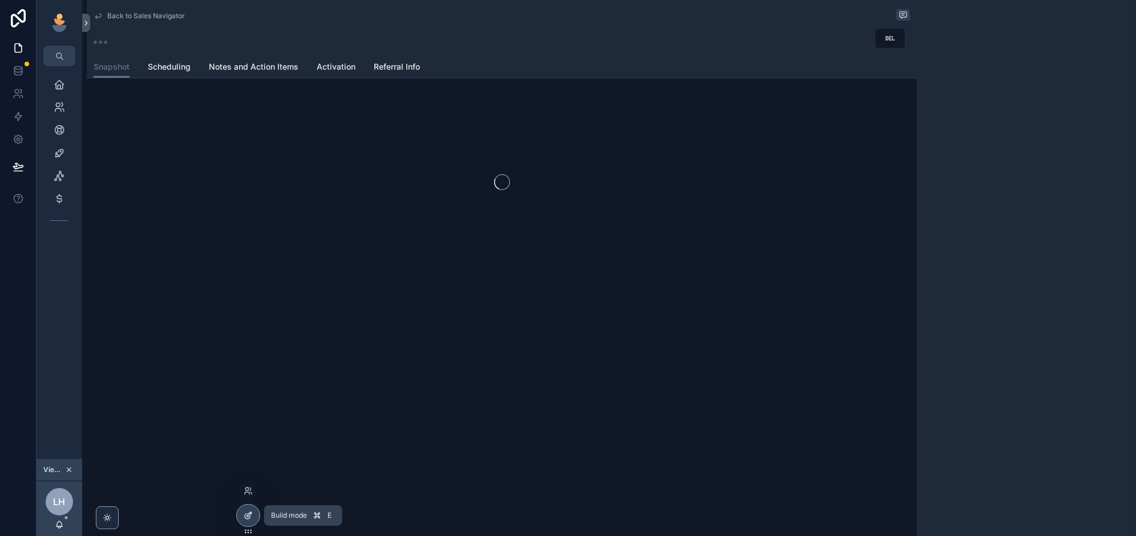
click at [244, 513] on icon at bounding box center [248, 515] width 9 height 9
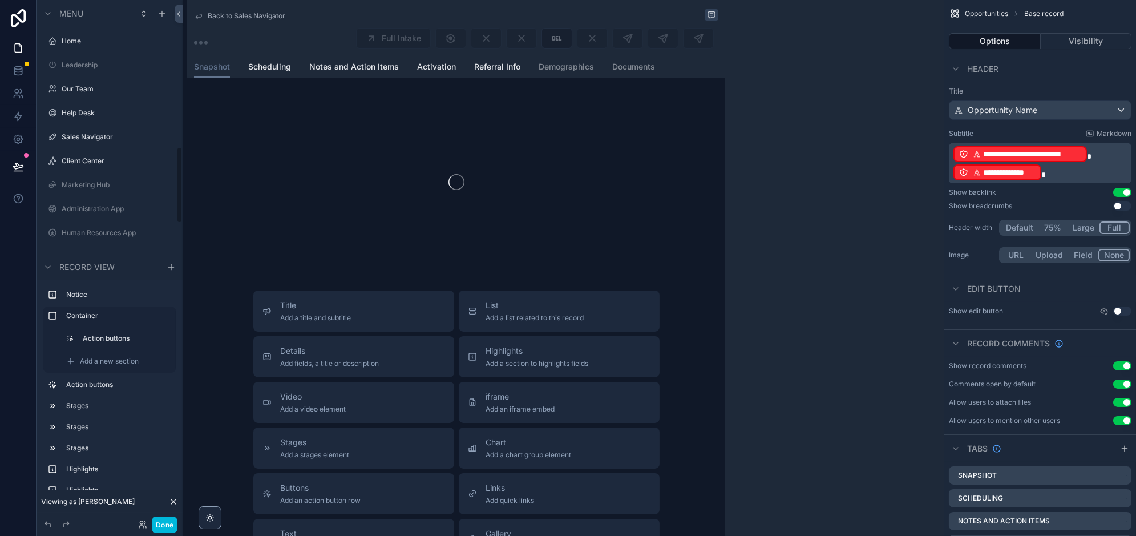
scroll to position [1001, 0]
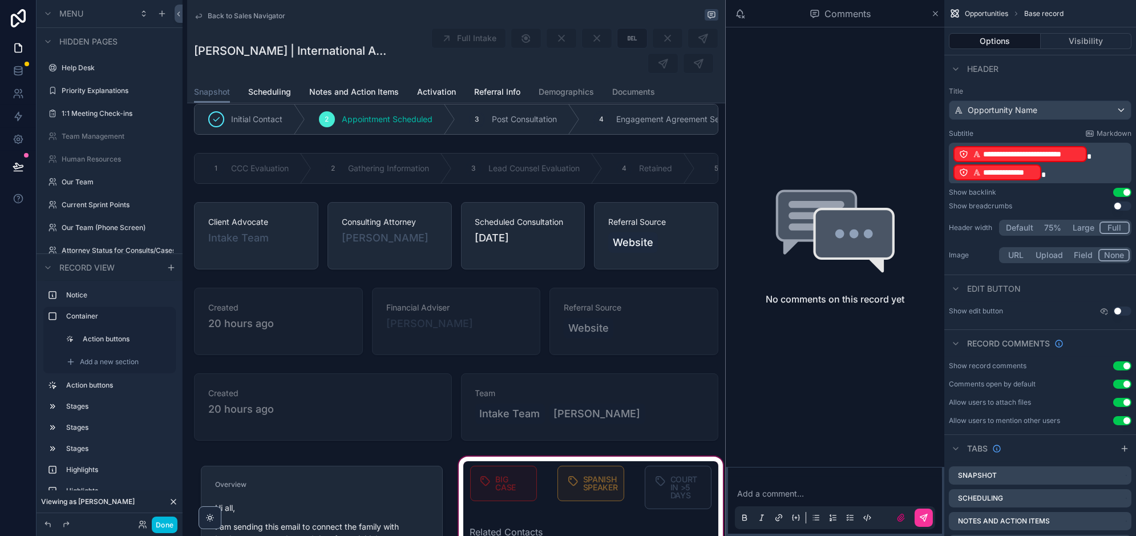
scroll to position [239, 0]
click at [442, 92] on span "Activation" at bounding box center [436, 91] width 39 height 11
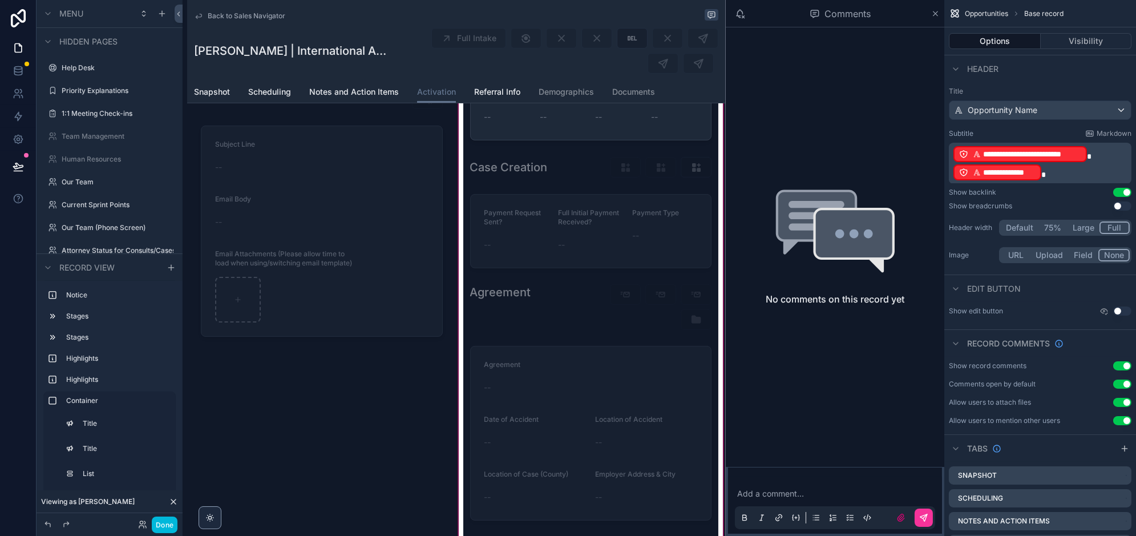
scroll to position [661, 0]
click at [677, 162] on div "scrollable content" at bounding box center [591, 456] width 269 height 1336
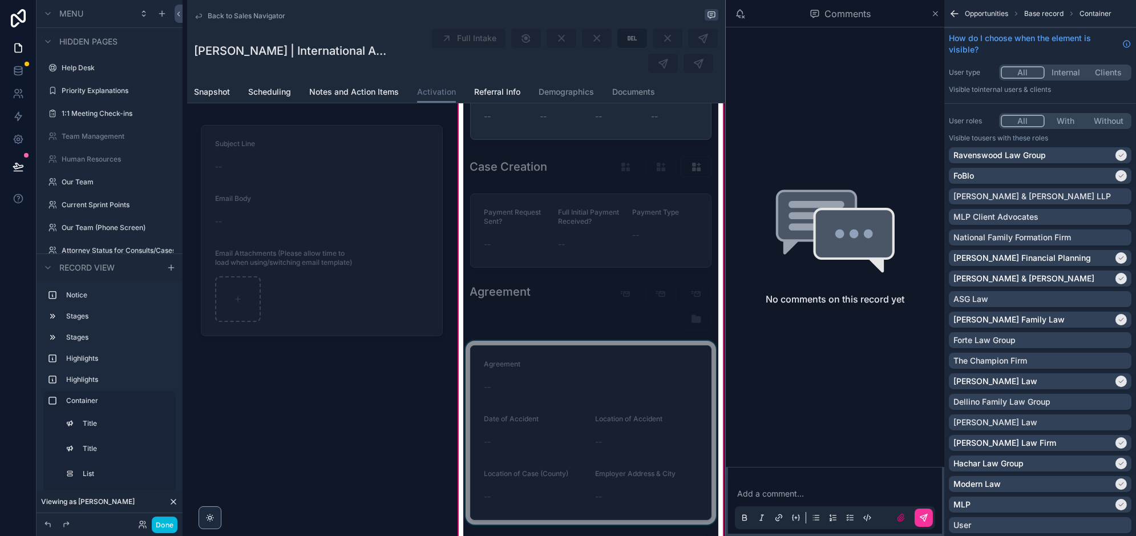
click at [699, 162] on div "scrollable content" at bounding box center [591, 166] width 256 height 31
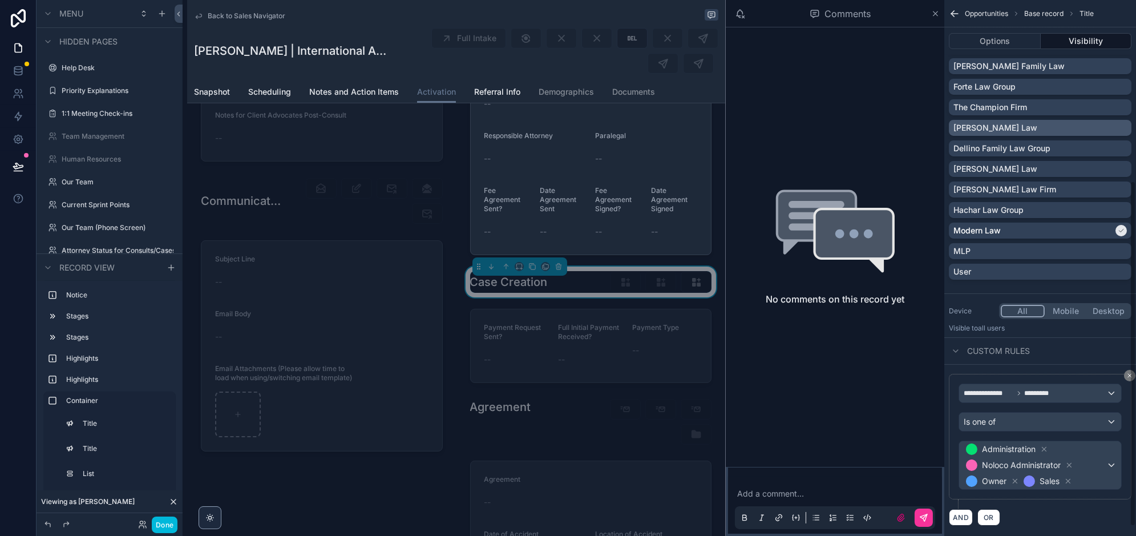
scroll to position [294, 0]
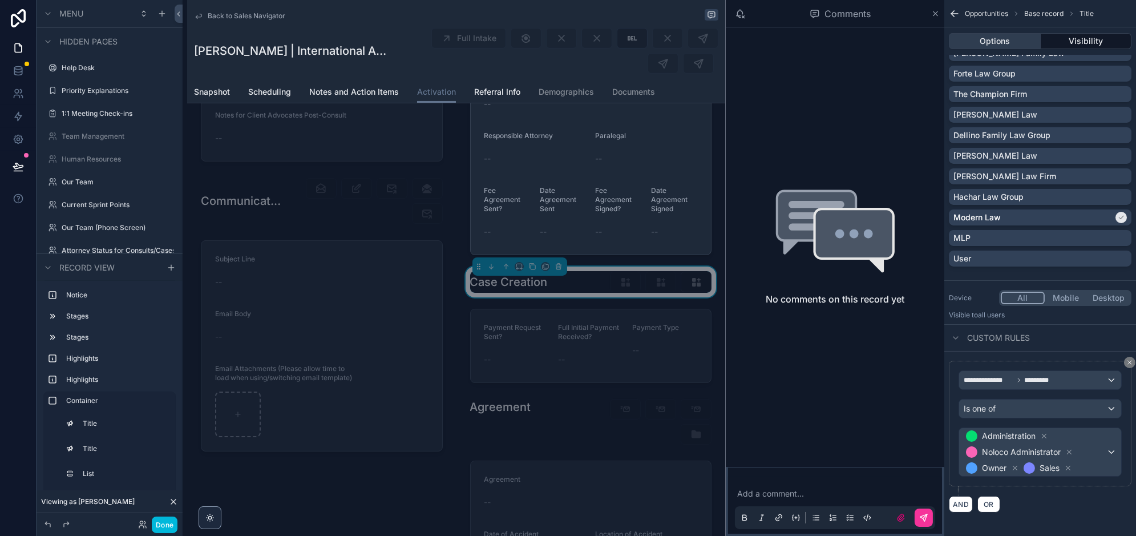
click at [1008, 42] on button "Options" at bounding box center [995, 41] width 92 height 16
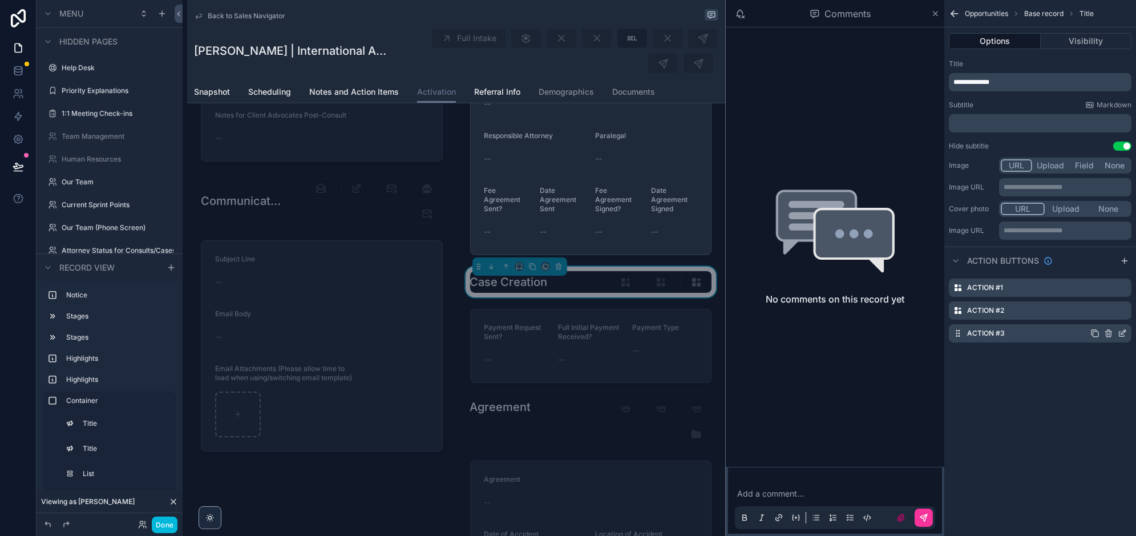
click at [1123, 332] on icon "scrollable content" at bounding box center [1122, 333] width 9 height 9
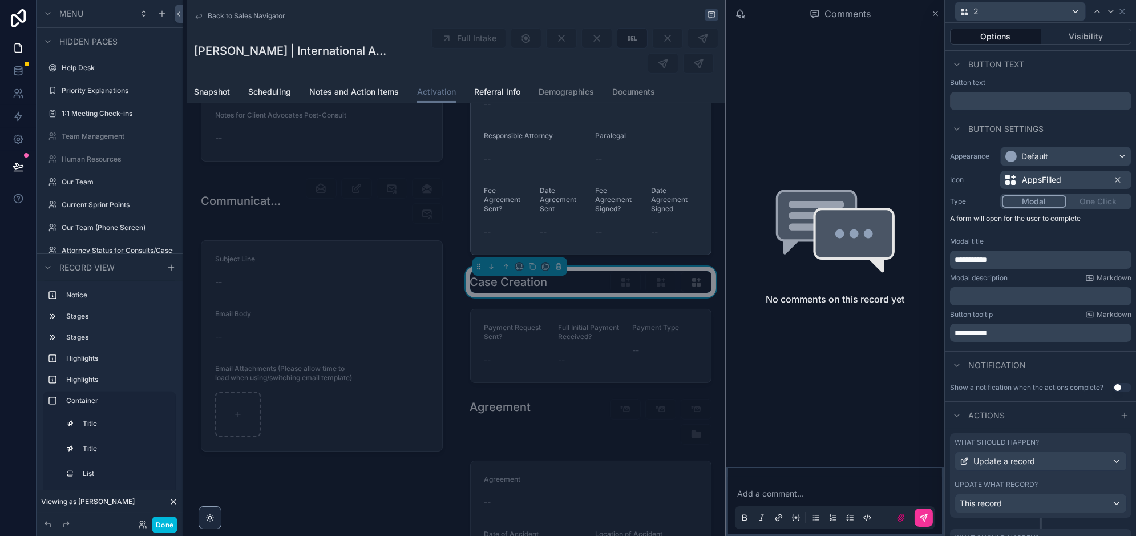
scroll to position [108, 0]
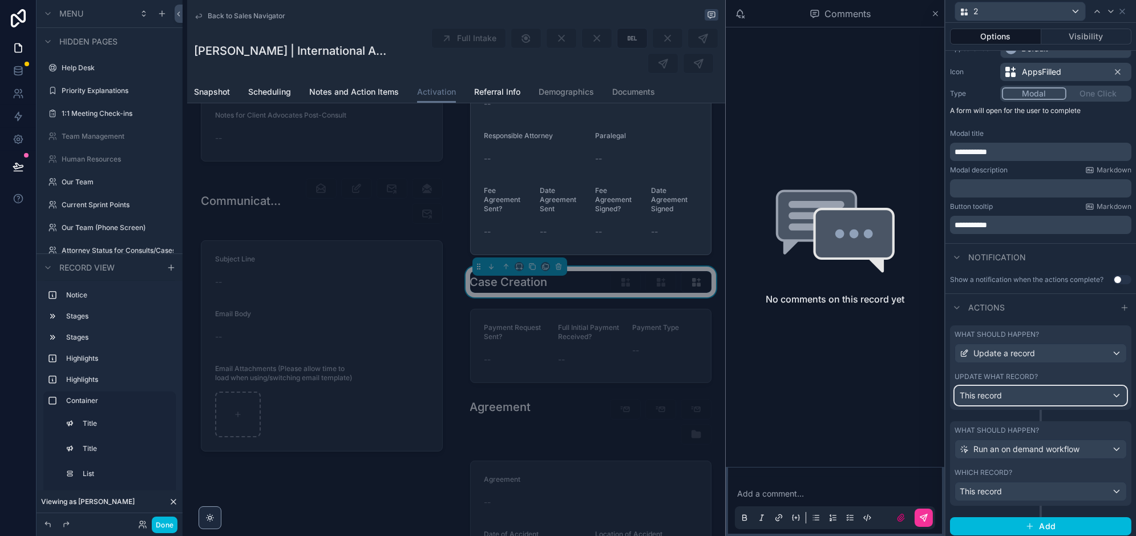
click at [1025, 396] on div "This record" at bounding box center [1040, 395] width 171 height 18
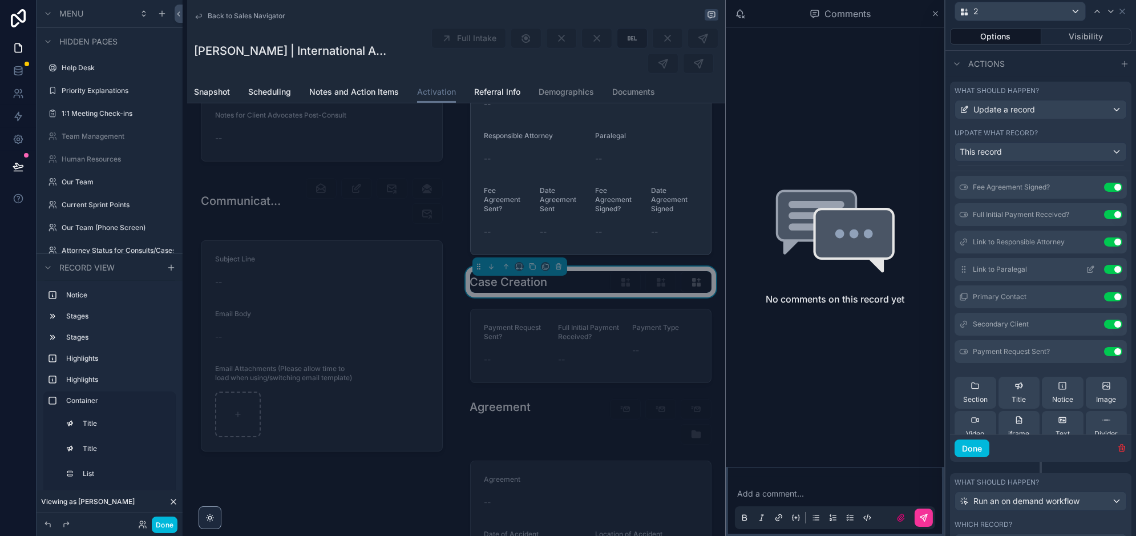
scroll to position [0, 0]
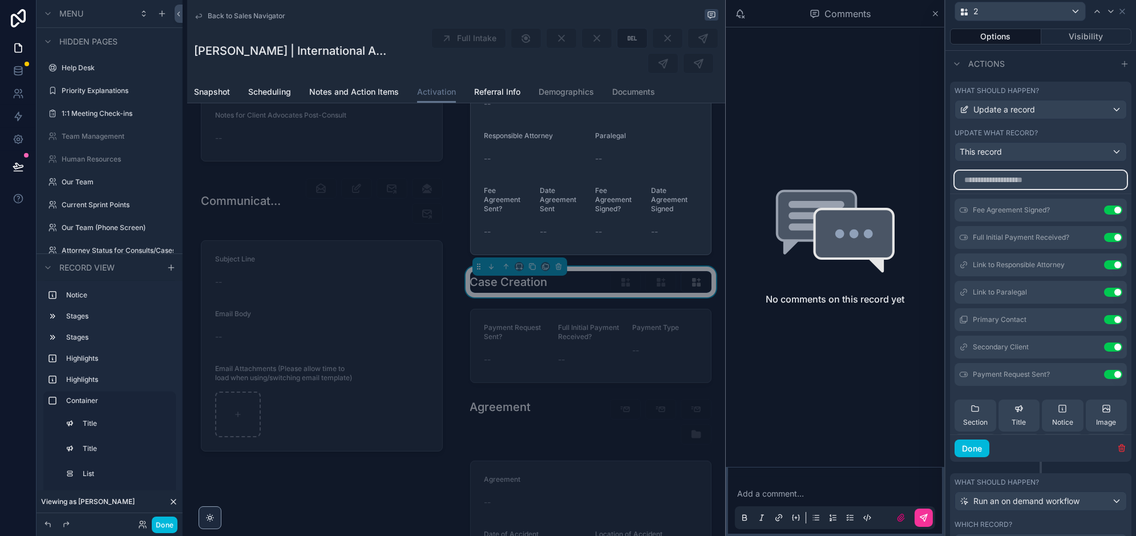
click at [1026, 182] on input "text" at bounding box center [1041, 180] width 172 height 18
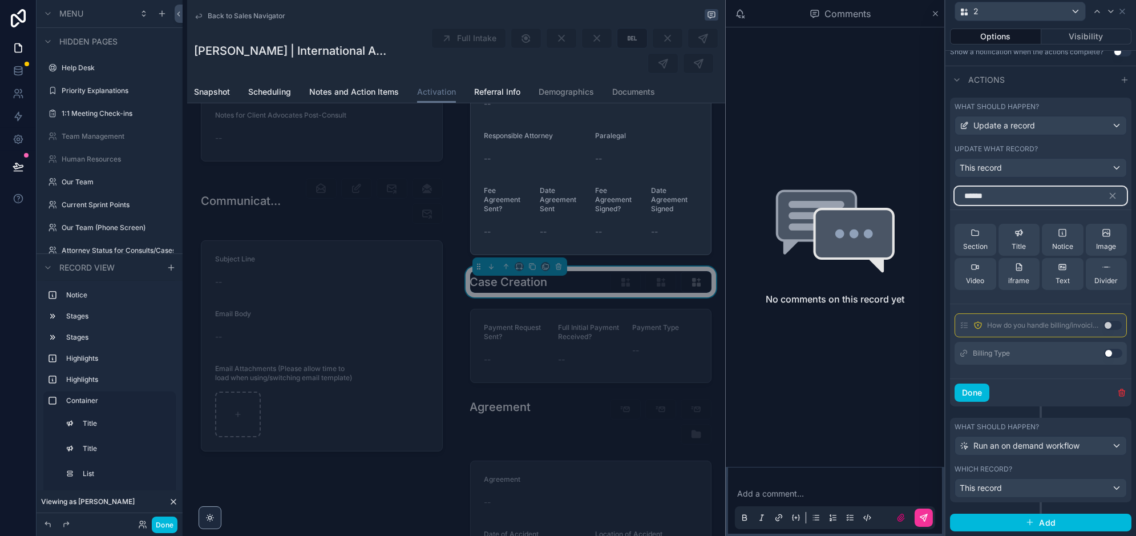
scroll to position [330, 0]
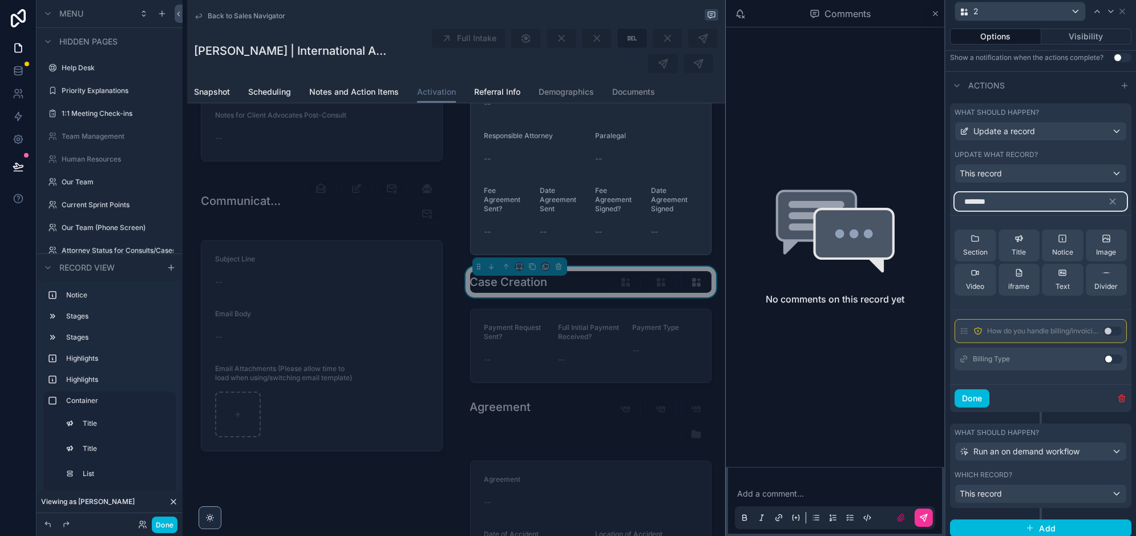
type input "*******"
click at [1115, 354] on button "Use setting" at bounding box center [1113, 358] width 18 height 9
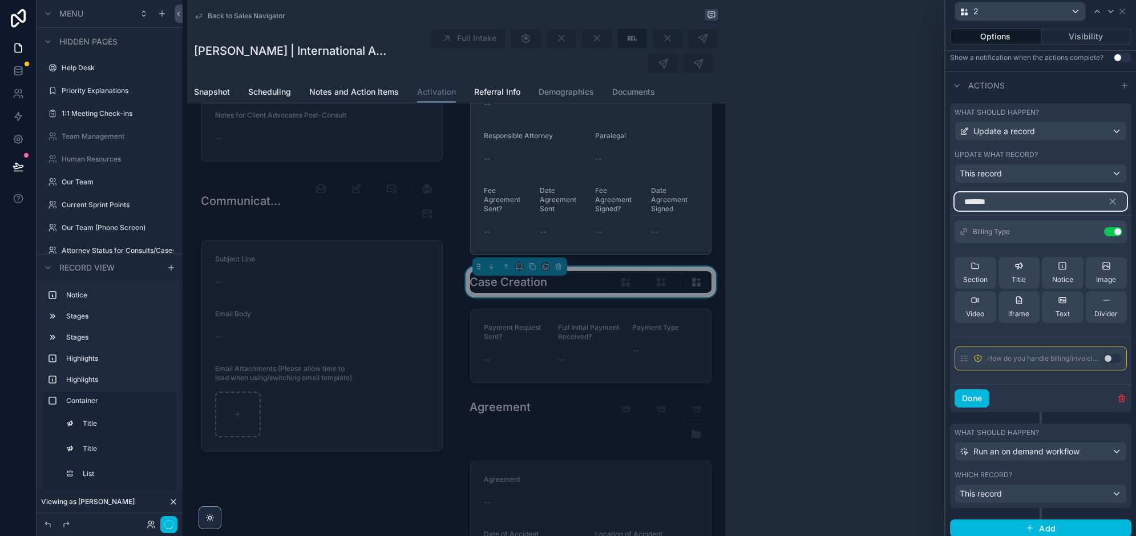
click at [1018, 202] on input "*******" at bounding box center [1041, 201] width 172 height 18
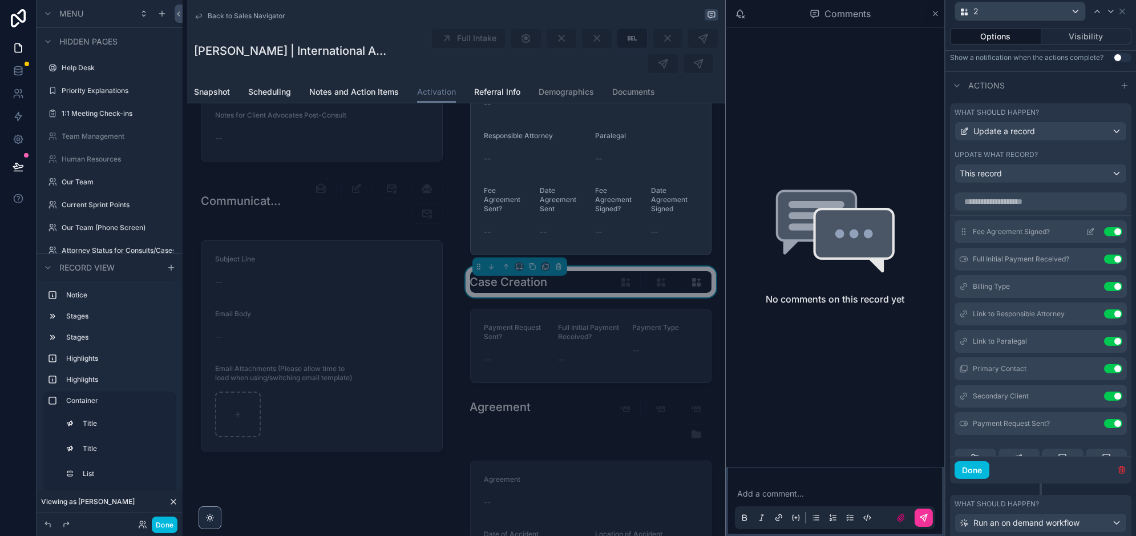
click at [1088, 228] on icon at bounding box center [1090, 231] width 9 height 9
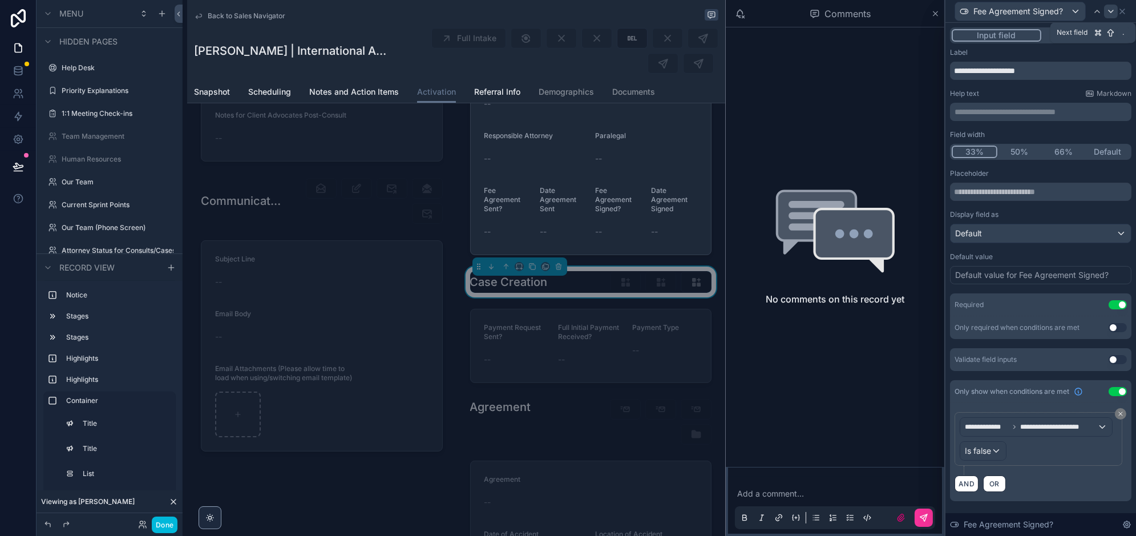
click at [1111, 9] on icon at bounding box center [1111, 11] width 9 height 9
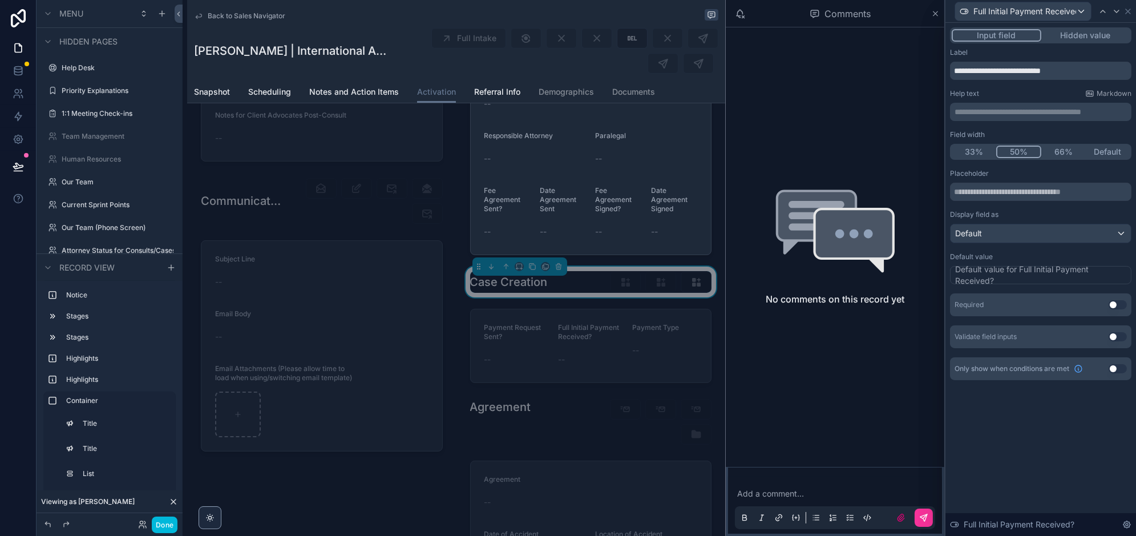
click at [973, 150] on button "33%" at bounding box center [974, 152] width 45 height 13
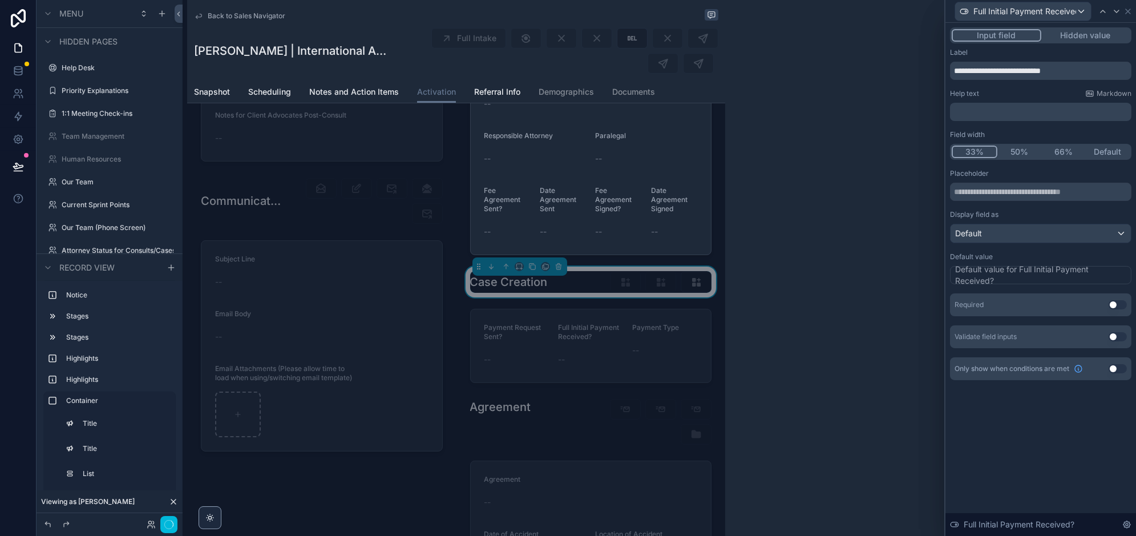
click at [1114, 11] on icon at bounding box center [1116, 11] width 9 height 9
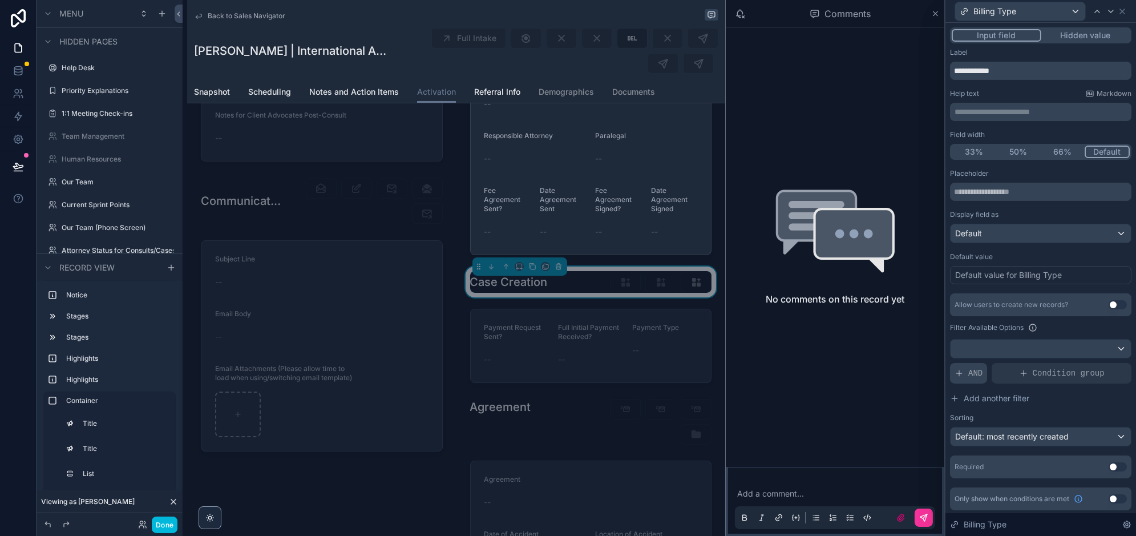
click at [978, 154] on button "33%" at bounding box center [974, 152] width 45 height 13
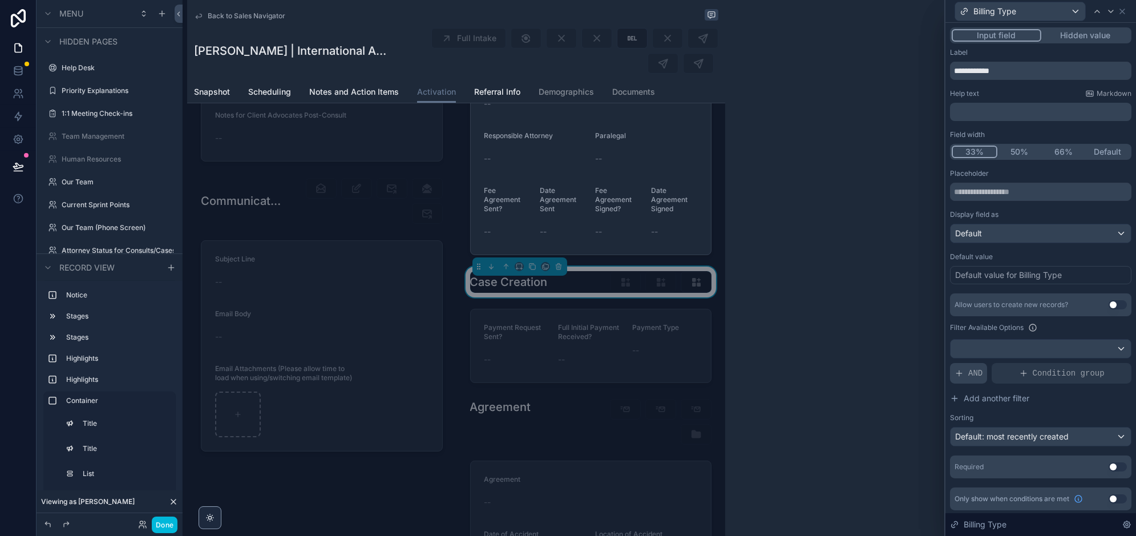
click at [971, 371] on span "AND" at bounding box center [976, 373] width 14 height 11
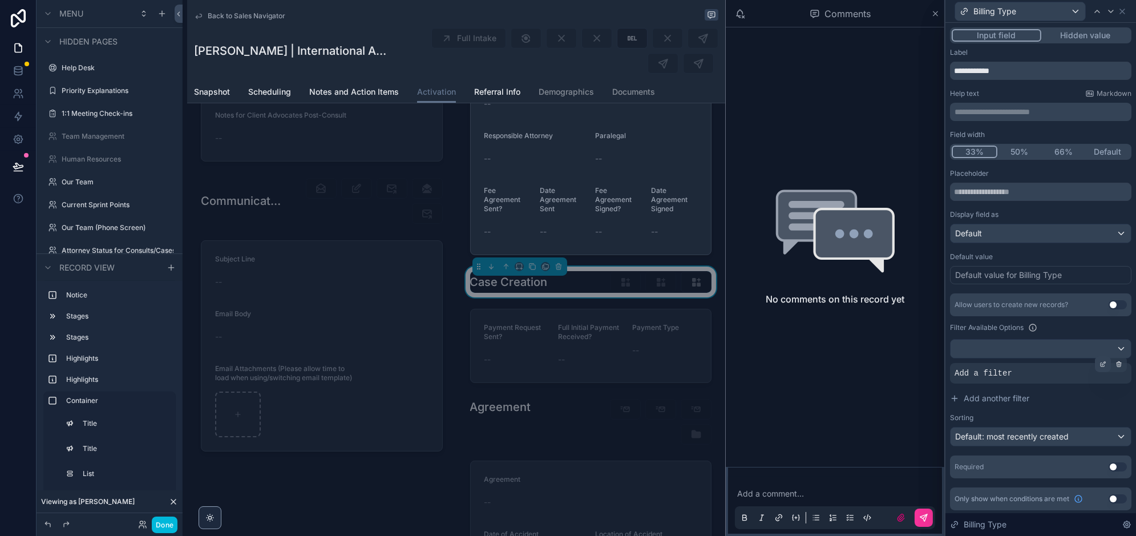
click at [1105, 365] on icon at bounding box center [1103, 364] width 7 height 7
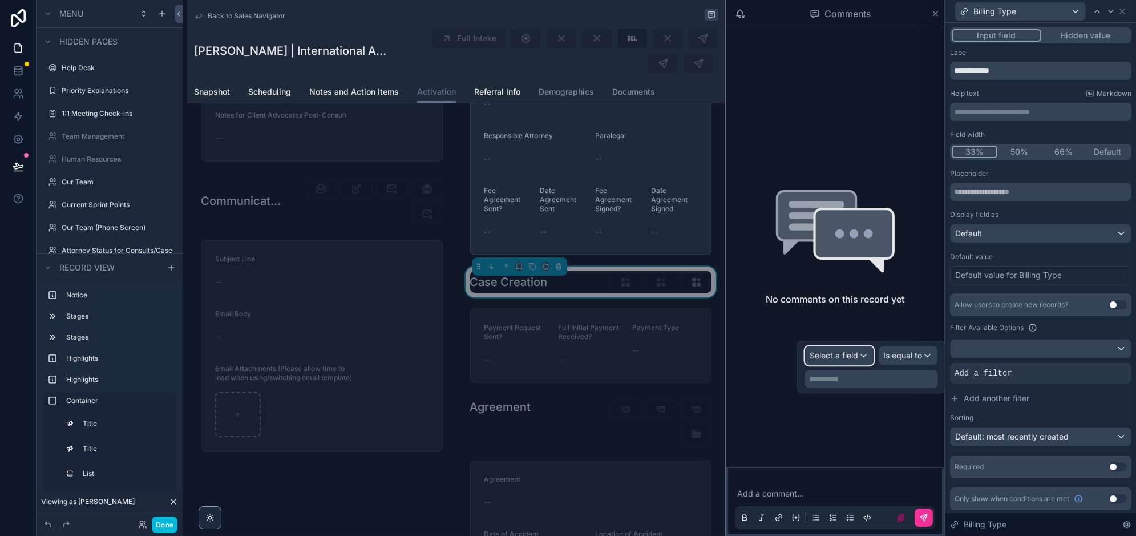
click at [839, 360] on span "Select a field" at bounding box center [835, 355] width 49 height 11
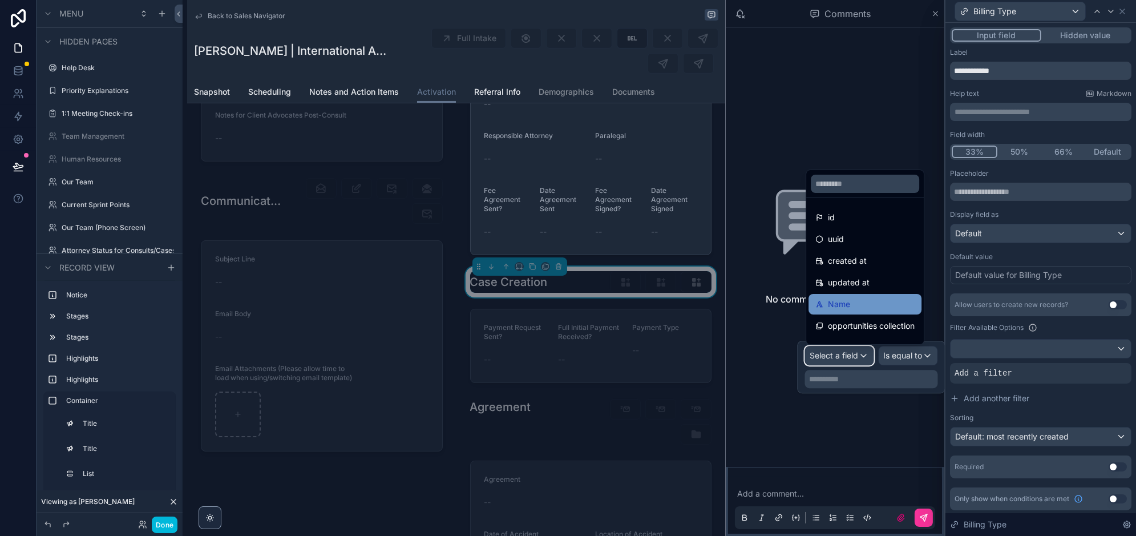
scroll to position [38, 0]
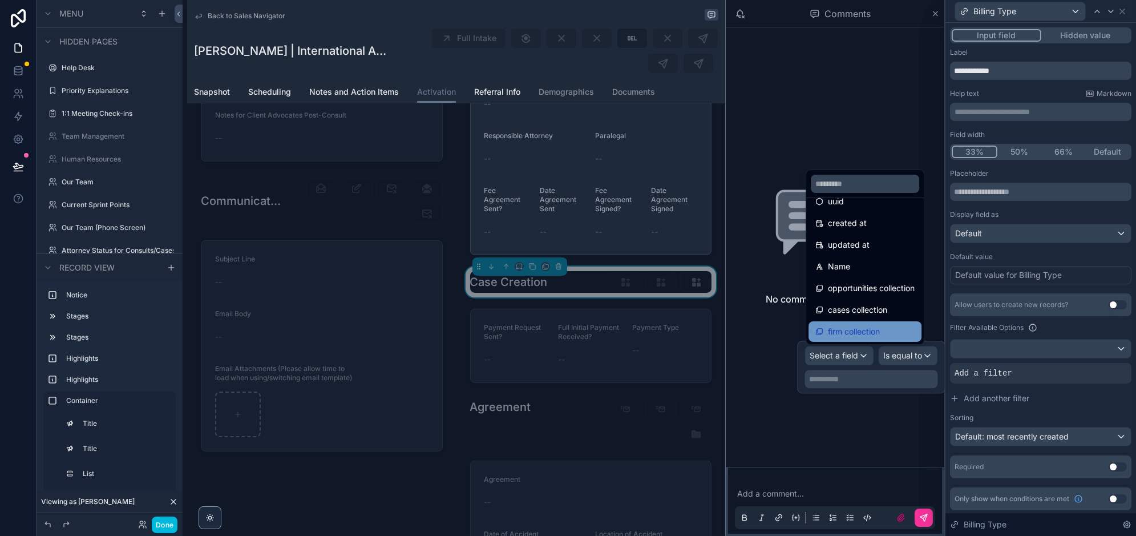
click at [864, 328] on span "firm collection" at bounding box center [854, 332] width 52 height 14
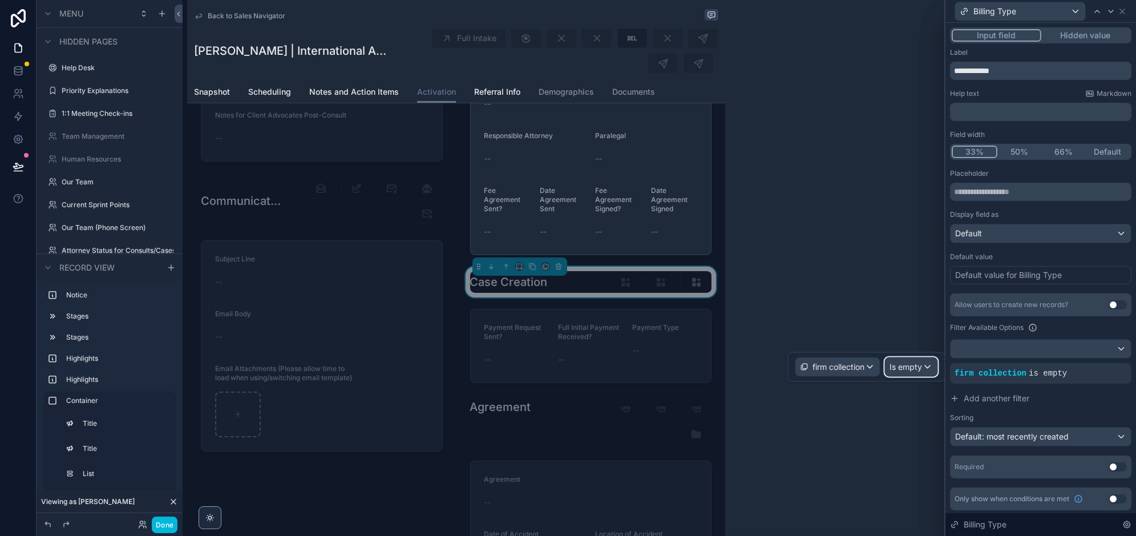
click at [901, 369] on span "Is empty" at bounding box center [906, 366] width 33 height 11
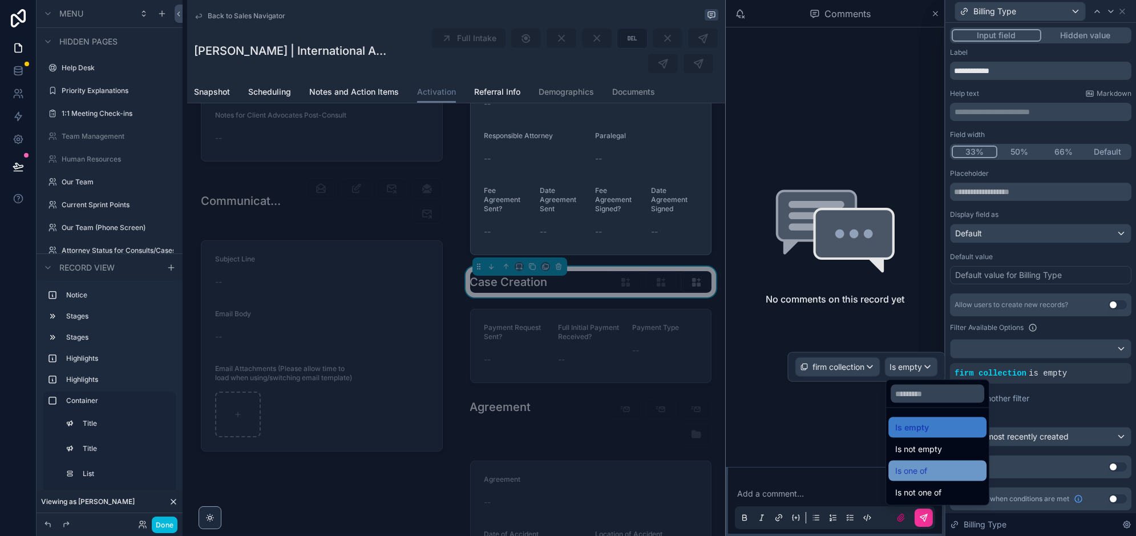
click at [917, 474] on span "Is one of" at bounding box center [912, 471] width 32 height 14
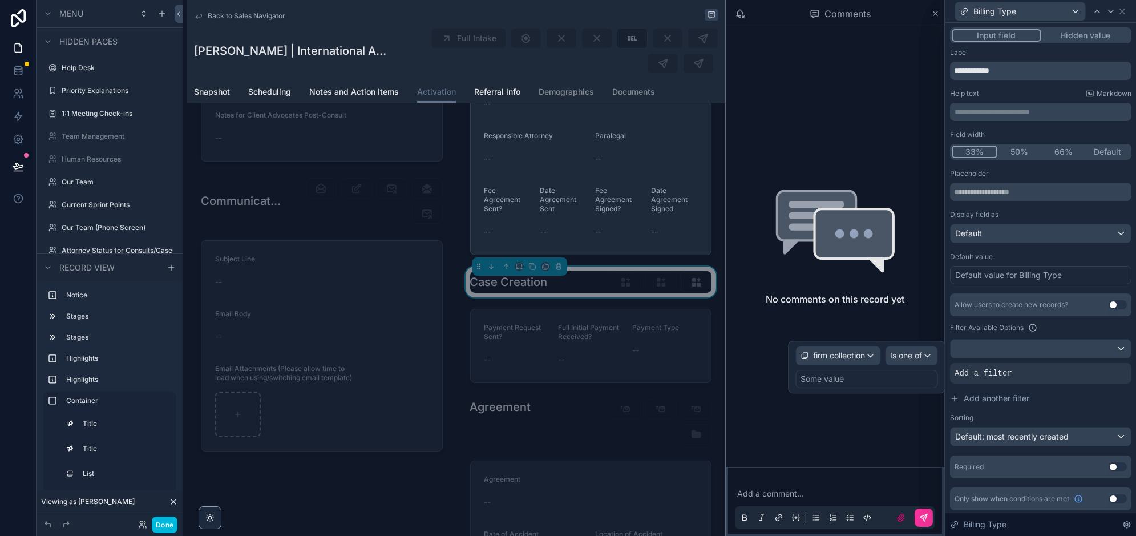
click at [842, 376] on div "Some value" at bounding box center [822, 378] width 43 height 11
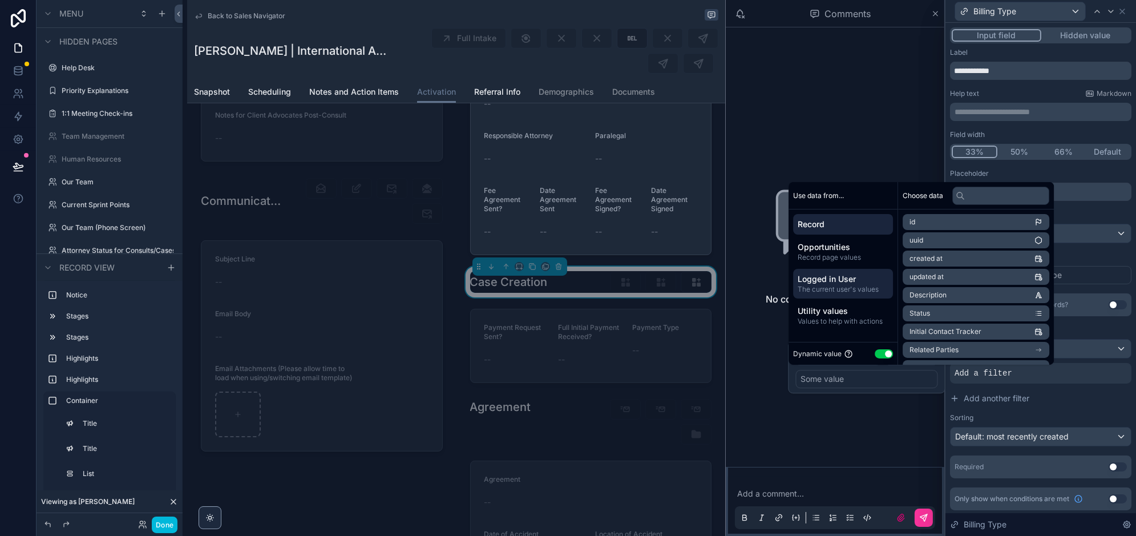
click at [828, 279] on span "Logged in User" at bounding box center [843, 278] width 91 height 11
click at [949, 294] on span "LawFirmOS User" at bounding box center [937, 295] width 55 height 9
click at [958, 245] on li "Firm" at bounding box center [976, 243] width 147 height 16
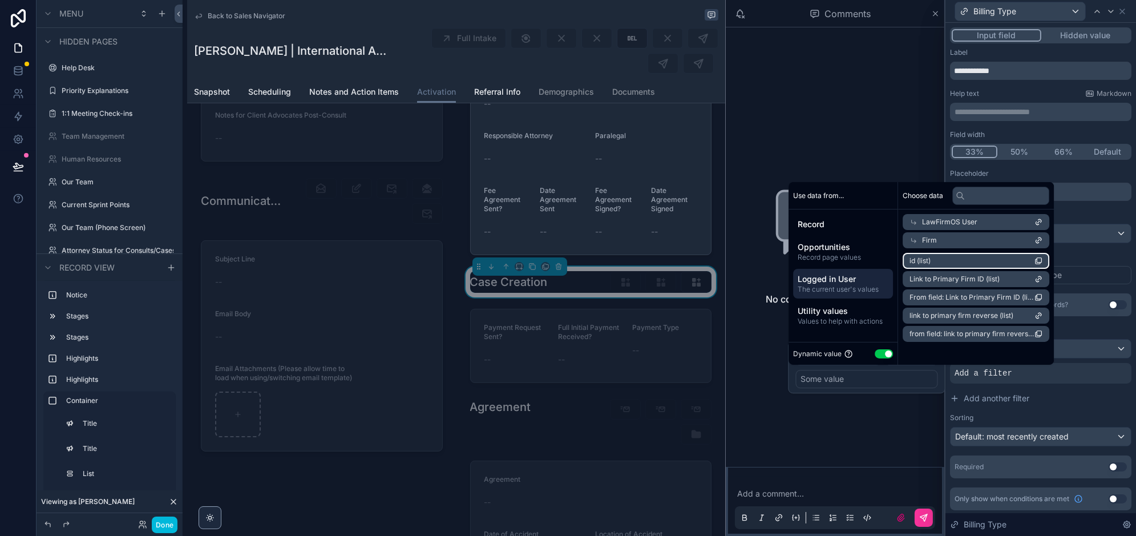
click at [957, 263] on li "id (list)" at bounding box center [976, 261] width 147 height 16
click at [1110, 254] on div "Default value" at bounding box center [1041, 256] width 182 height 9
click at [1094, 256] on div "Default value" at bounding box center [1041, 256] width 182 height 9
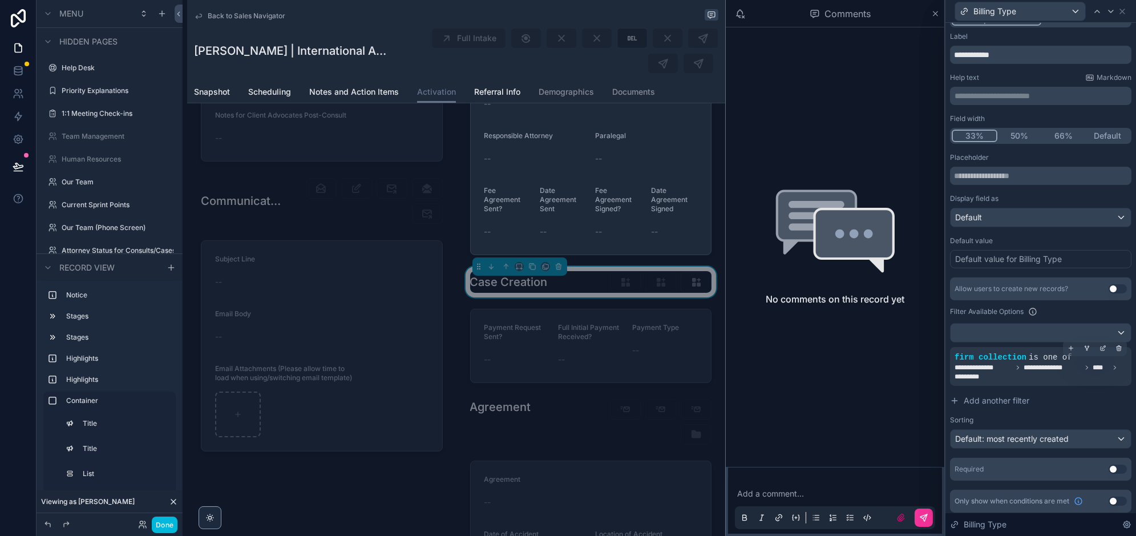
scroll to position [0, 0]
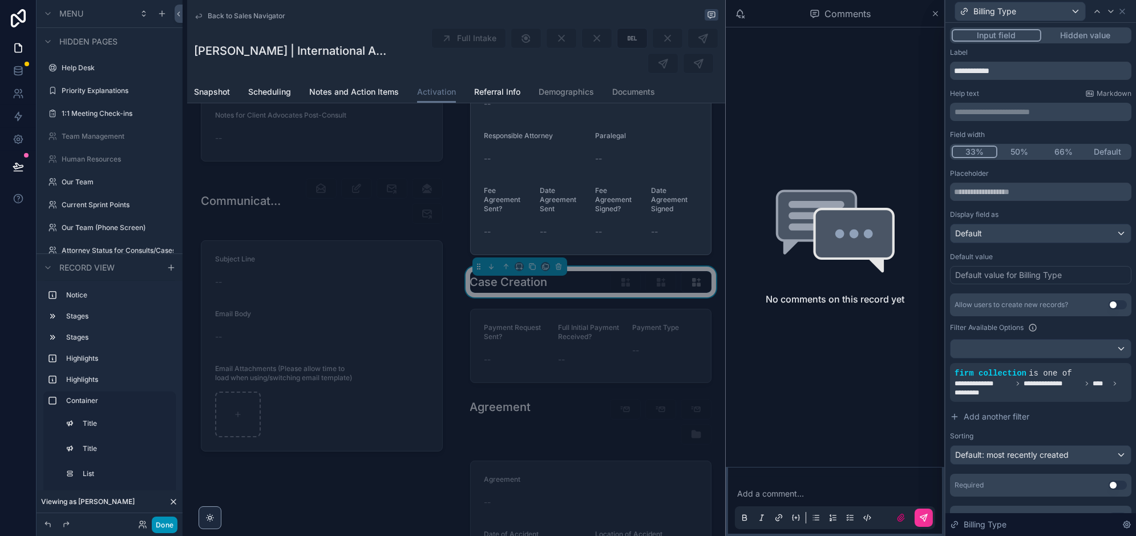
click at [167, 521] on button "Done" at bounding box center [165, 525] width 26 height 17
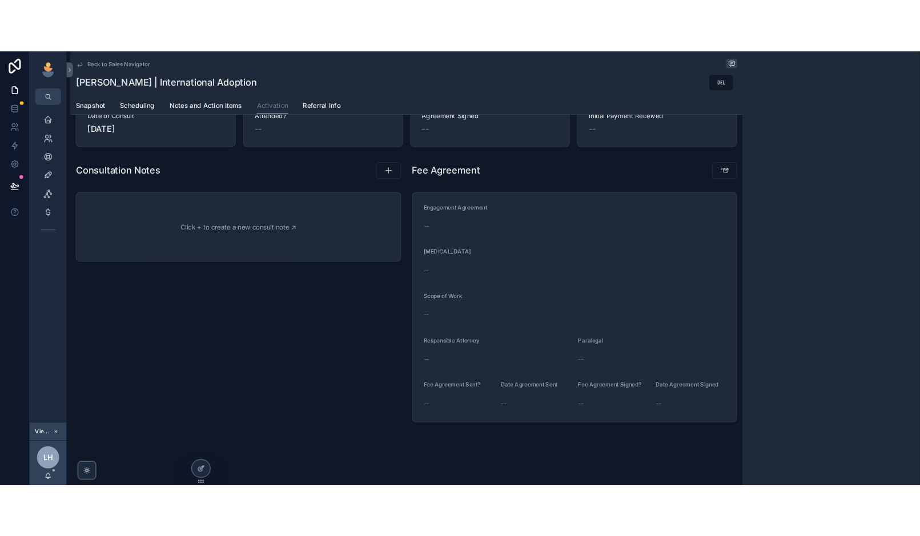
scroll to position [140, 0]
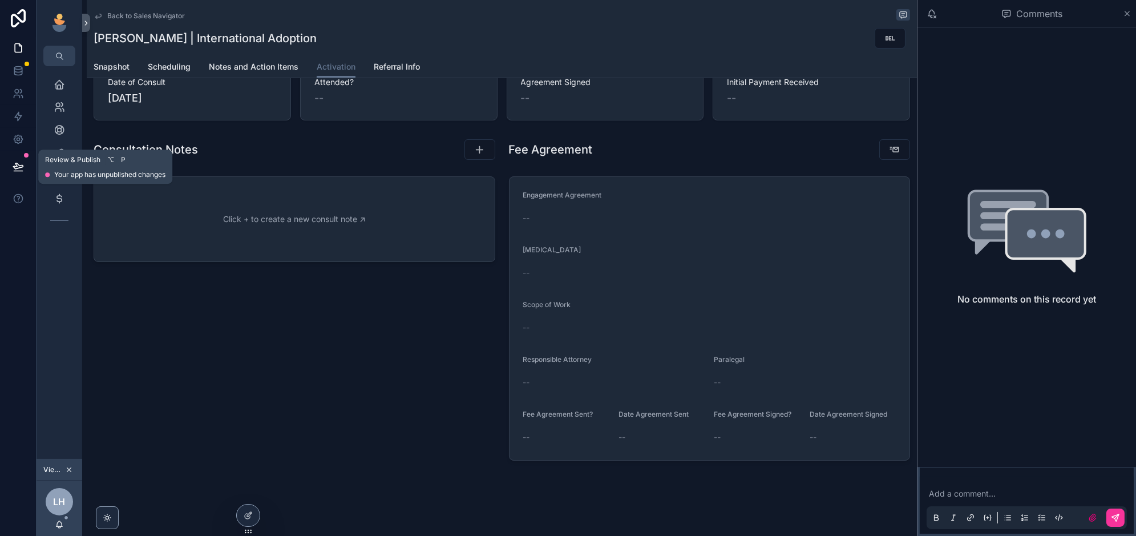
click at [25, 170] on button at bounding box center [18, 167] width 25 height 32
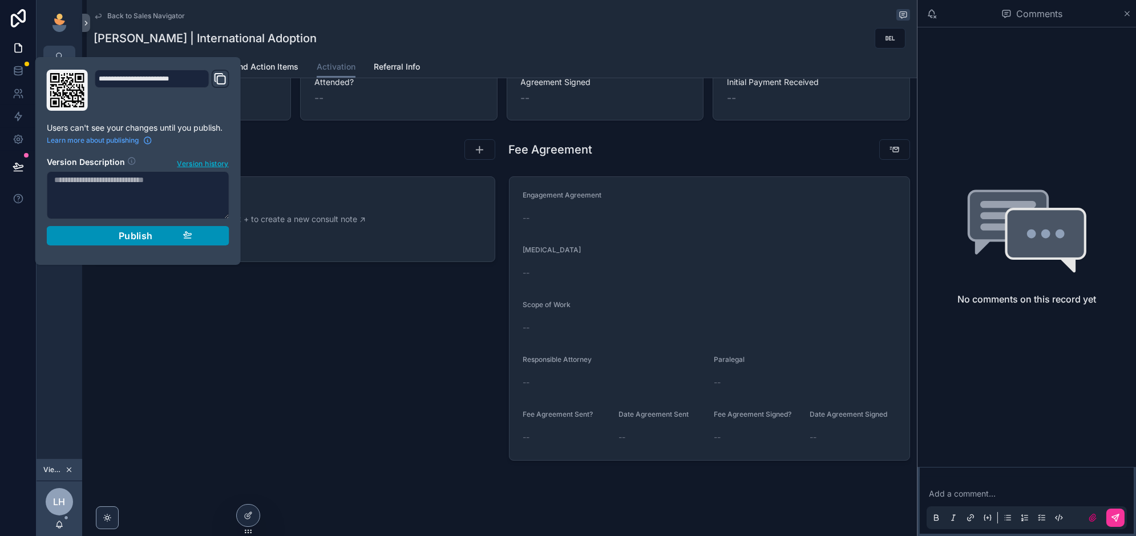
click at [143, 233] on span "Publish" at bounding box center [136, 235] width 34 height 11
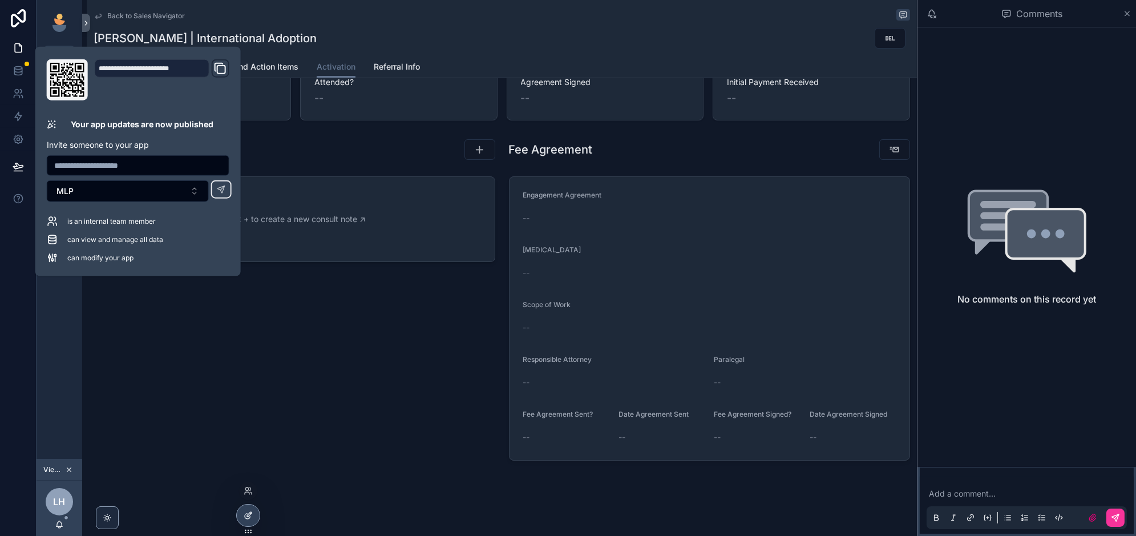
click at [248, 519] on icon at bounding box center [248, 515] width 9 height 9
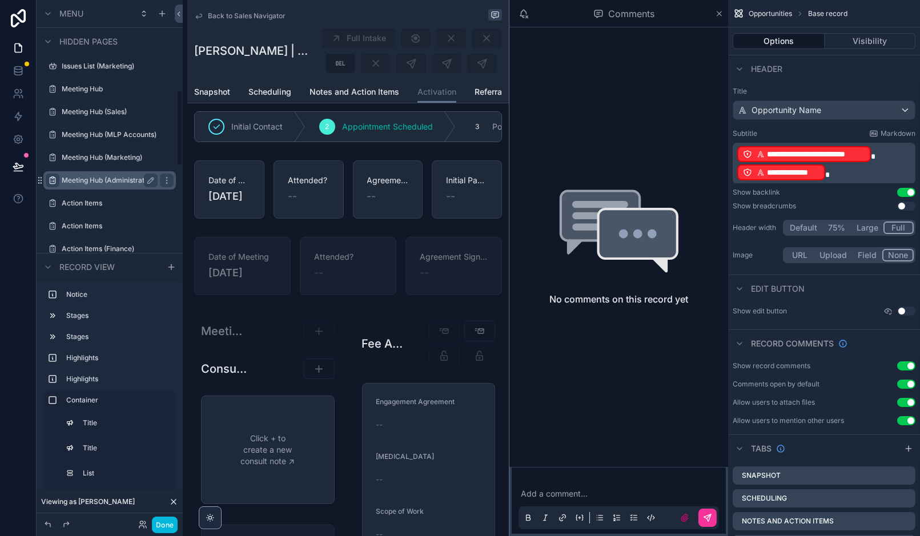
scroll to position [546, 0]
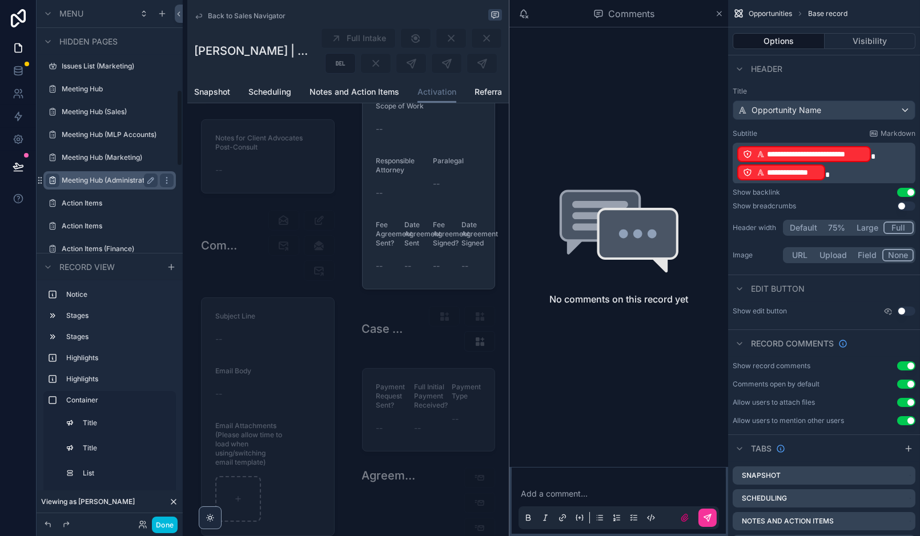
click at [57, 177] on icon "scrollable content" at bounding box center [52, 180] width 9 height 9
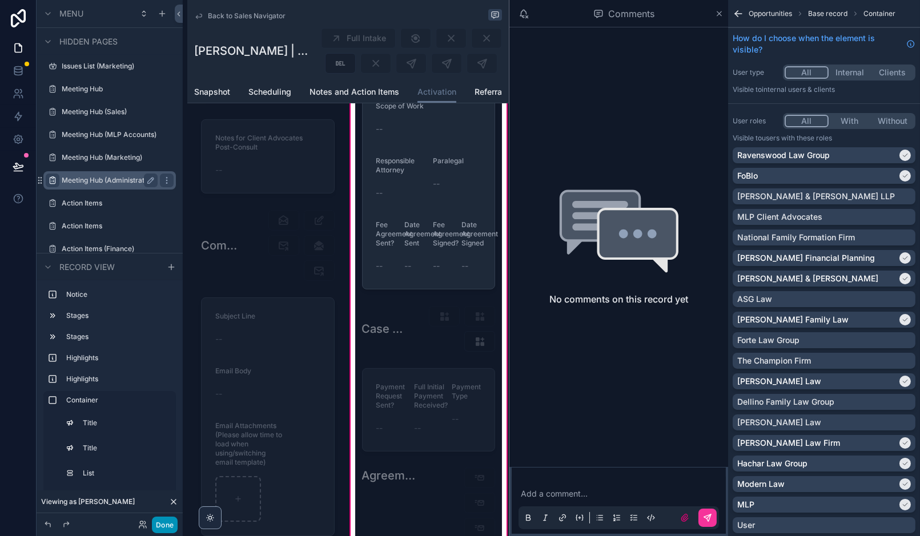
click at [162, 528] on button "Done" at bounding box center [165, 525] width 26 height 17
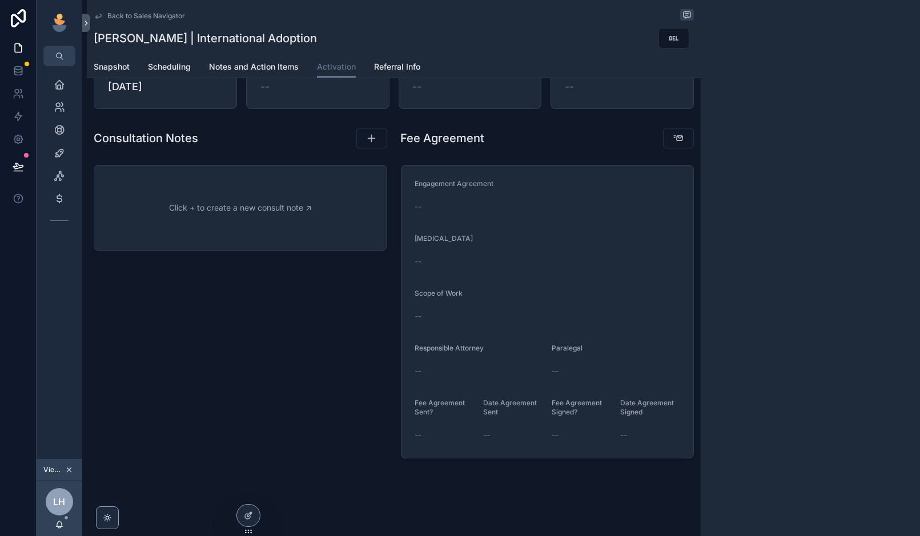
scroll to position [149, 0]
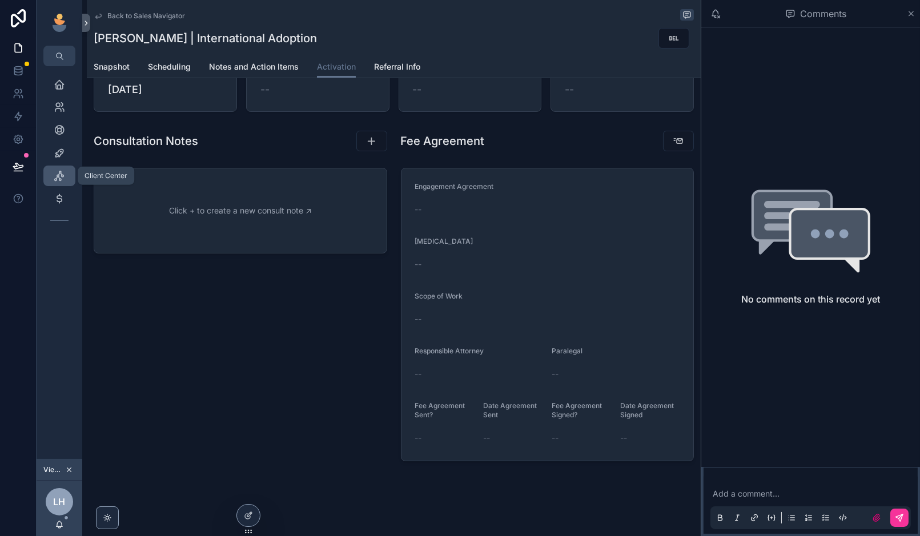
click at [63, 176] on icon "scrollable content" at bounding box center [59, 175] width 11 height 11
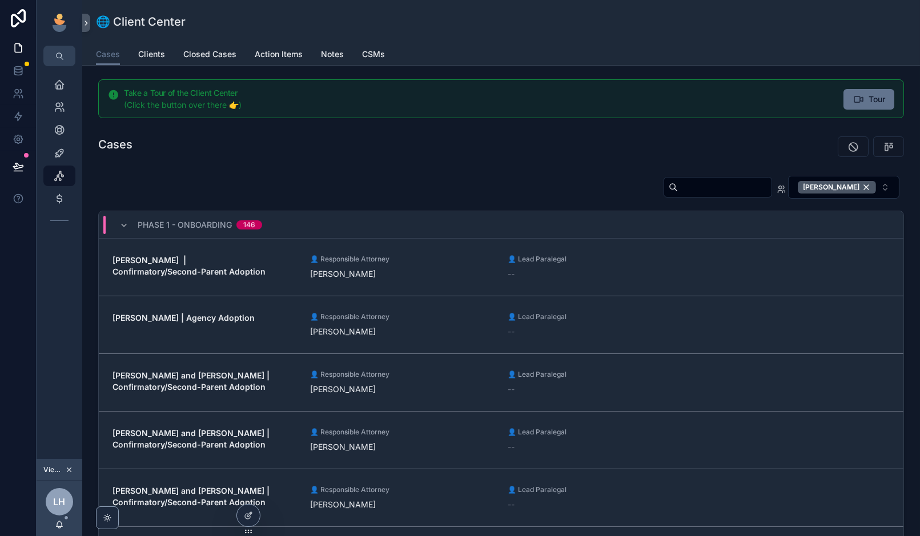
click at [479, 150] on div "Cases" at bounding box center [294, 144] width 393 height 16
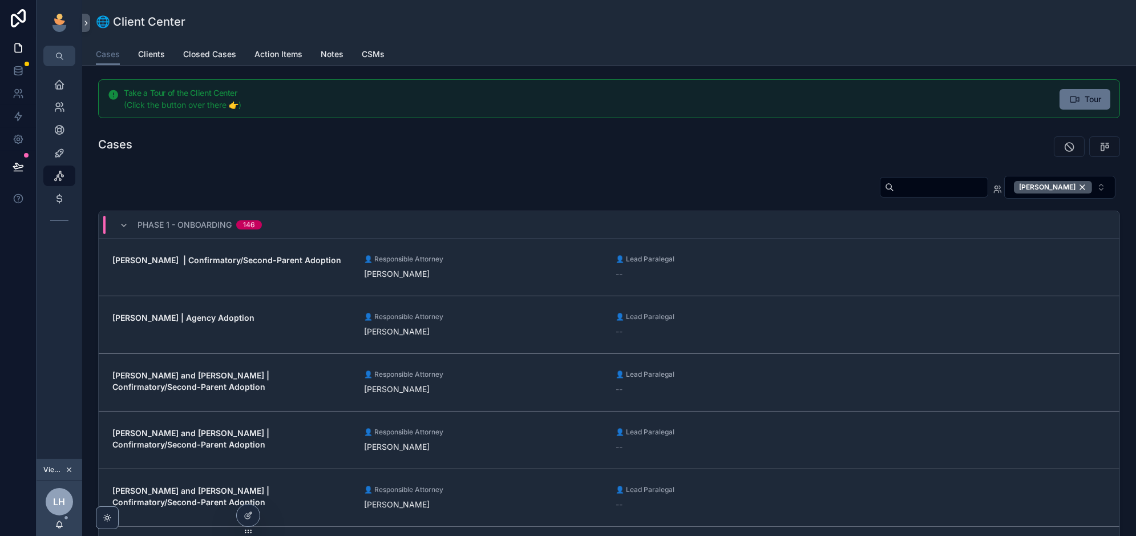
click at [66, 467] on icon "scrollable content" at bounding box center [69, 470] width 8 height 8
